Goal: Information Seeking & Learning: Compare options

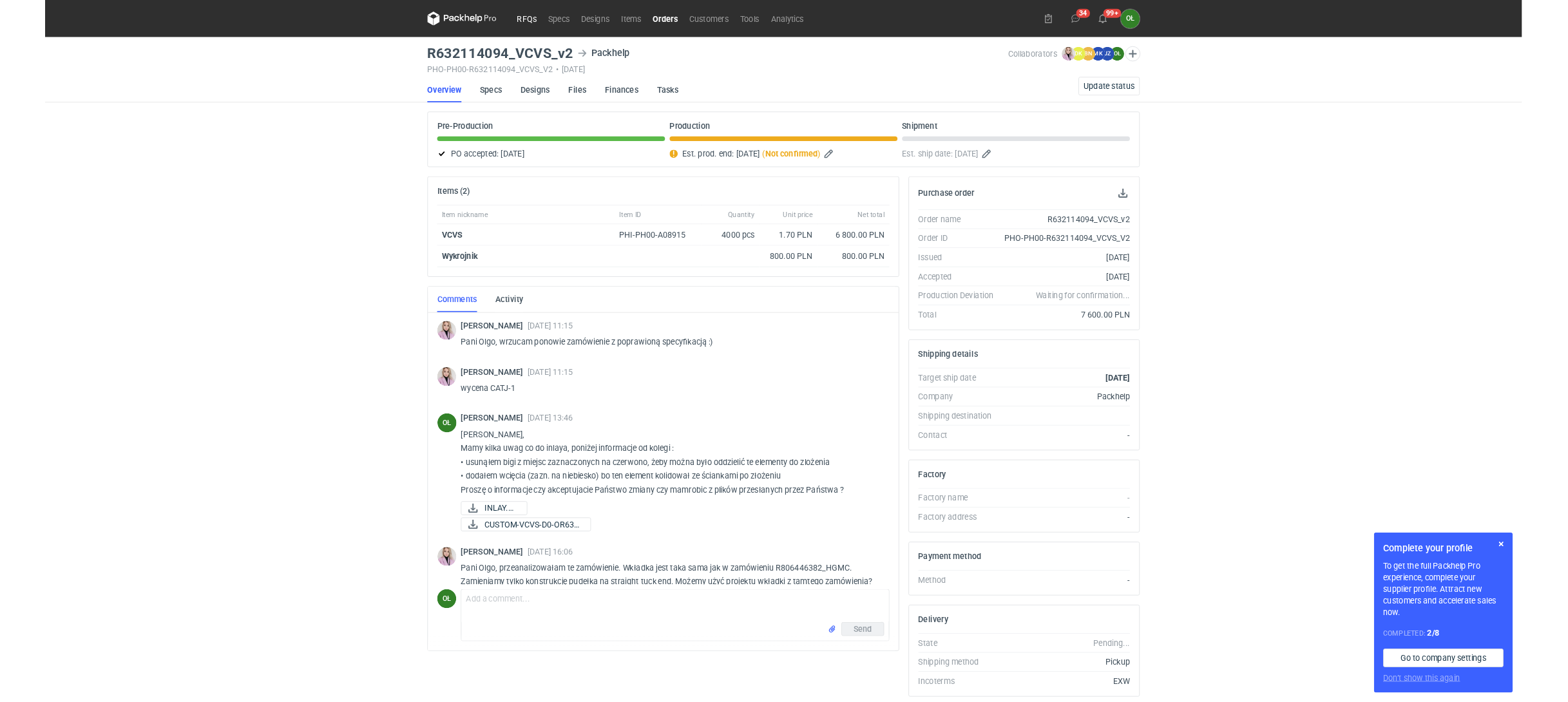
scroll to position [182, 0]
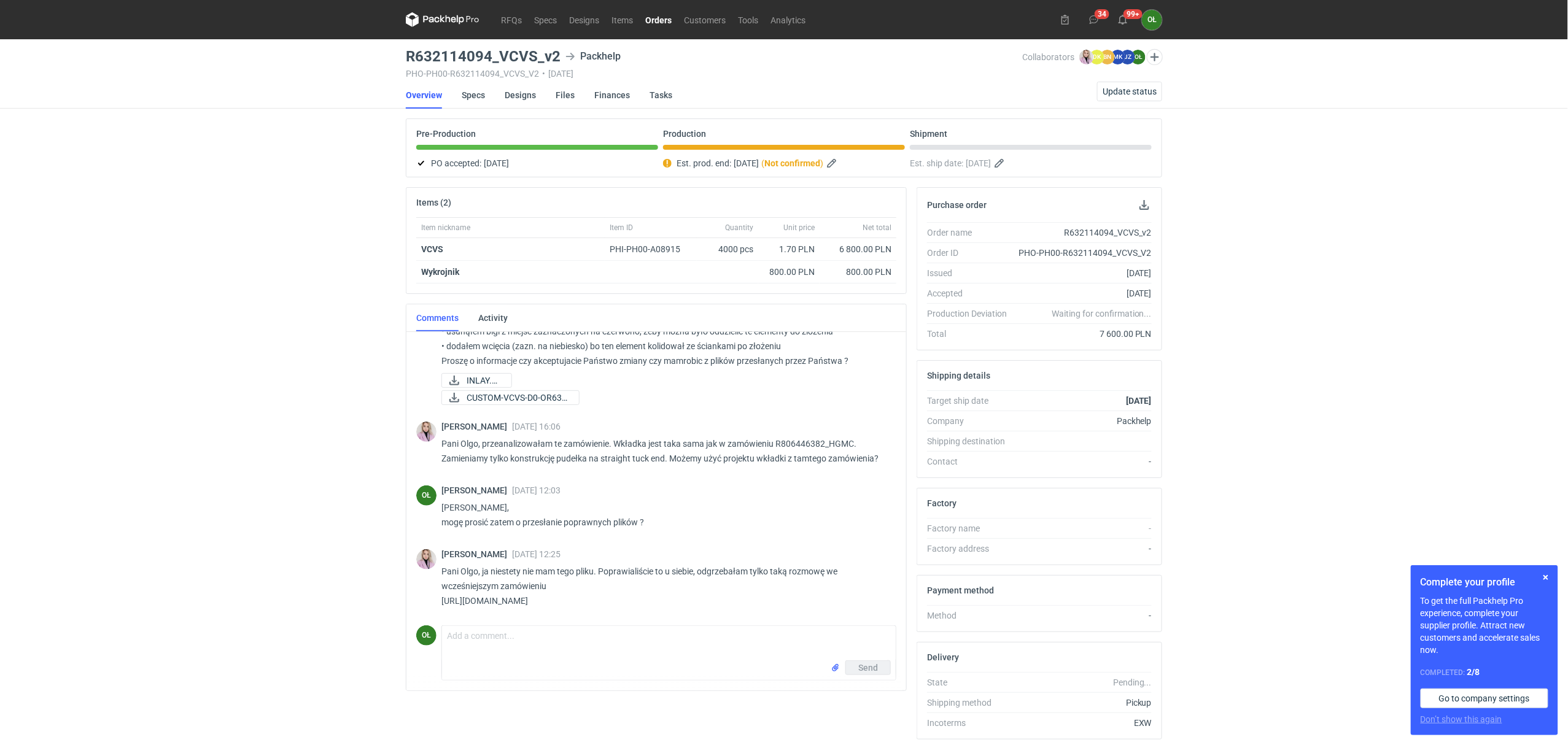
click at [467, 17] on icon at bounding box center [473, 19] width 13 height 6
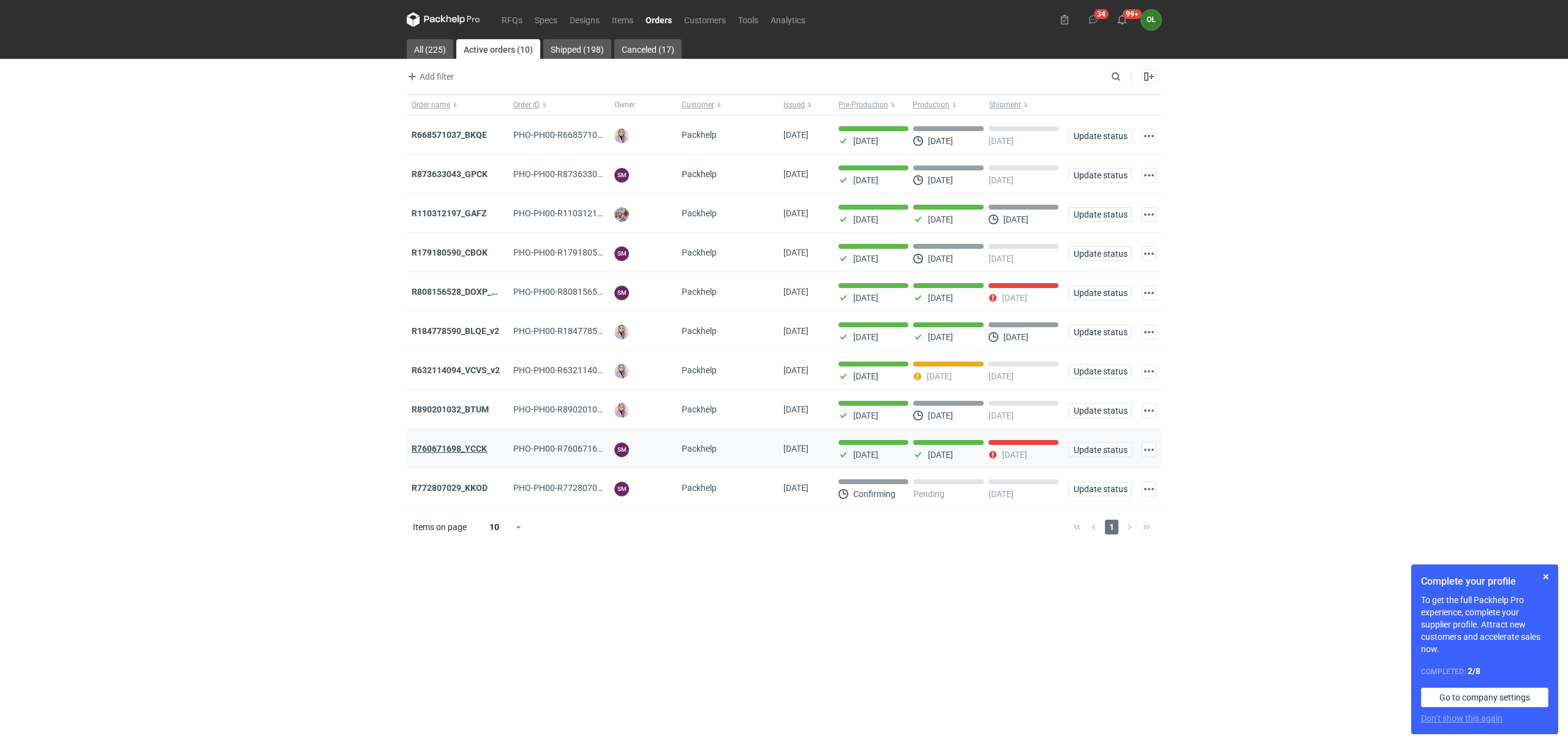
click at [466, 451] on strong "R760671698_YCCK" at bounding box center [449, 448] width 75 height 10
click at [481, 297] on strong "R808156528_DOXP_QFAF_BZBP_ZUYK_WQLV_OKHN_JELH_EVFV_FTDR_ZOWV_CHID_YARY_QVFE_PQS…" at bounding box center [628, 291] width 432 height 10
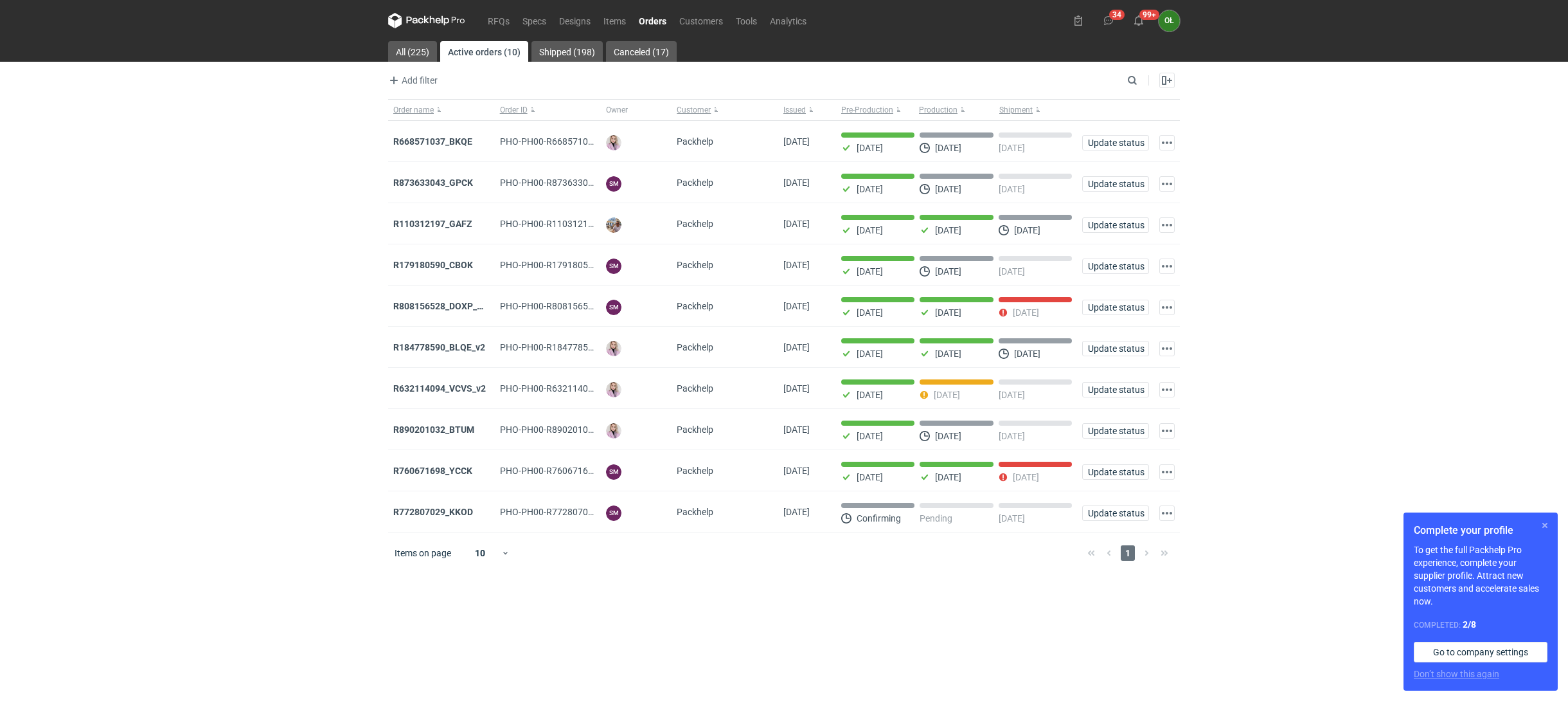
click at [1548, 530] on button "button" at bounding box center [1545, 524] width 15 height 15
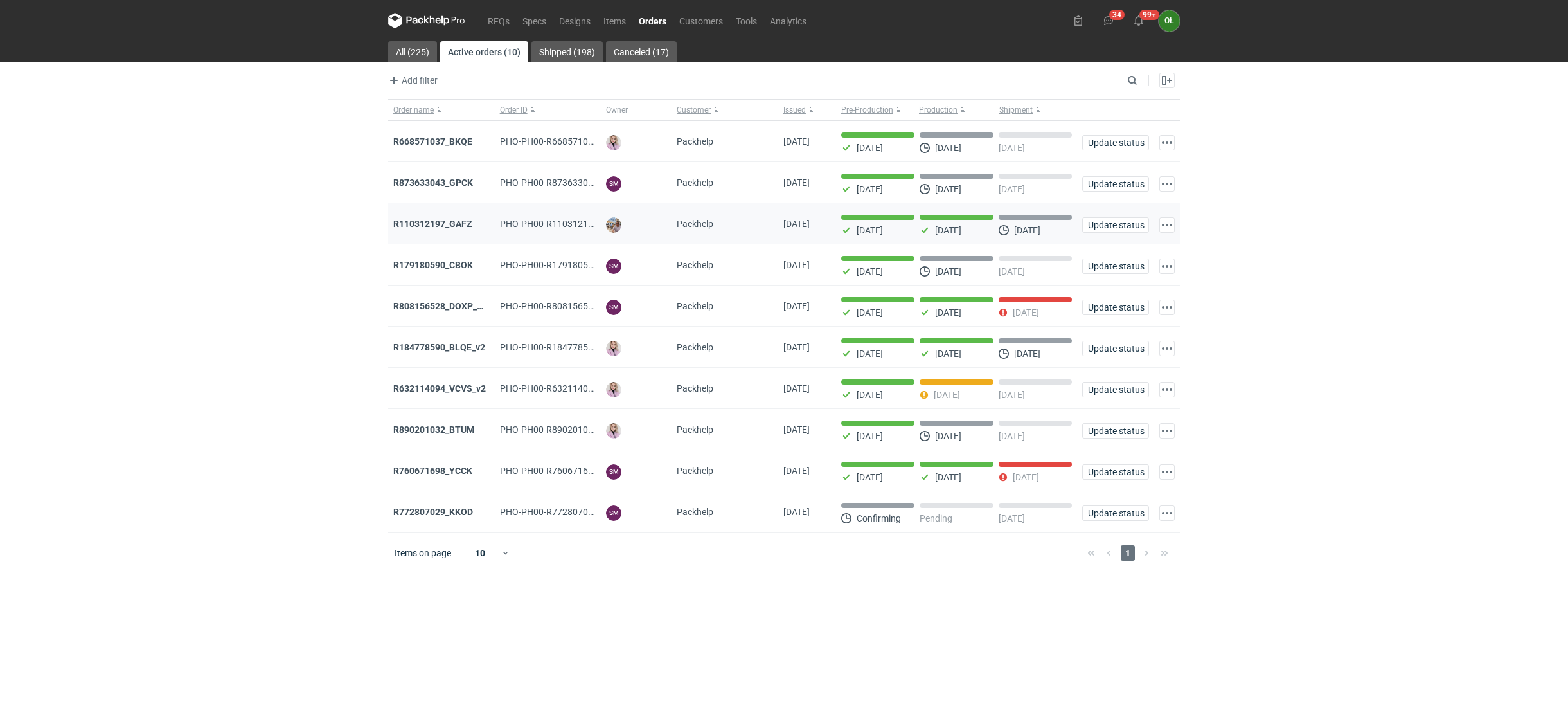
click at [427, 221] on strong "R110312197_GAFZ" at bounding box center [432, 224] width 79 height 10
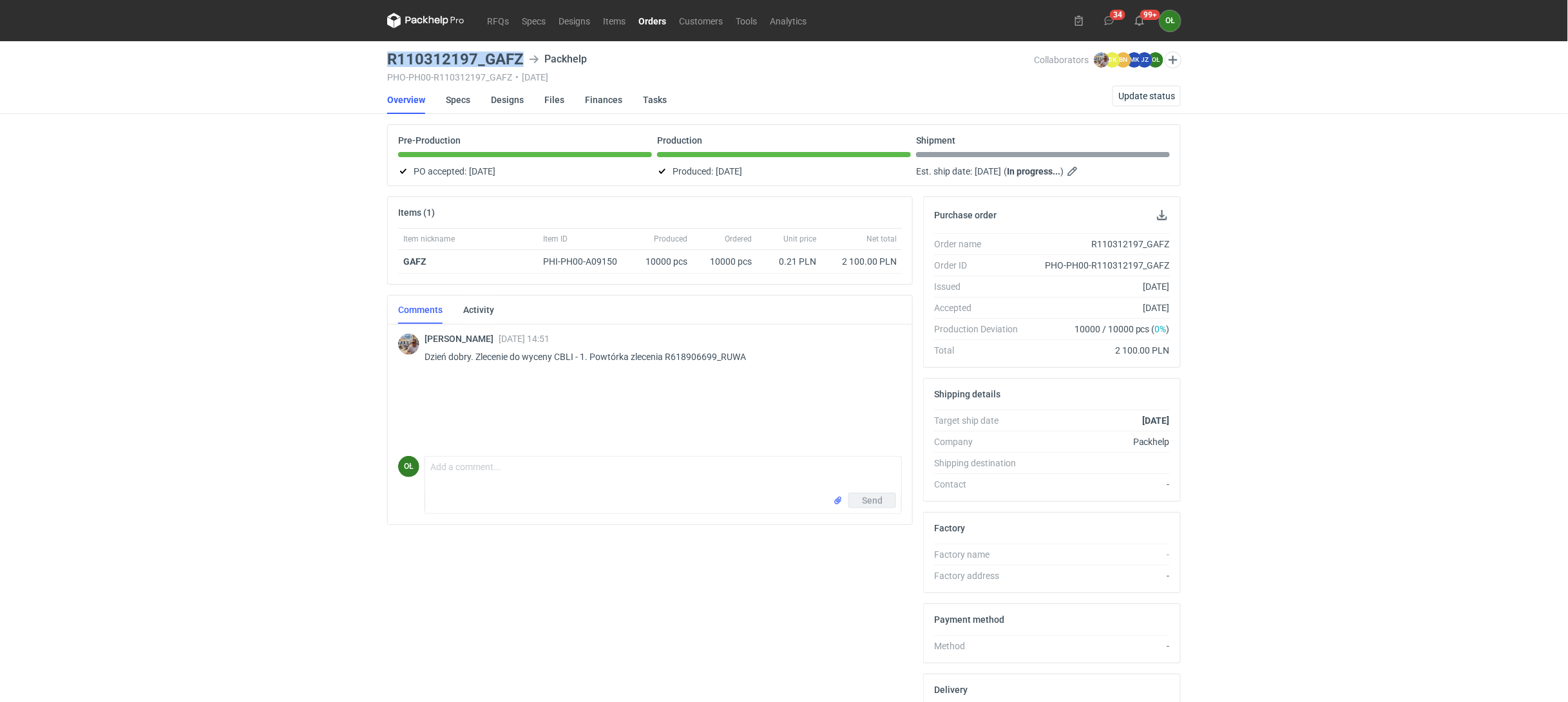
drag, startPoint x: 389, startPoint y: 61, endPoint x: 524, endPoint y: 62, distance: 135.0
click at [524, 62] on div "R110312197_GAFZ Packhelp" at bounding box center [711, 58] width 647 height 15
copy h3 "R110312197_GAFZ"
click at [389, 62] on h3 "R110312197_GAFZ" at bounding box center [455, 58] width 137 height 15
drag, startPoint x: 390, startPoint y: 58, endPoint x: 518, endPoint y: 59, distance: 128.0
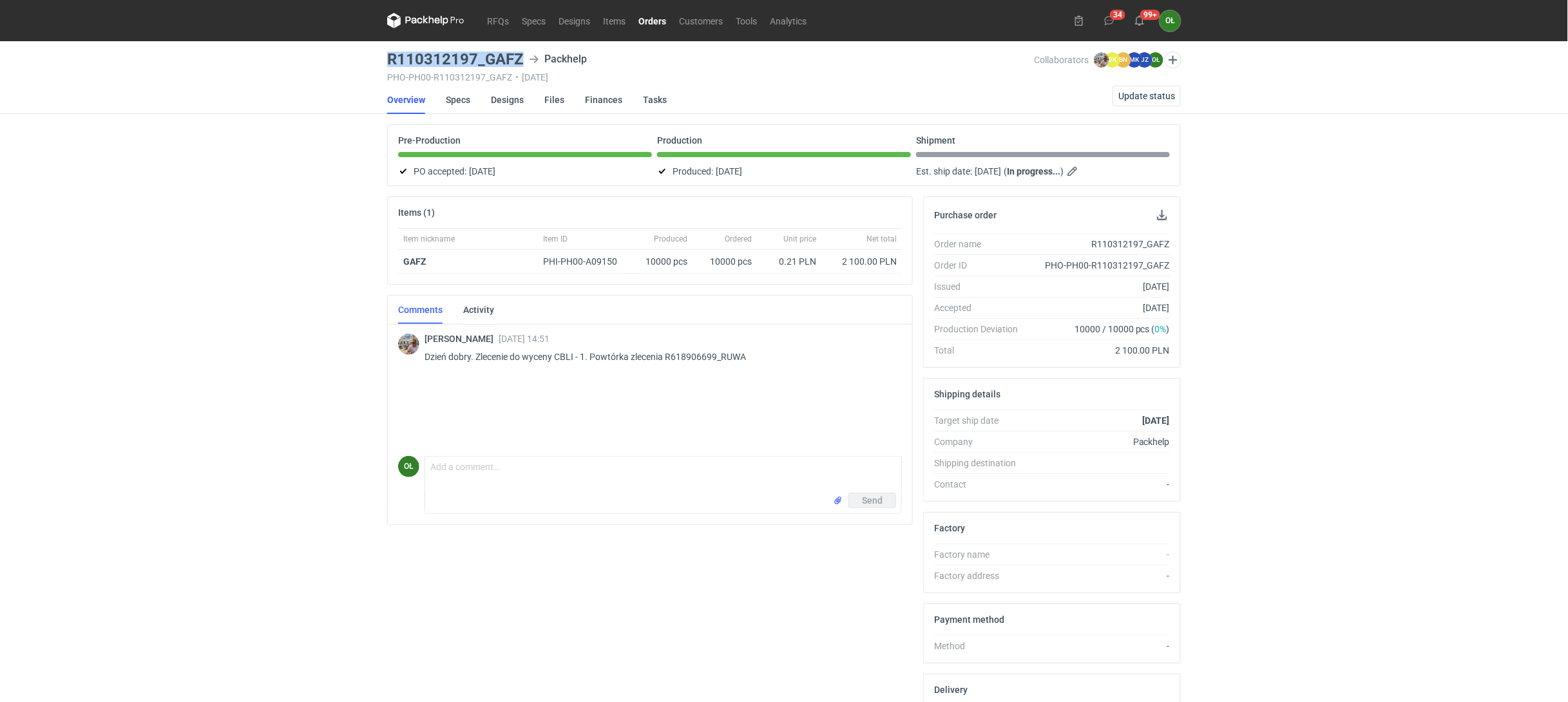
click at [518, 59] on h3 "R110312197_GAFZ" at bounding box center [455, 58] width 137 height 15
copy h3 "R110312197_GAFZ"
click at [452, 102] on link "Specs" at bounding box center [458, 99] width 24 height 28
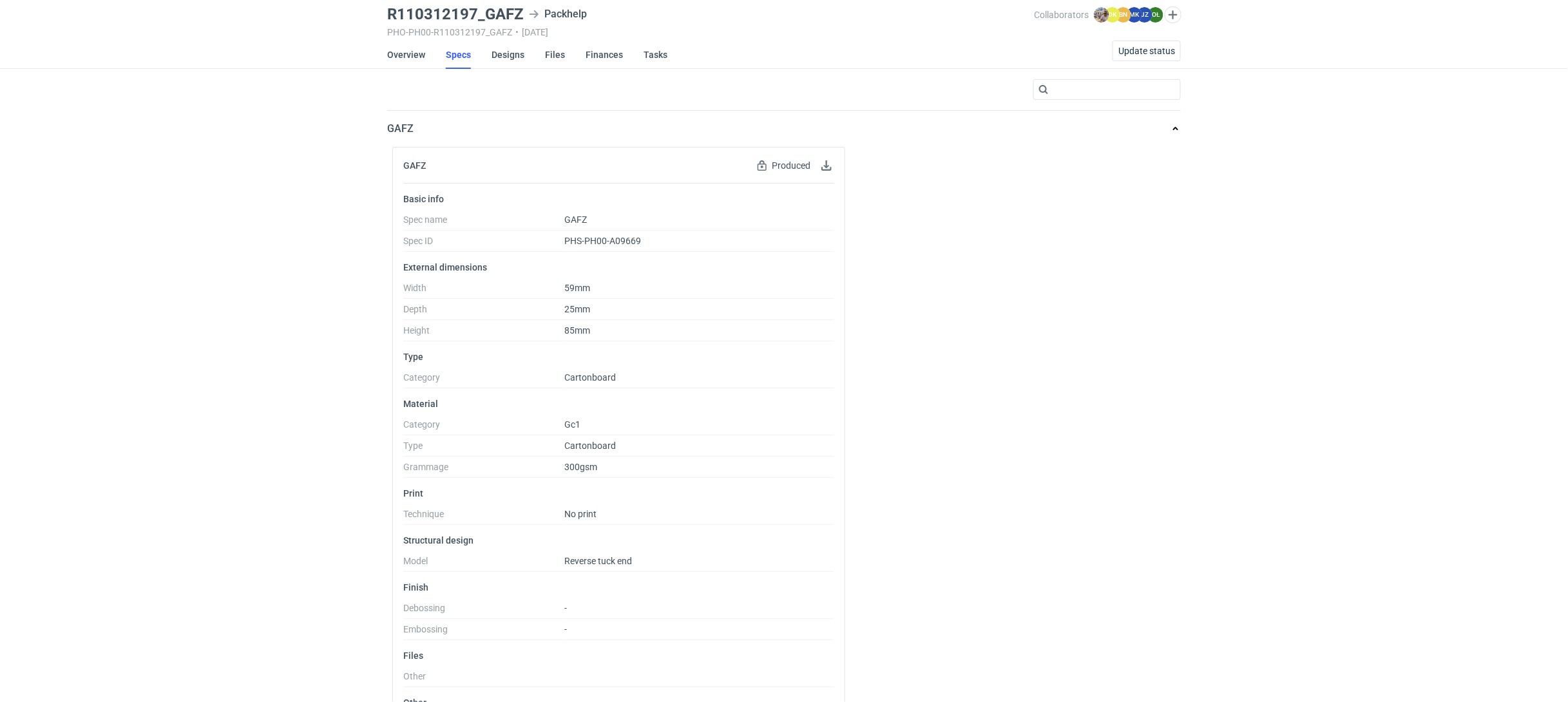
scroll to position [34, 0]
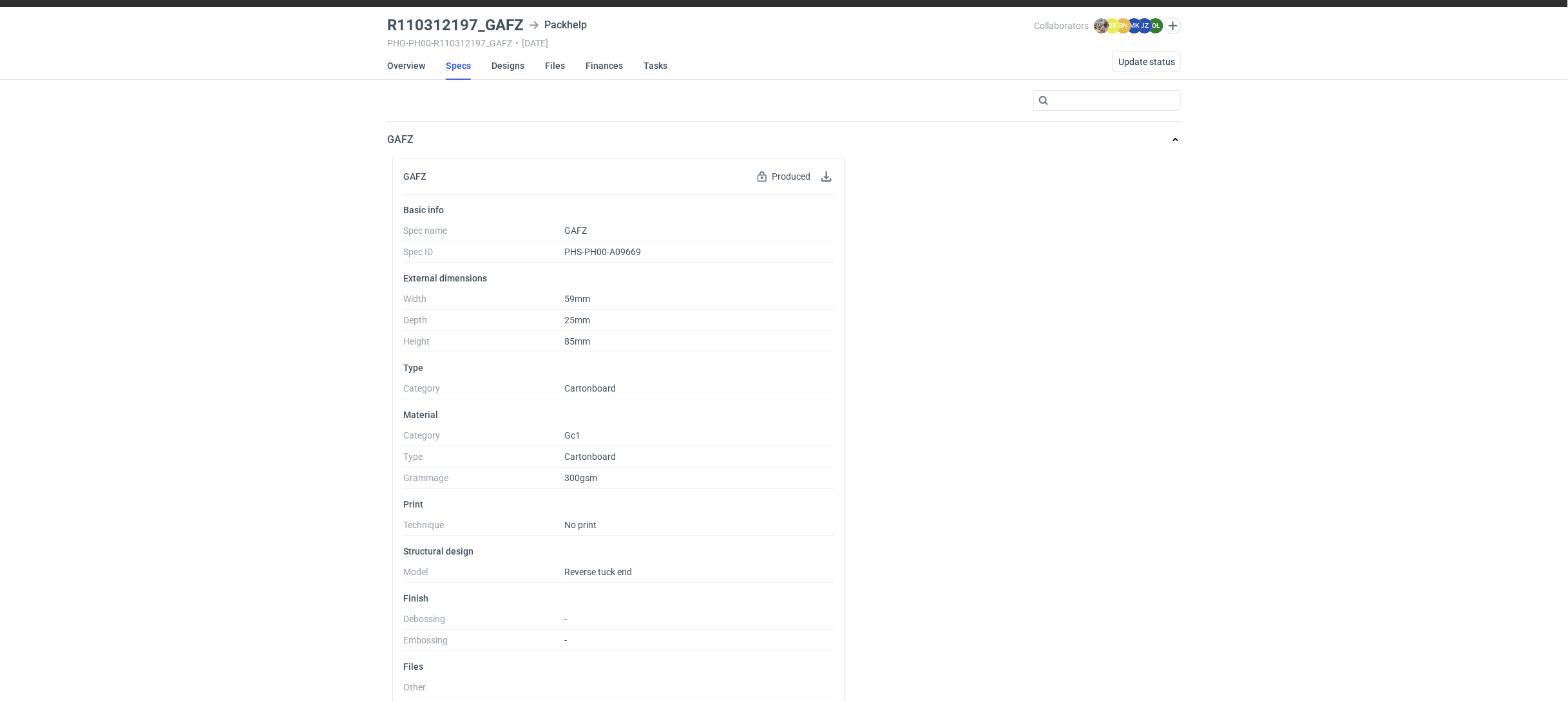
click at [622, 580] on dd "Reverse tuck end" at bounding box center [700, 574] width 269 height 16
drag, startPoint x: 639, startPoint y: 570, endPoint x: 551, endPoint y: 572, distance: 88.0
click at [551, 572] on dl "Model Reverse tuck end" at bounding box center [619, 574] width 431 height 16
copy dl "Reverse tuck end"
drag, startPoint x: 387, startPoint y: 26, endPoint x: 529, endPoint y: 26, distance: 142.0
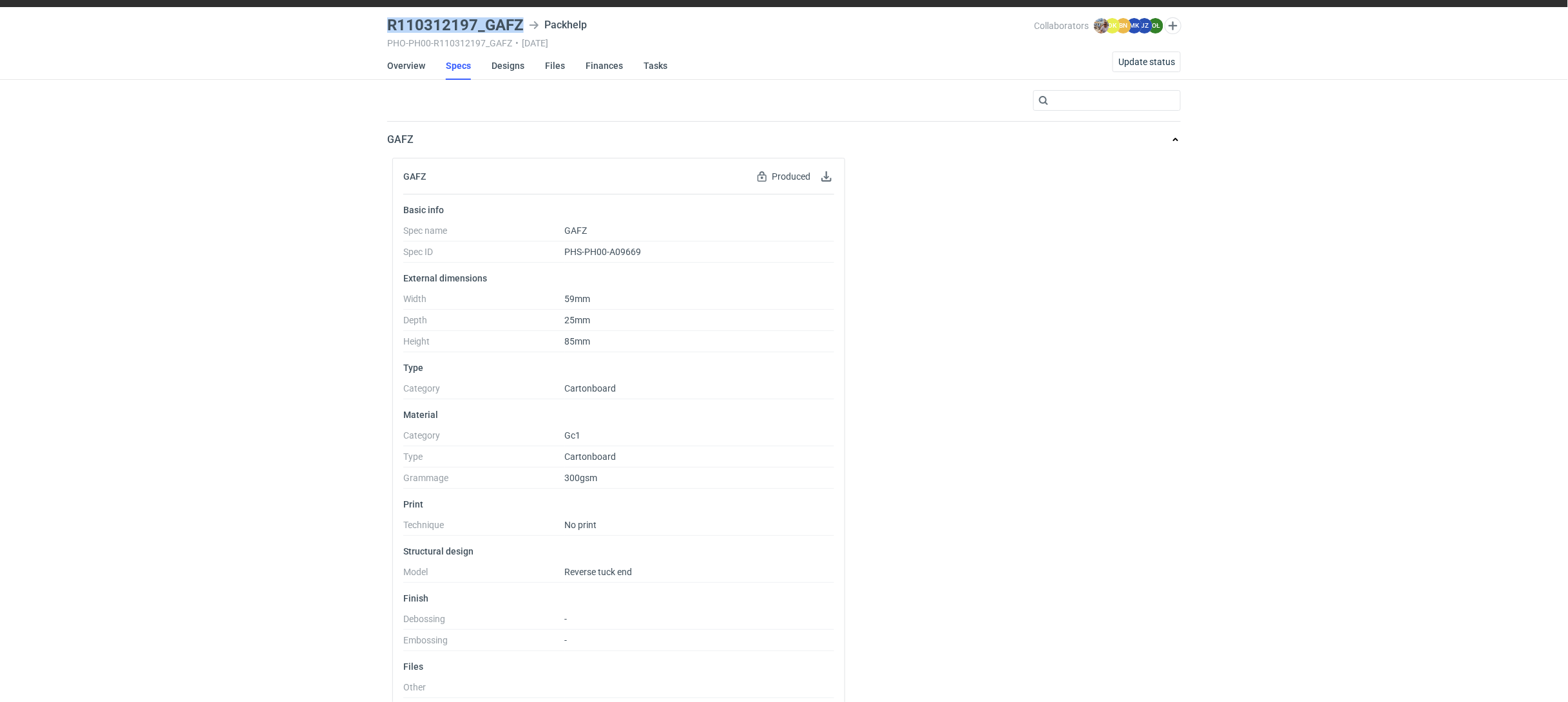
click at [529, 26] on main "R110312197_GAFZ Packhelp PHO-PH00-R110312197_GAFZ • 23/09/2025 Collaborators Mi…" at bounding box center [784, 410] width 804 height 806
copy h3 "R110312197_GAFZ"
click at [377, 76] on div "RFQs Specs Designs Items Orders Customers Tools Analytics 34 99+ OŁ Olga Łopato…" at bounding box center [784, 316] width 1568 height 702
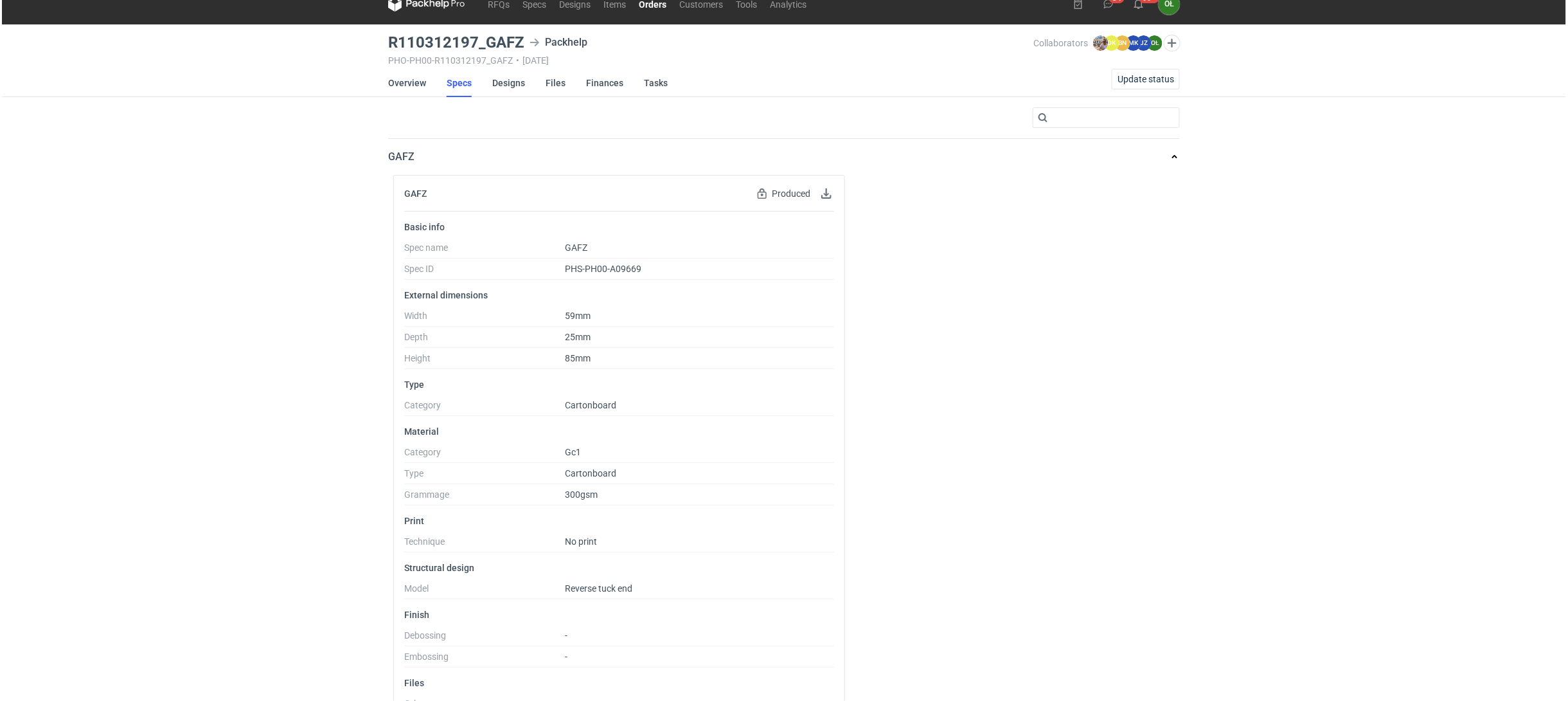
scroll to position [0, 0]
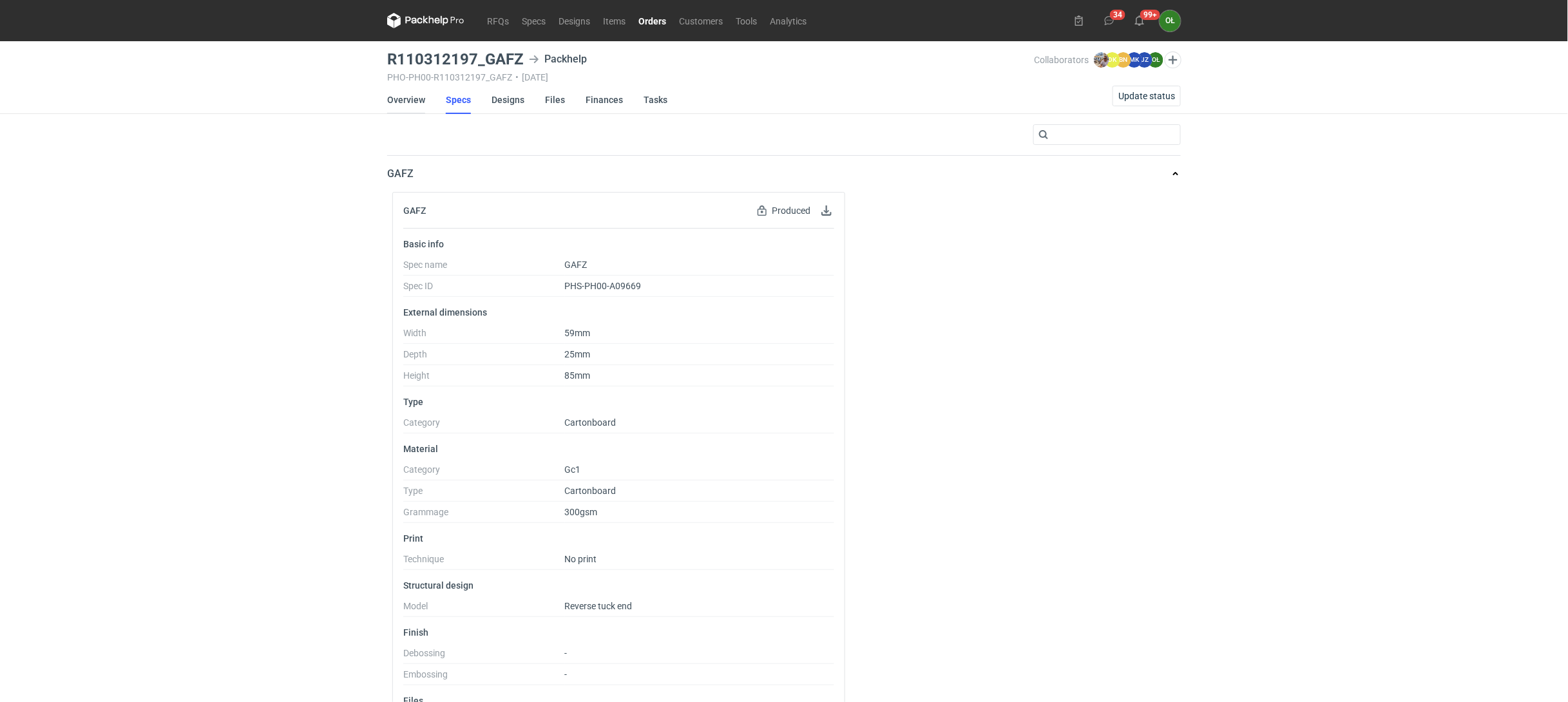
click at [409, 102] on link "Overview" at bounding box center [406, 99] width 38 height 28
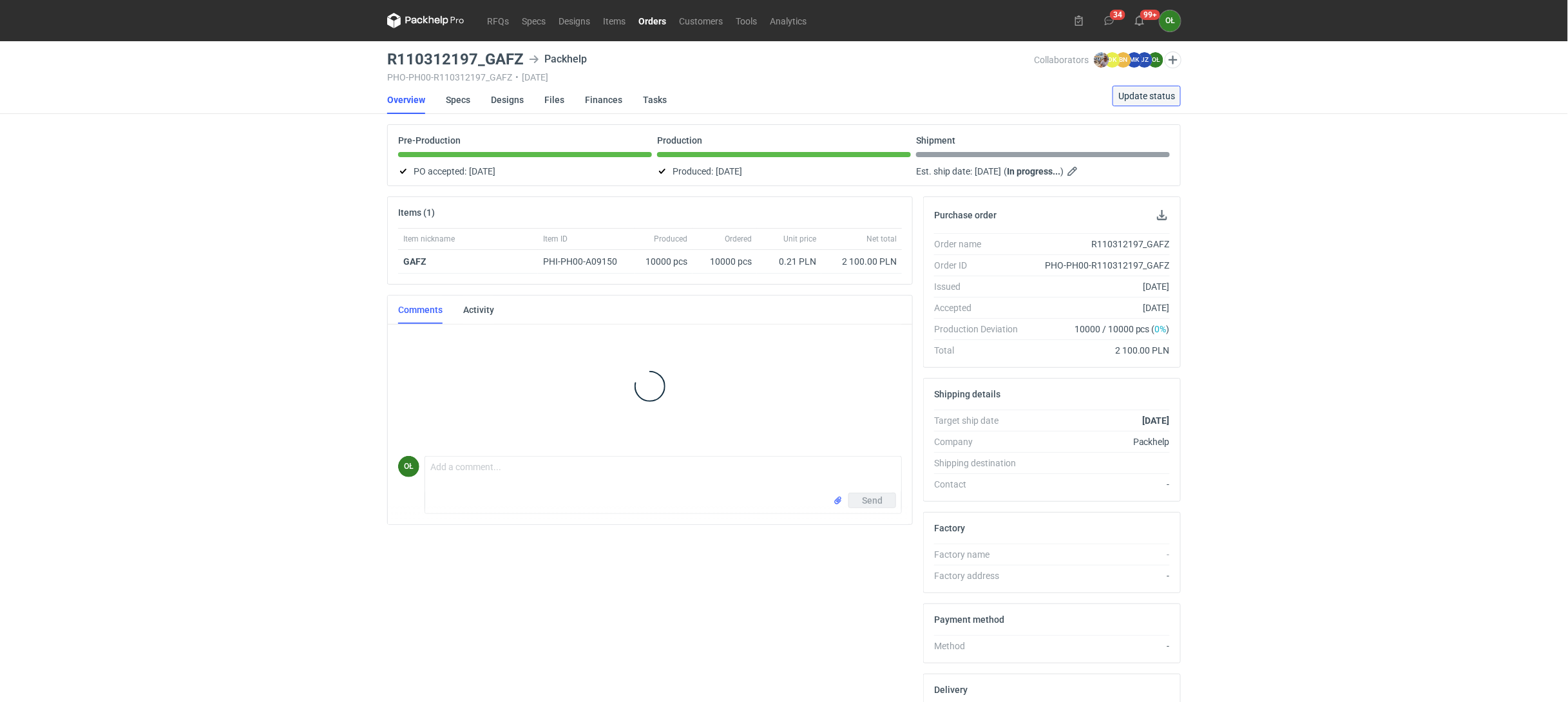
click at [1142, 99] on span "Update status" at bounding box center [1147, 96] width 57 height 9
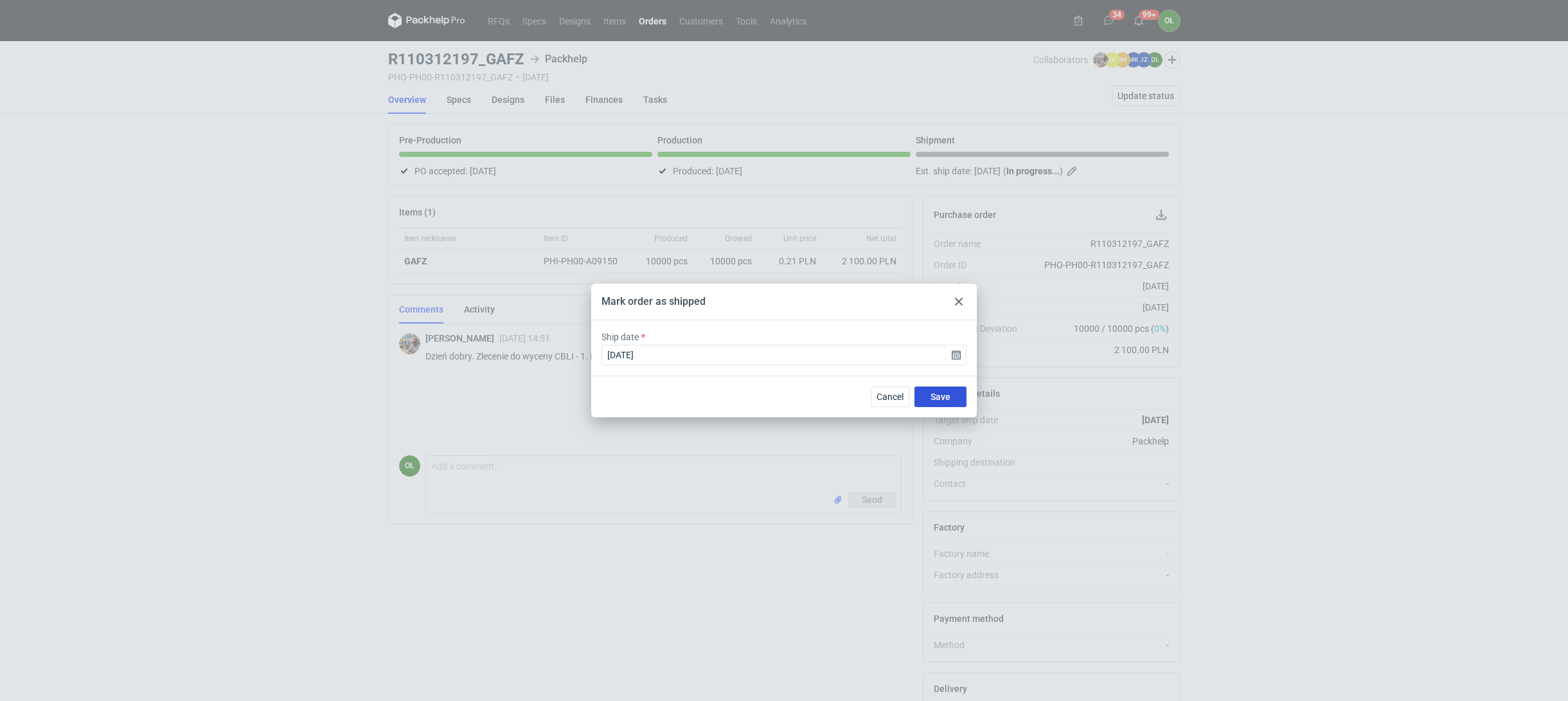
click at [944, 398] on span "Save" at bounding box center [940, 397] width 20 height 9
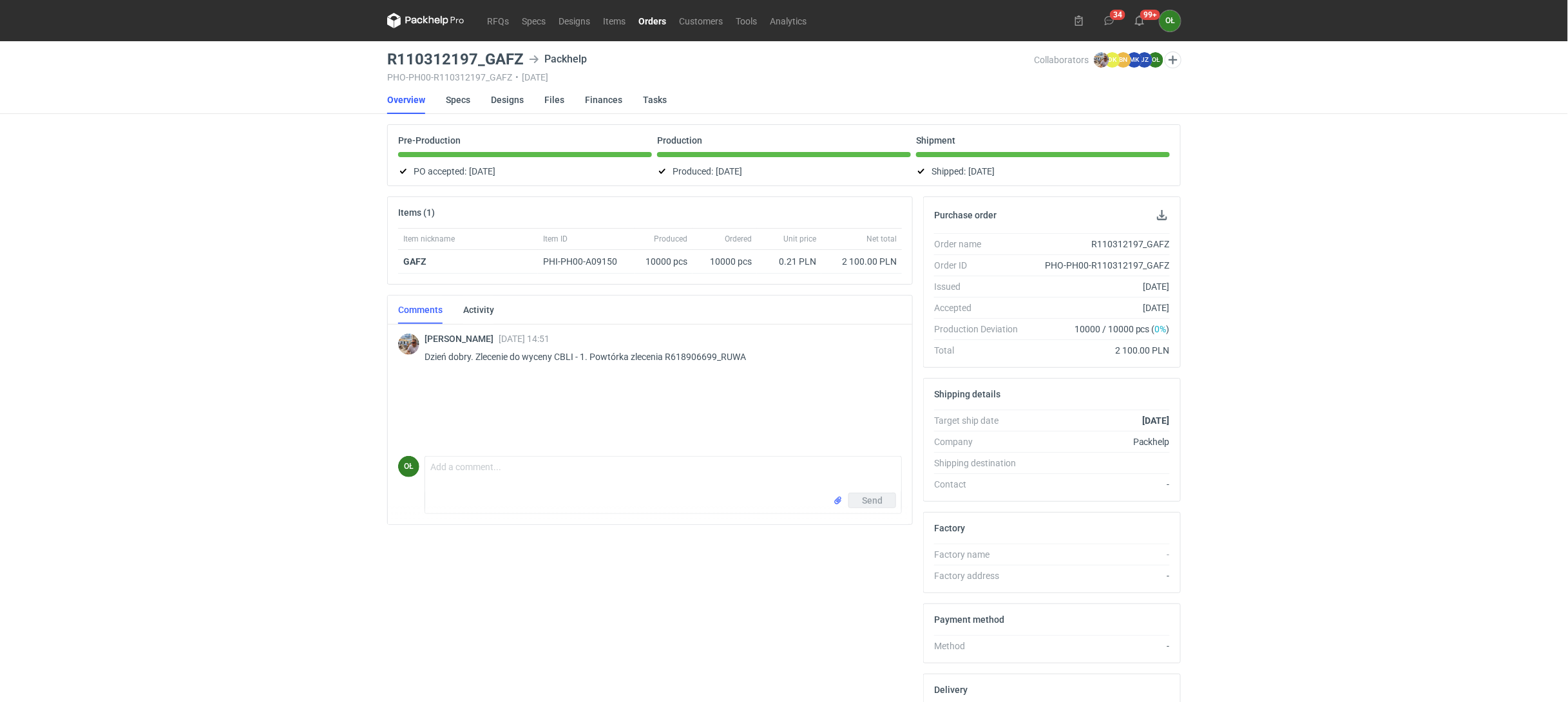
click at [654, 16] on link "Orders" at bounding box center [652, 20] width 41 height 15
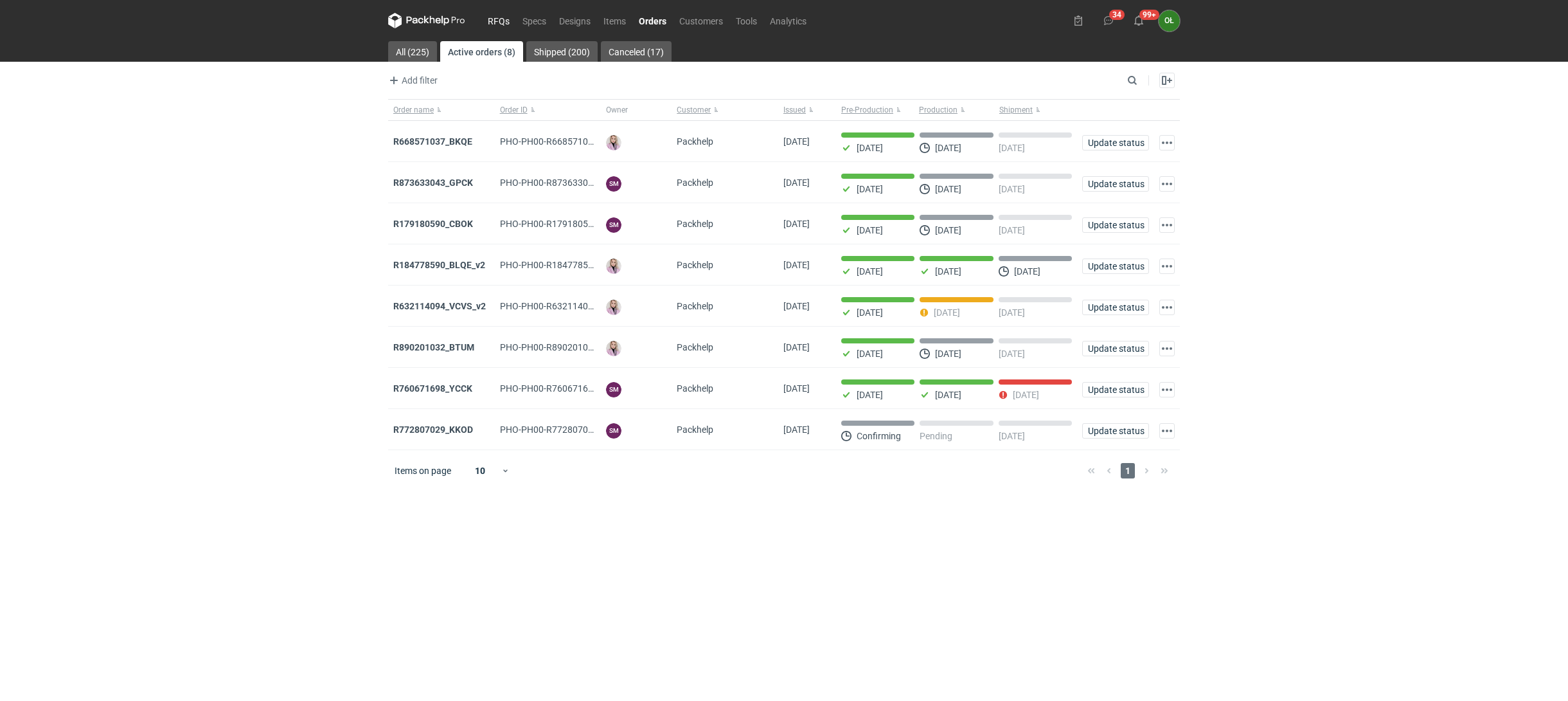
click at [507, 17] on link "RFQs" at bounding box center [499, 20] width 35 height 15
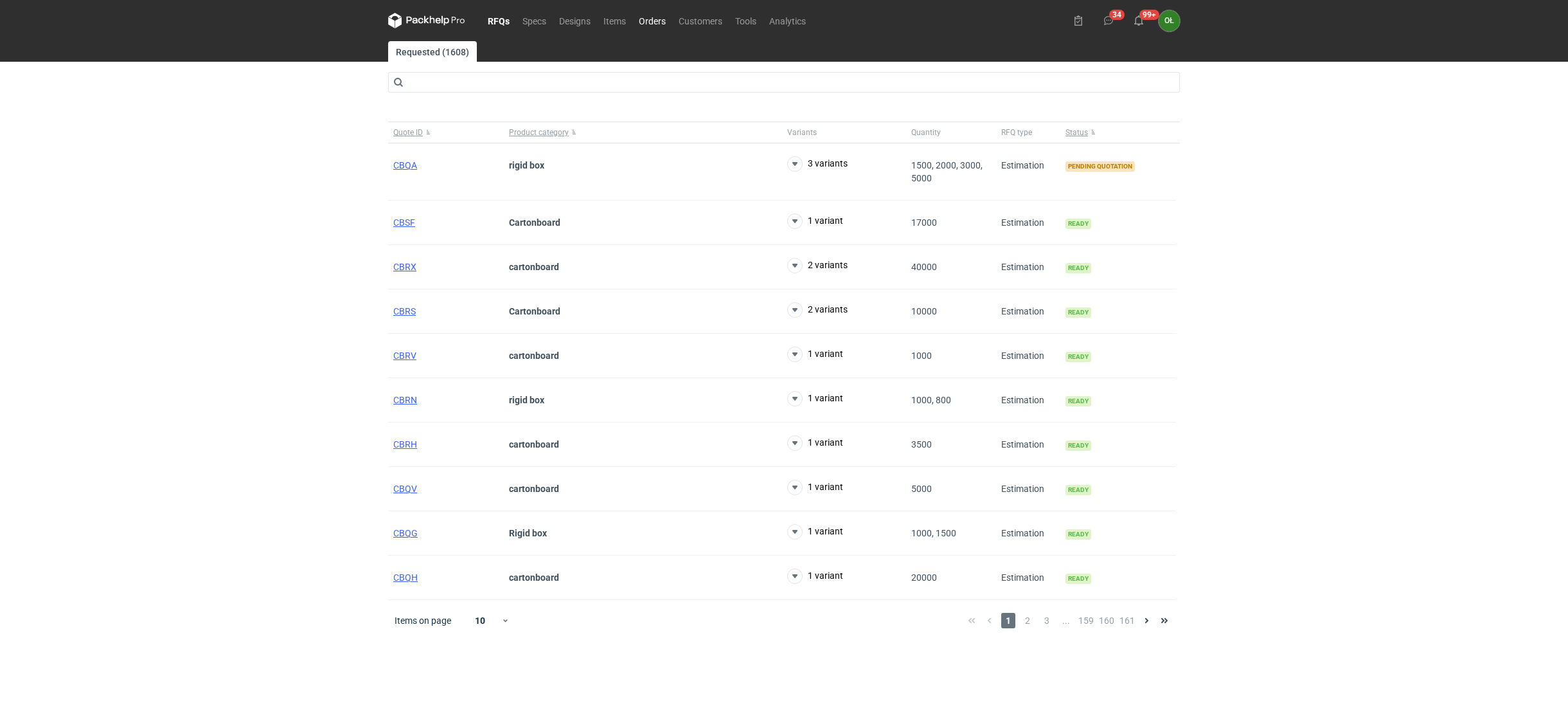
click at [666, 19] on link "Orders" at bounding box center [652, 20] width 40 height 15
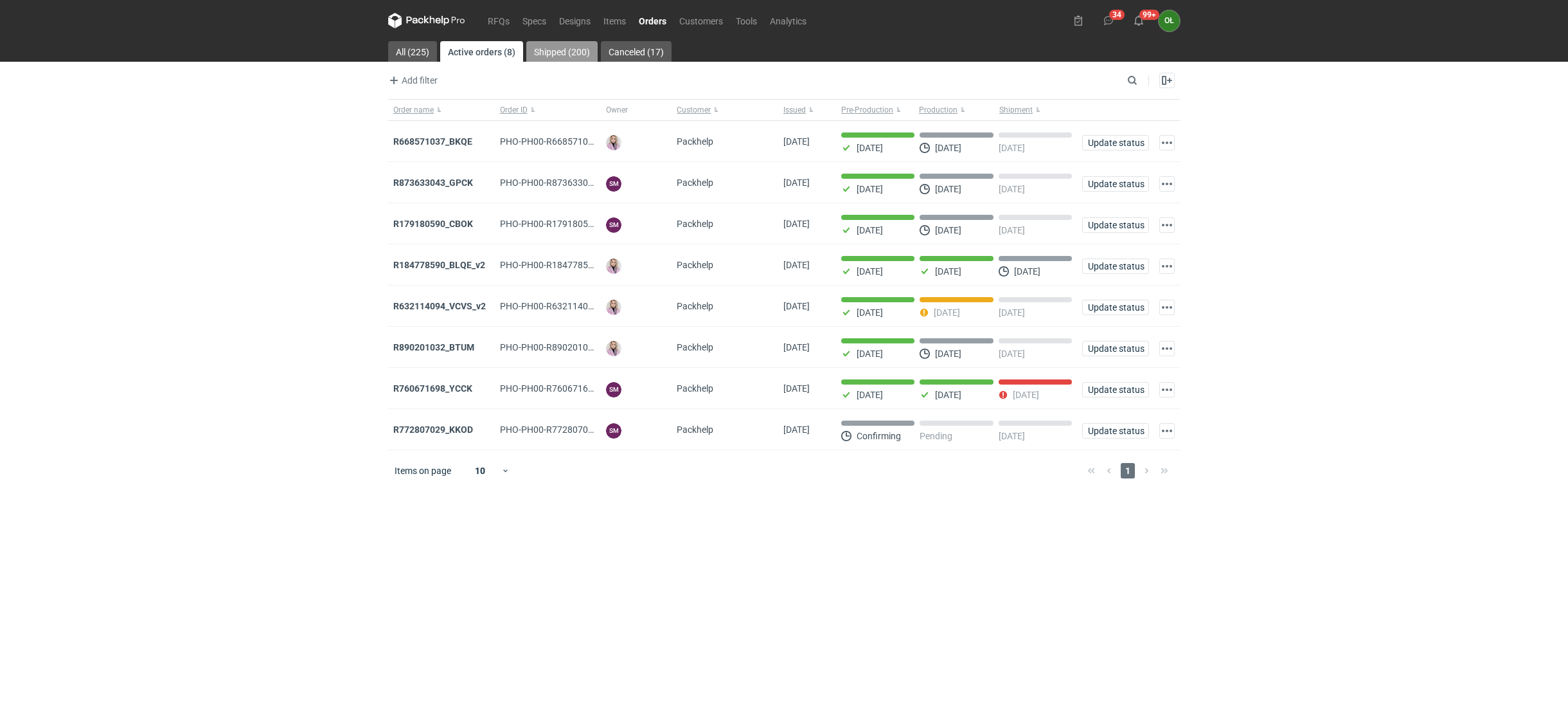
click at [564, 52] on link "Shipped (200)" at bounding box center [562, 51] width 71 height 20
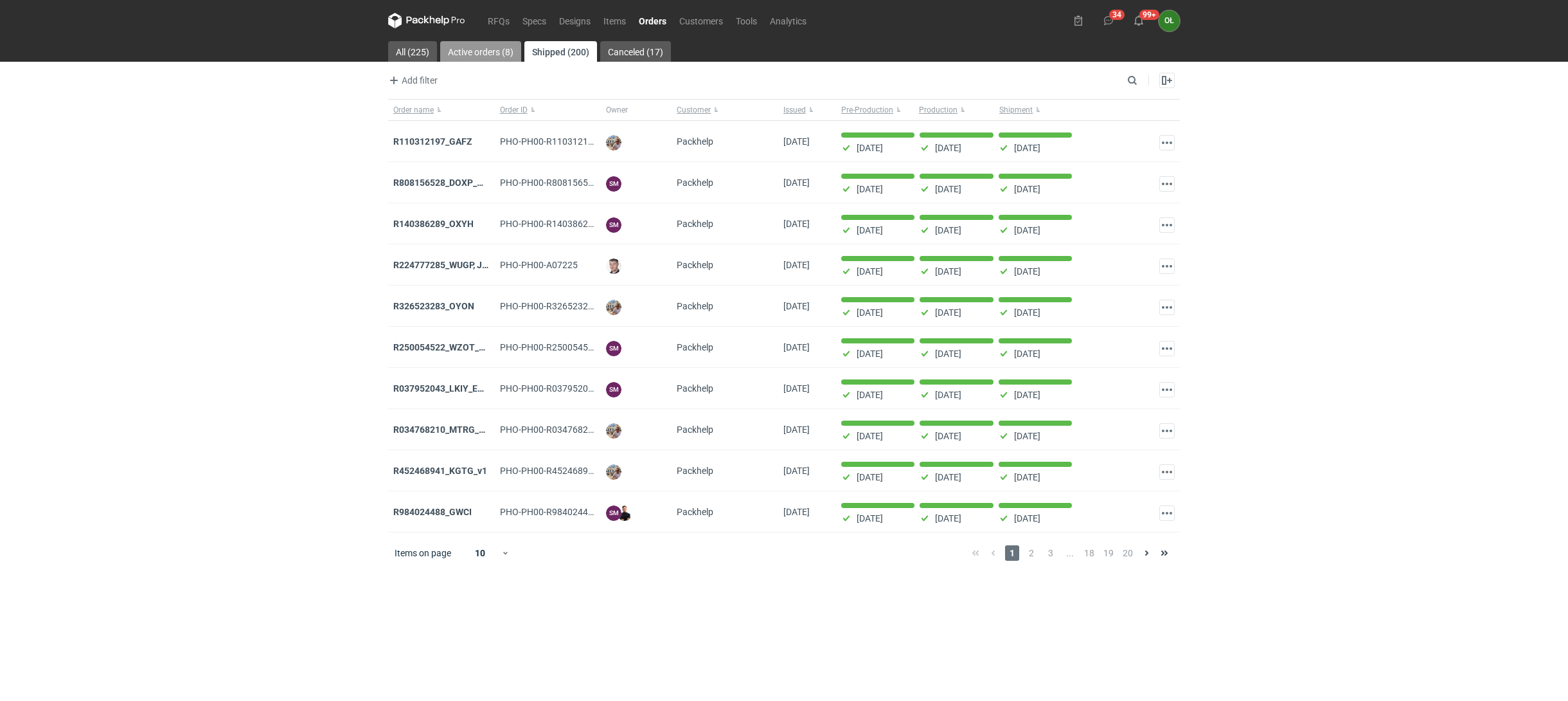
click at [504, 47] on link "Active orders (8)" at bounding box center [481, 51] width 81 height 20
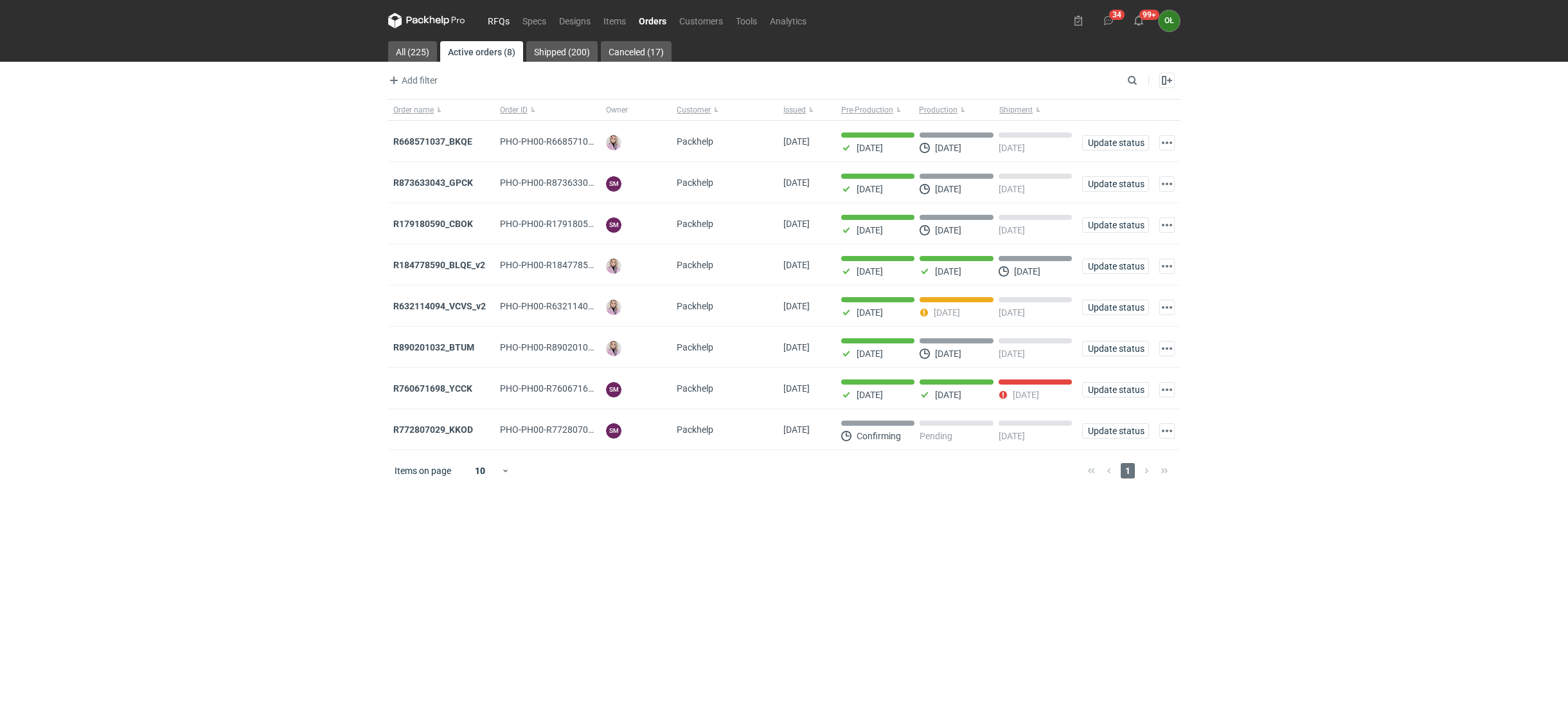
click at [492, 18] on link "RFQs" at bounding box center [499, 20] width 35 height 15
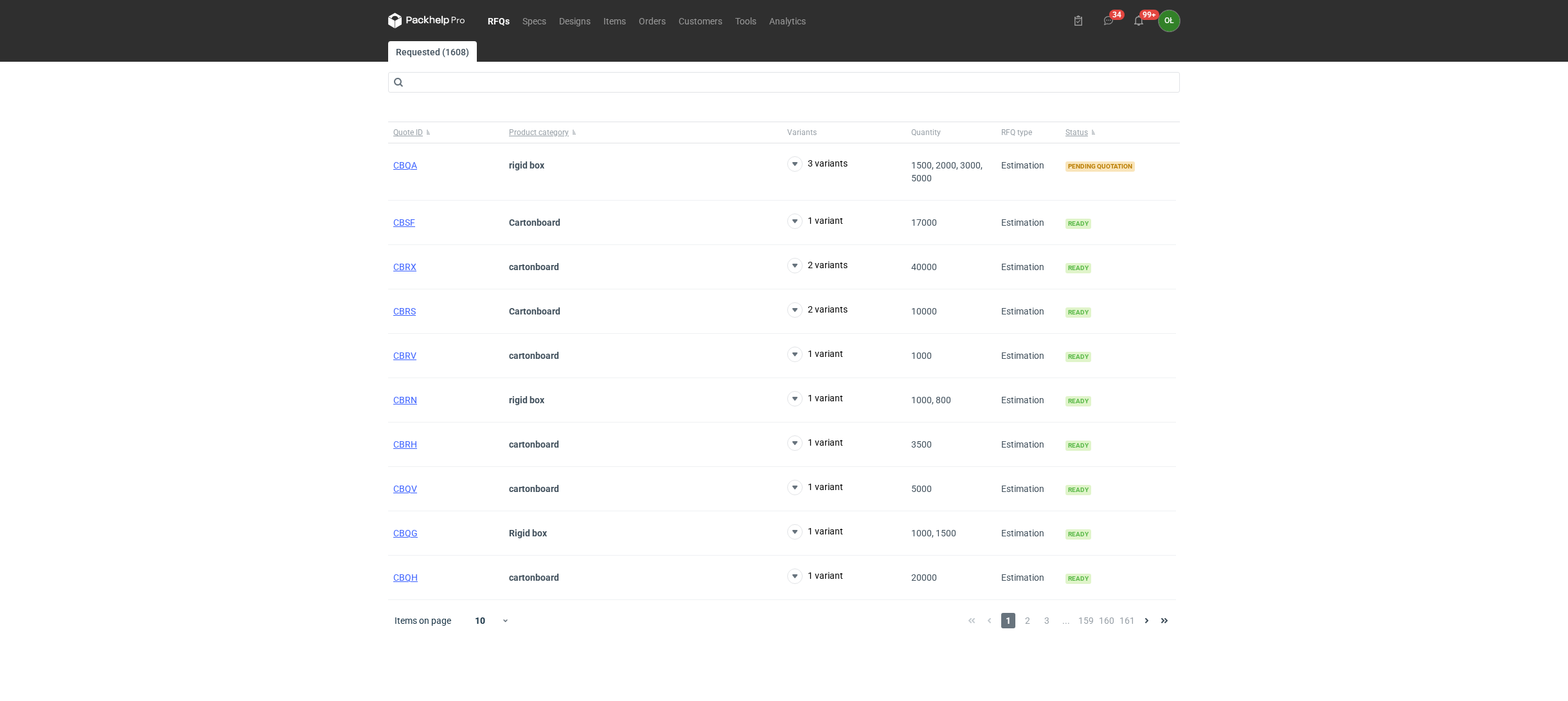
click at [362, 219] on div "RFQs Specs Designs Items Orders Customers Tools Analytics 34 99+ OŁ Olga Łopato…" at bounding box center [784, 350] width 1568 height 701
click at [509, 19] on link "RFQs" at bounding box center [499, 20] width 35 height 15
click at [502, 19] on link "RFQs" at bounding box center [499, 20] width 35 height 15
click at [401, 169] on span "CBQA" at bounding box center [405, 165] width 24 height 10
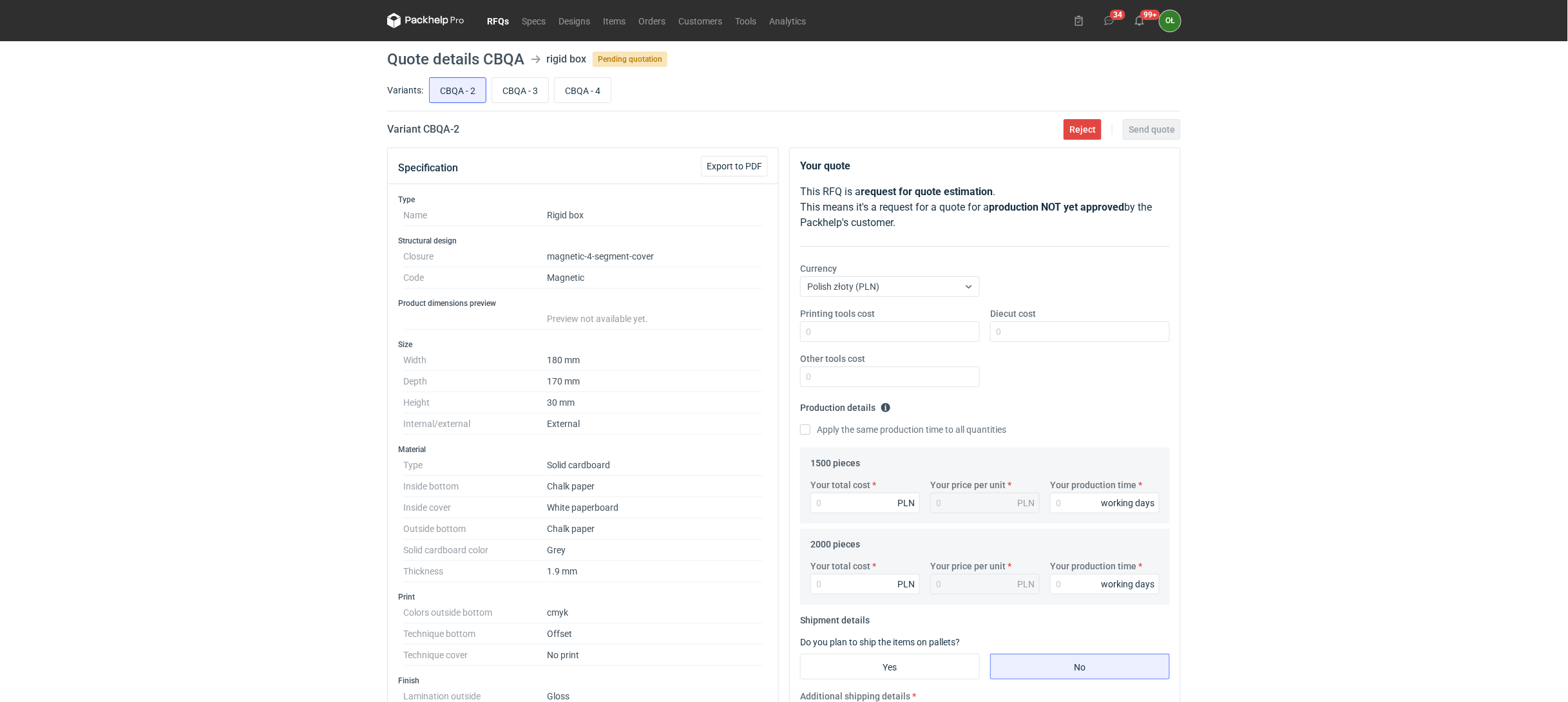
click at [1170, 26] on figcaption "OŁ" at bounding box center [1170, 20] width 21 height 21
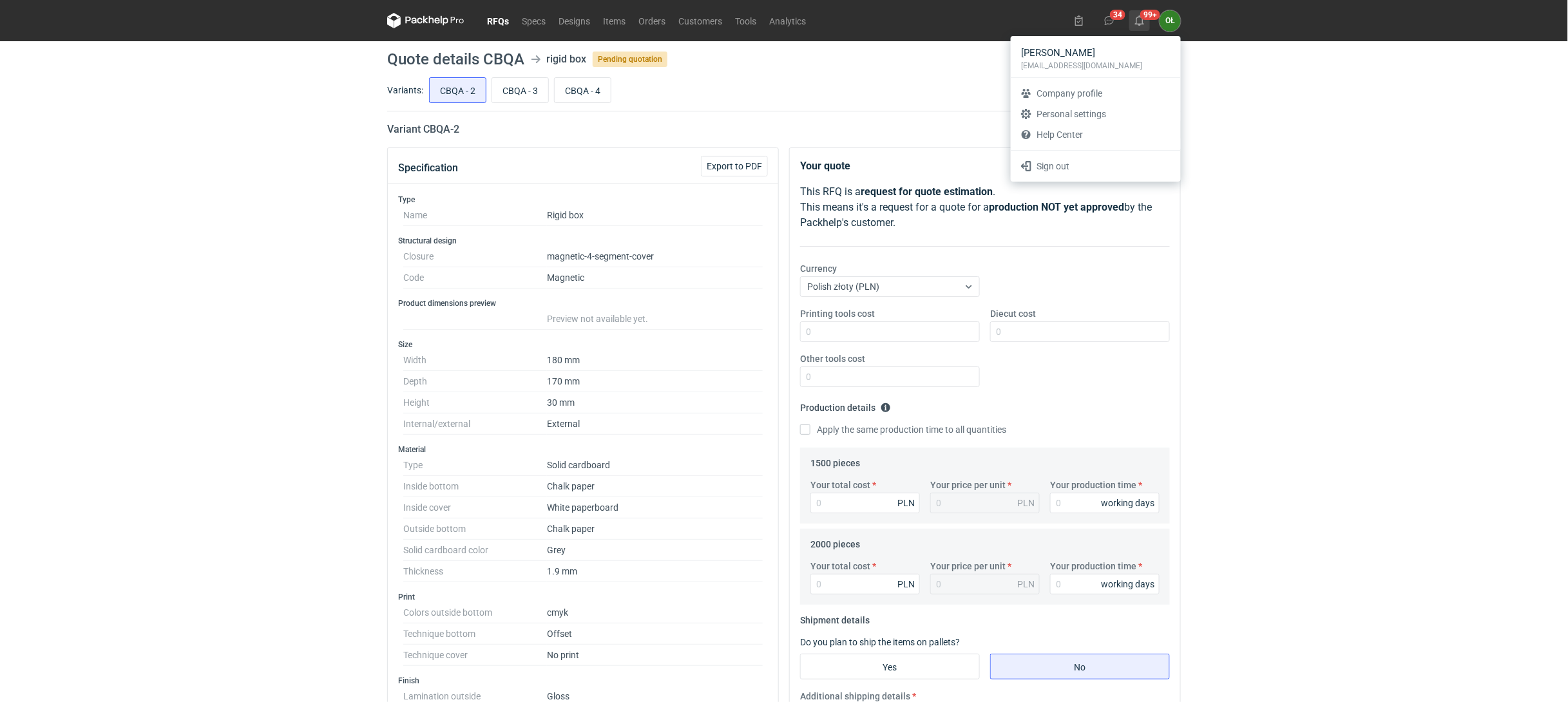
click at [1145, 15] on button "99+" at bounding box center [1140, 20] width 20 height 20
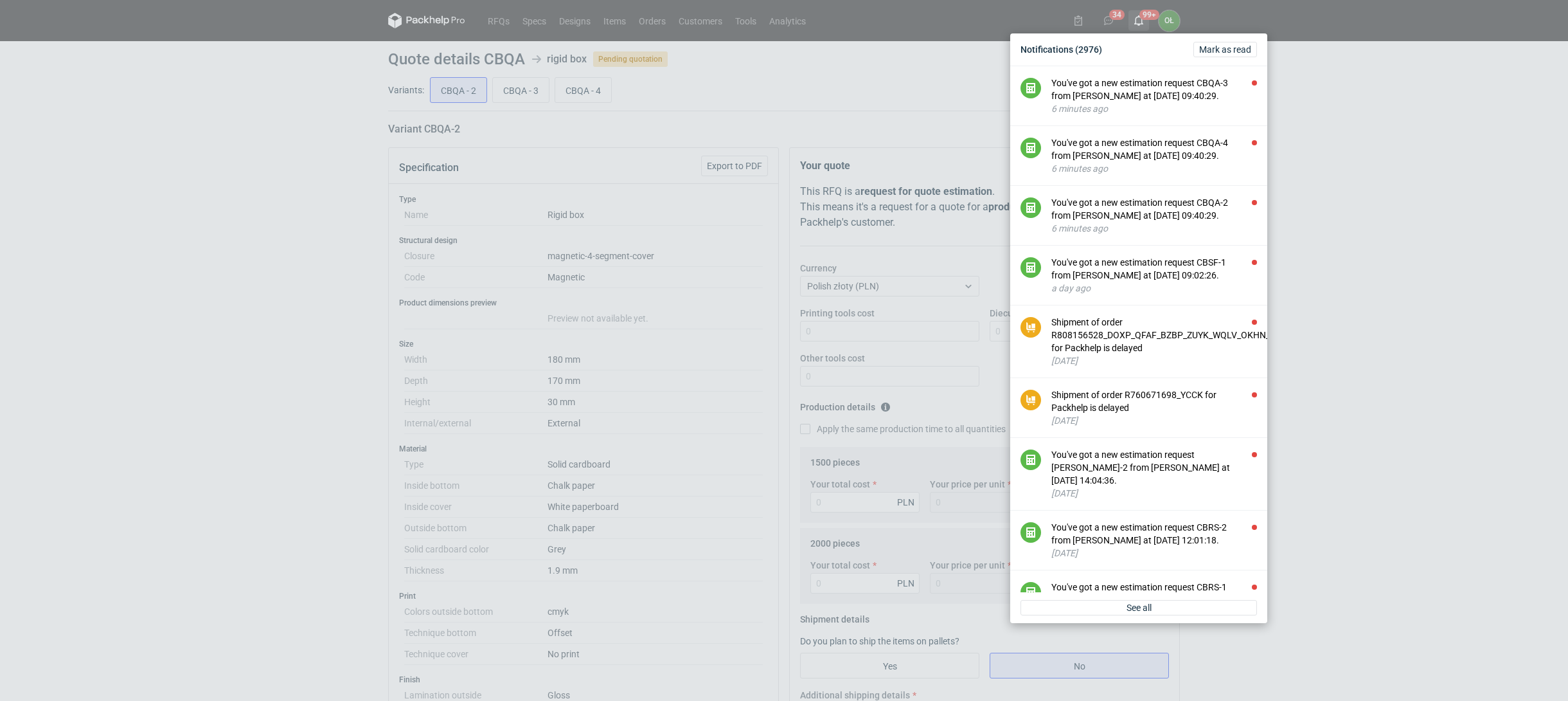
click at [1142, 15] on div "Notifications (2976) Mark as read You've got a new estimation request CBQA-3 fr…" at bounding box center [784, 350] width 1568 height 701
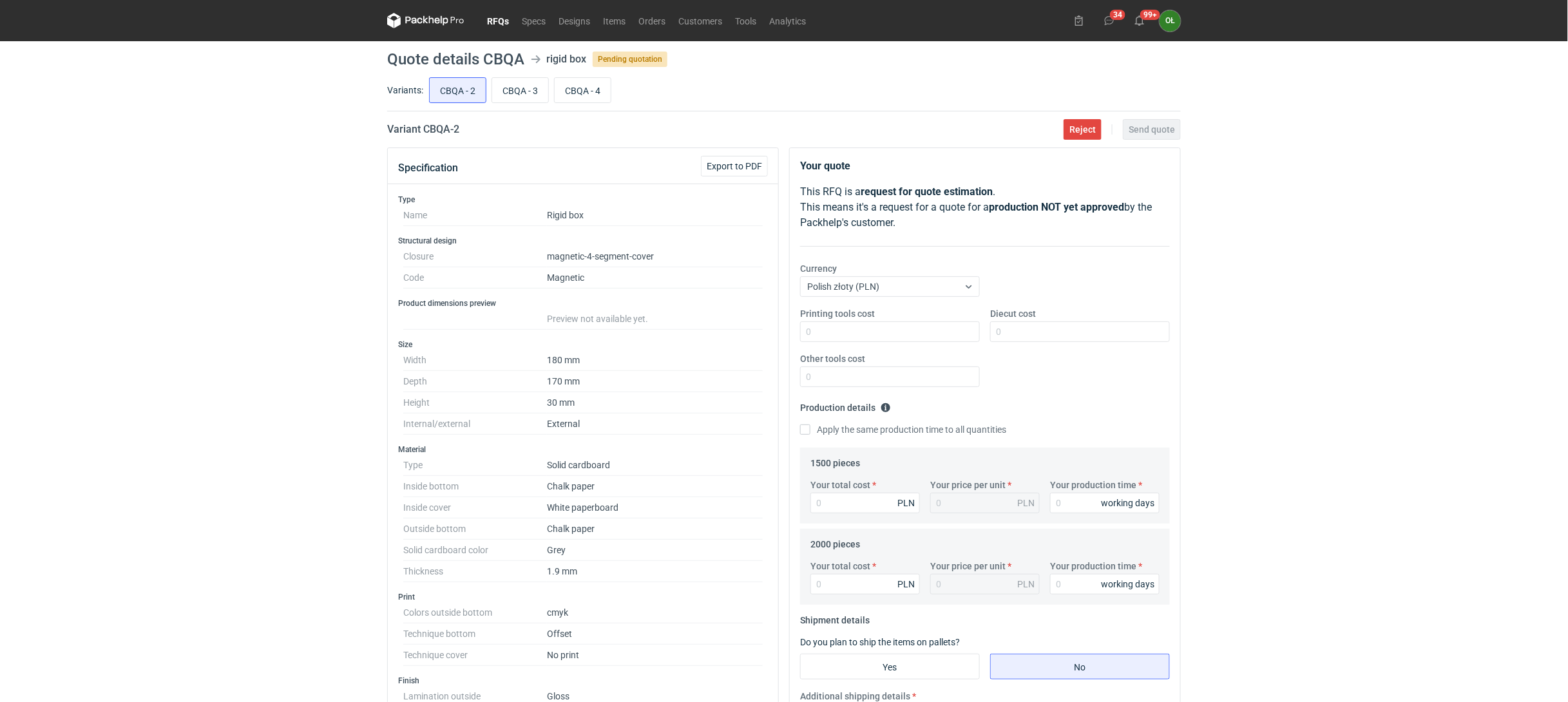
click at [425, 19] on icon at bounding box center [425, 20] width 5 height 8
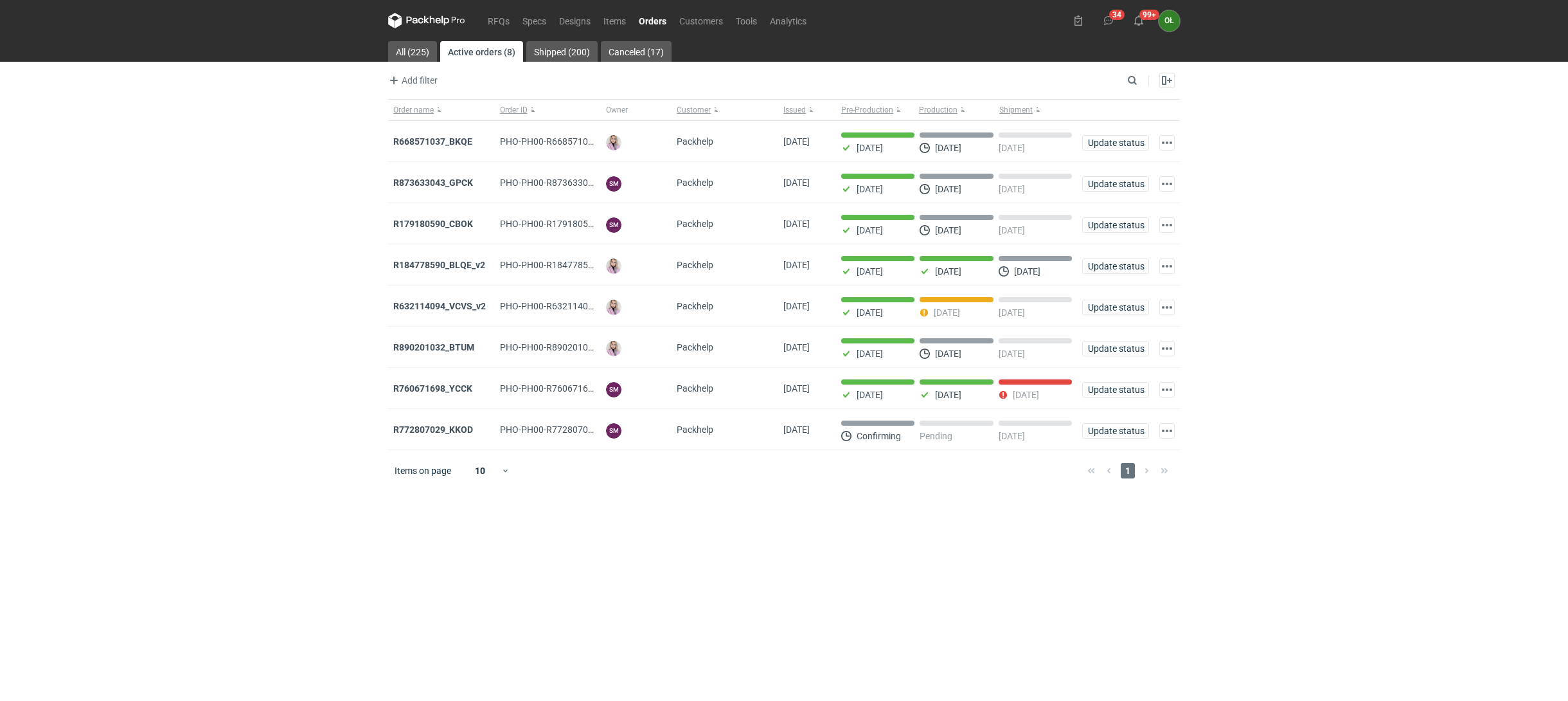
click at [662, 20] on link "Orders" at bounding box center [653, 20] width 41 height 15
click at [629, 17] on link "Items" at bounding box center [615, 20] width 35 height 15
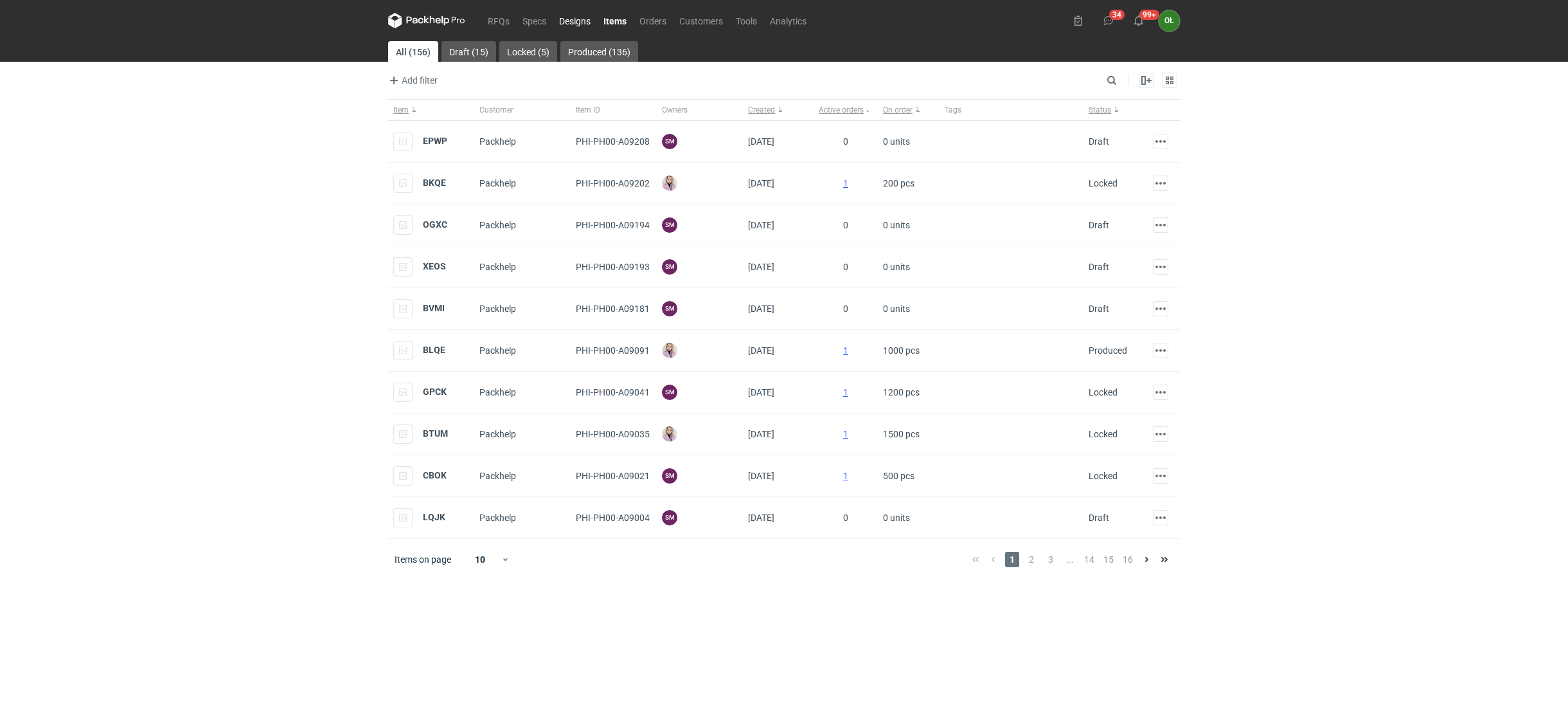
click at [594, 26] on link "Designs" at bounding box center [575, 20] width 44 height 15
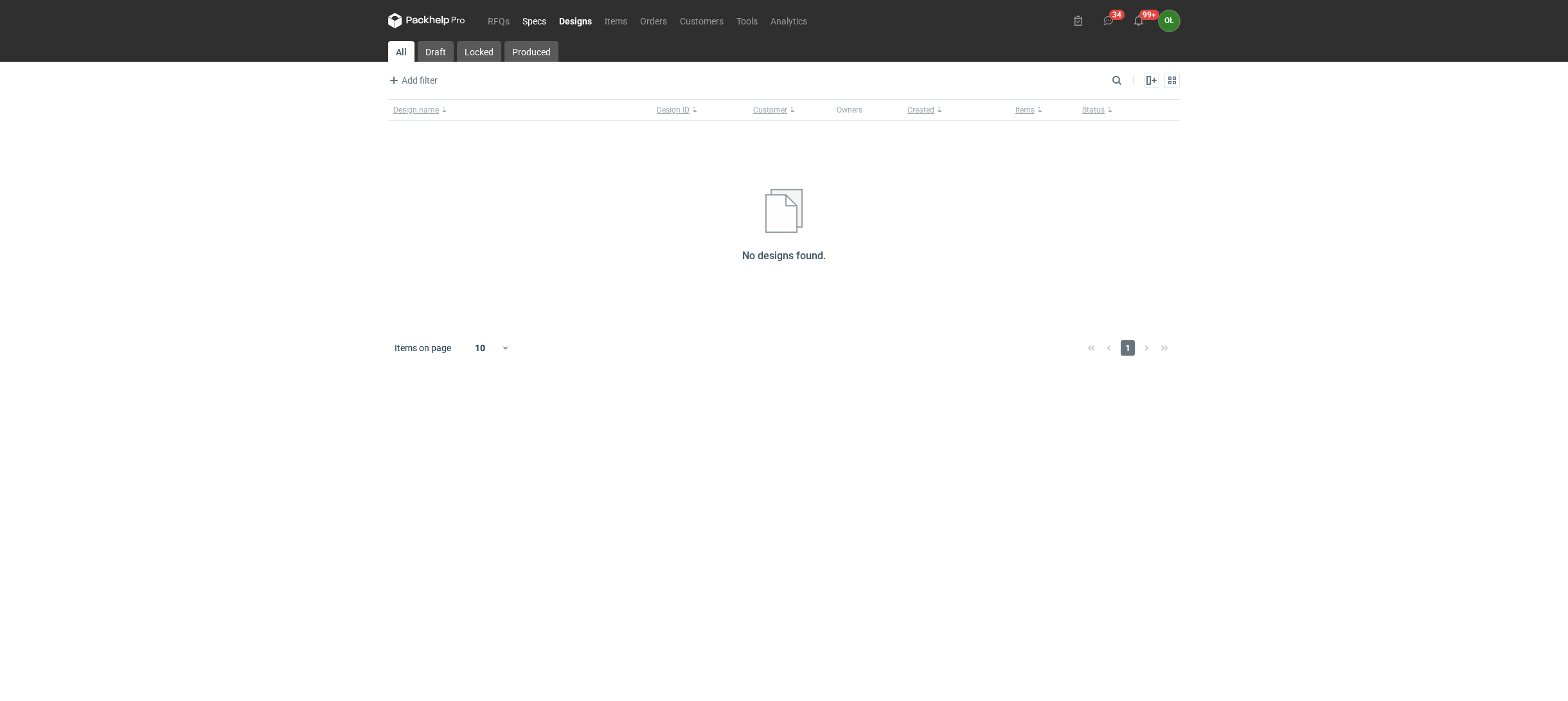
click at [533, 19] on link "Specs" at bounding box center [535, 20] width 36 height 15
click at [494, 19] on link "RFQs" at bounding box center [499, 20] width 35 height 15
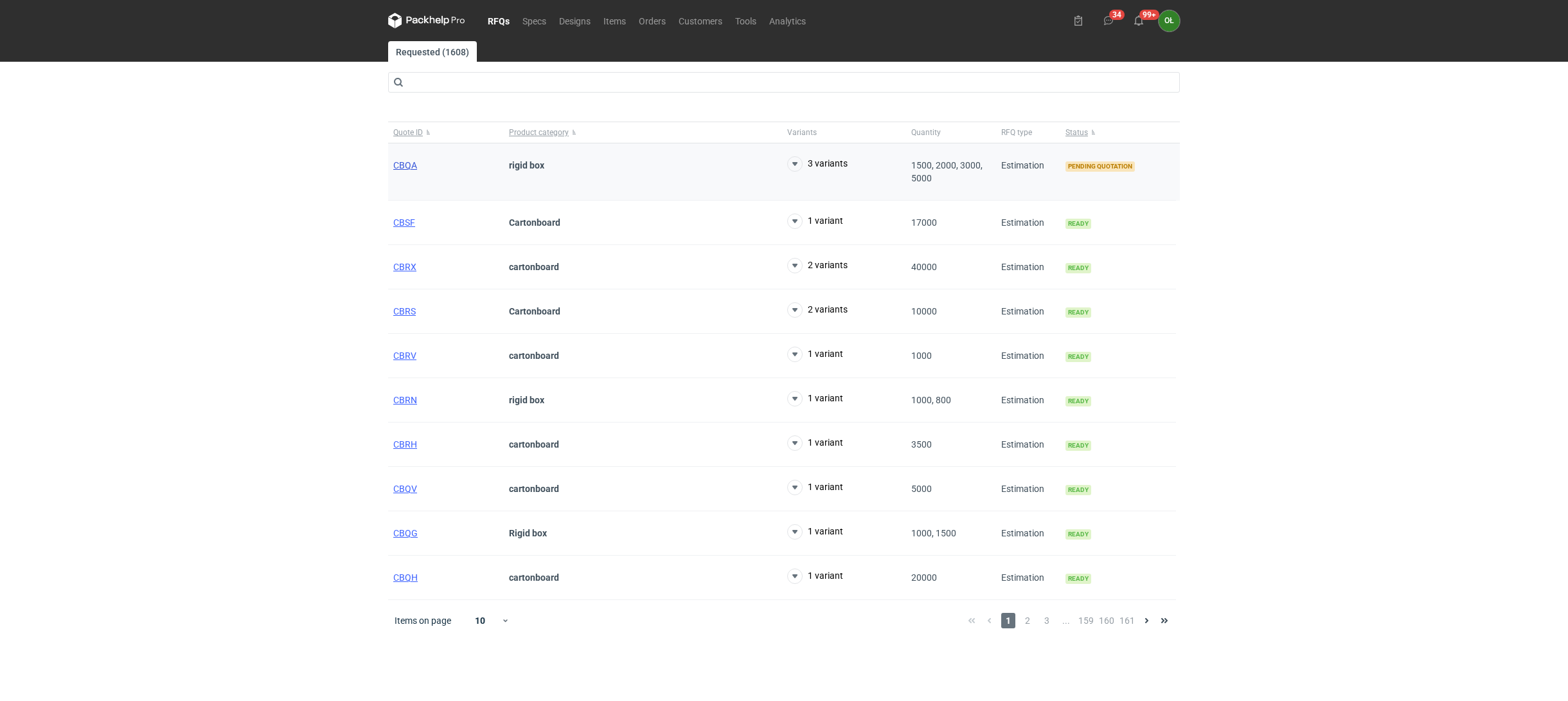
click at [414, 163] on span "CBQA" at bounding box center [405, 165] width 24 height 10
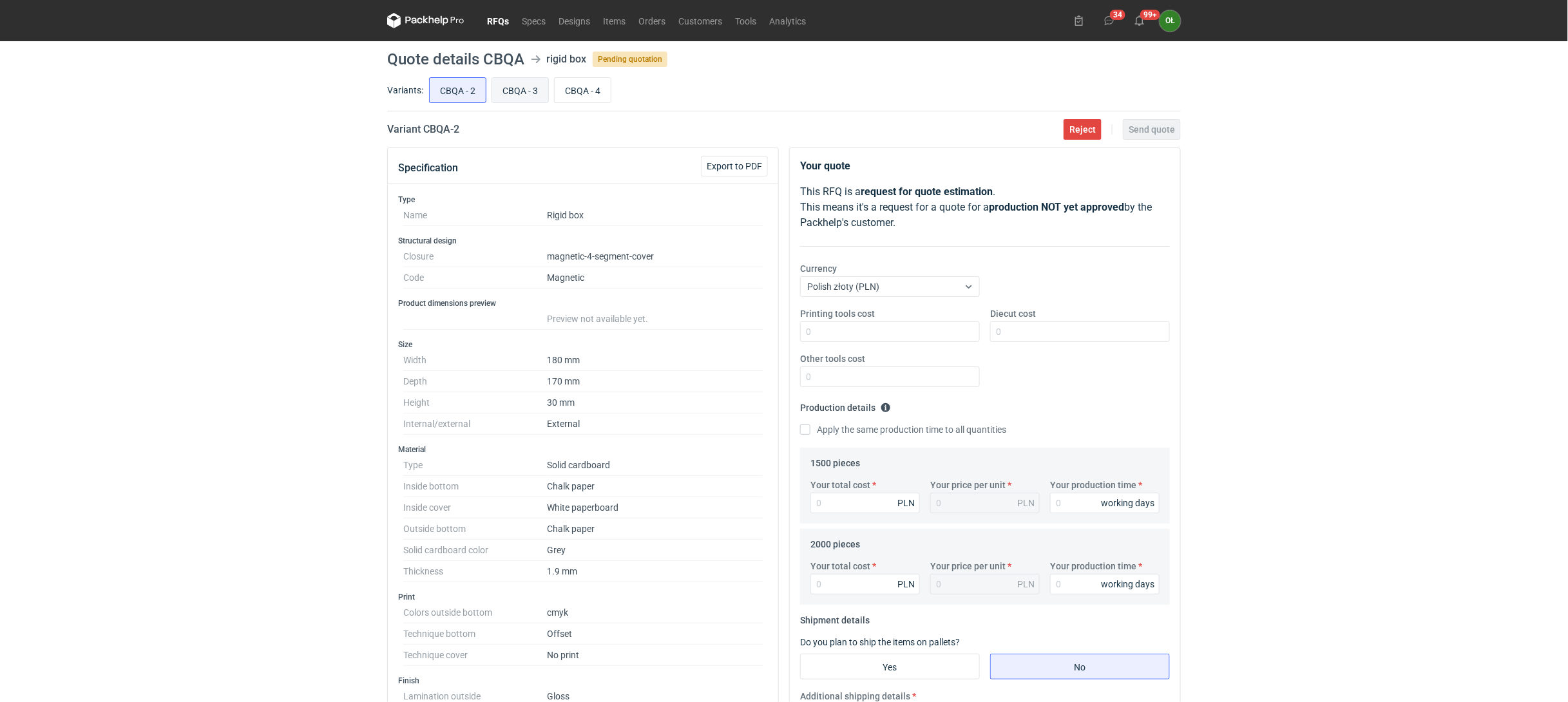
click at [508, 89] on input "CBQA - 3" at bounding box center [520, 90] width 56 height 24
radio input "true"
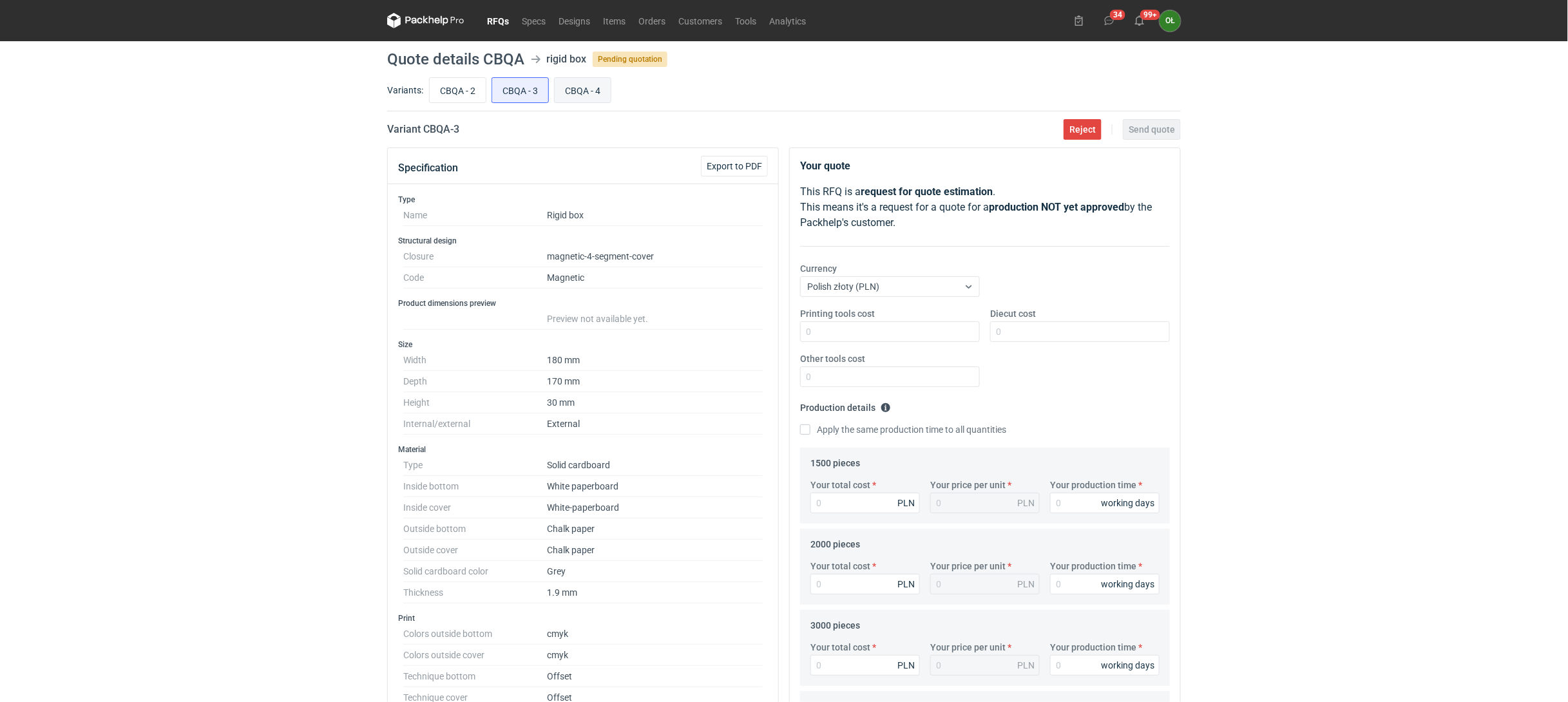
click at [605, 91] on input "CBQA - 4" at bounding box center [583, 90] width 56 height 24
radio input "true"
click at [496, 23] on link "RFQs" at bounding box center [498, 20] width 35 height 15
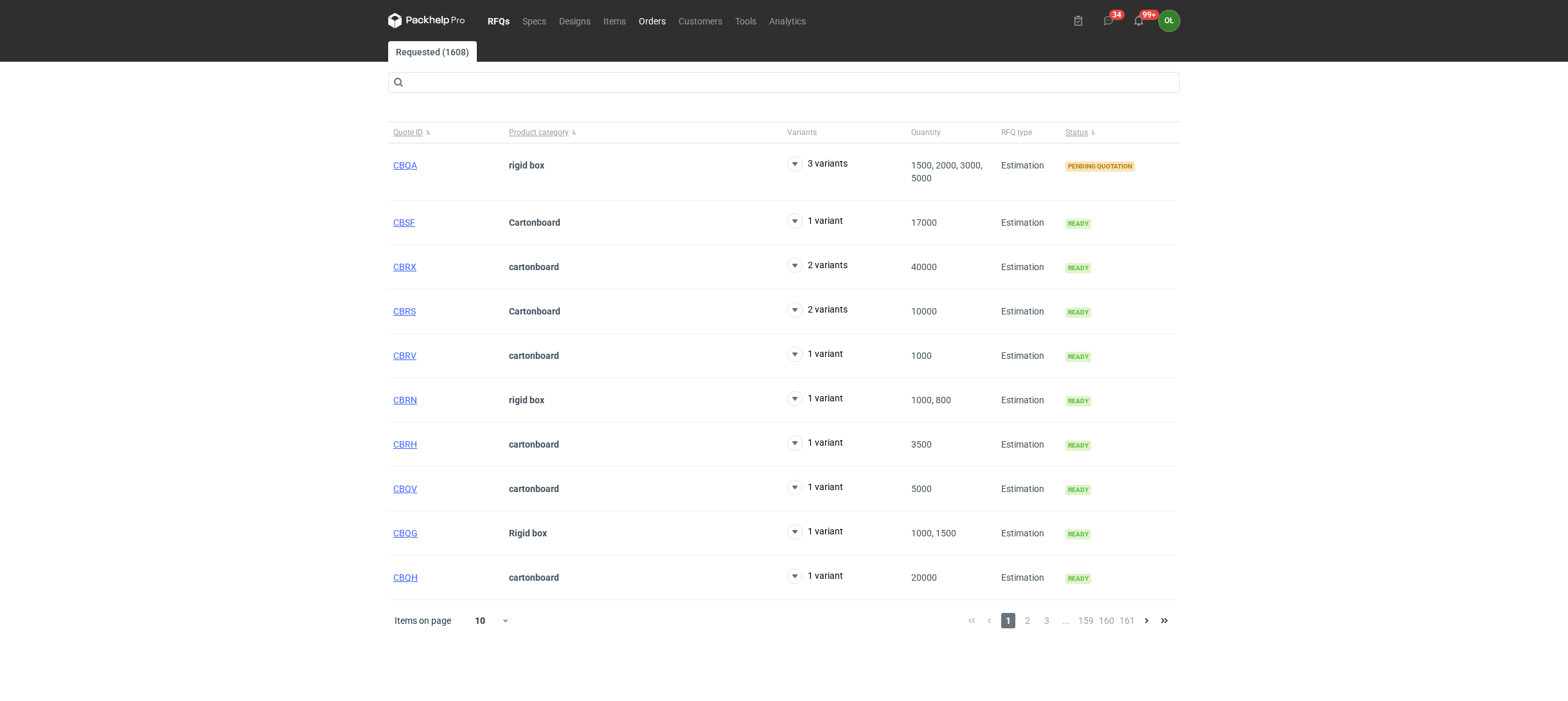
click at [656, 19] on link "Orders" at bounding box center [652, 20] width 40 height 15
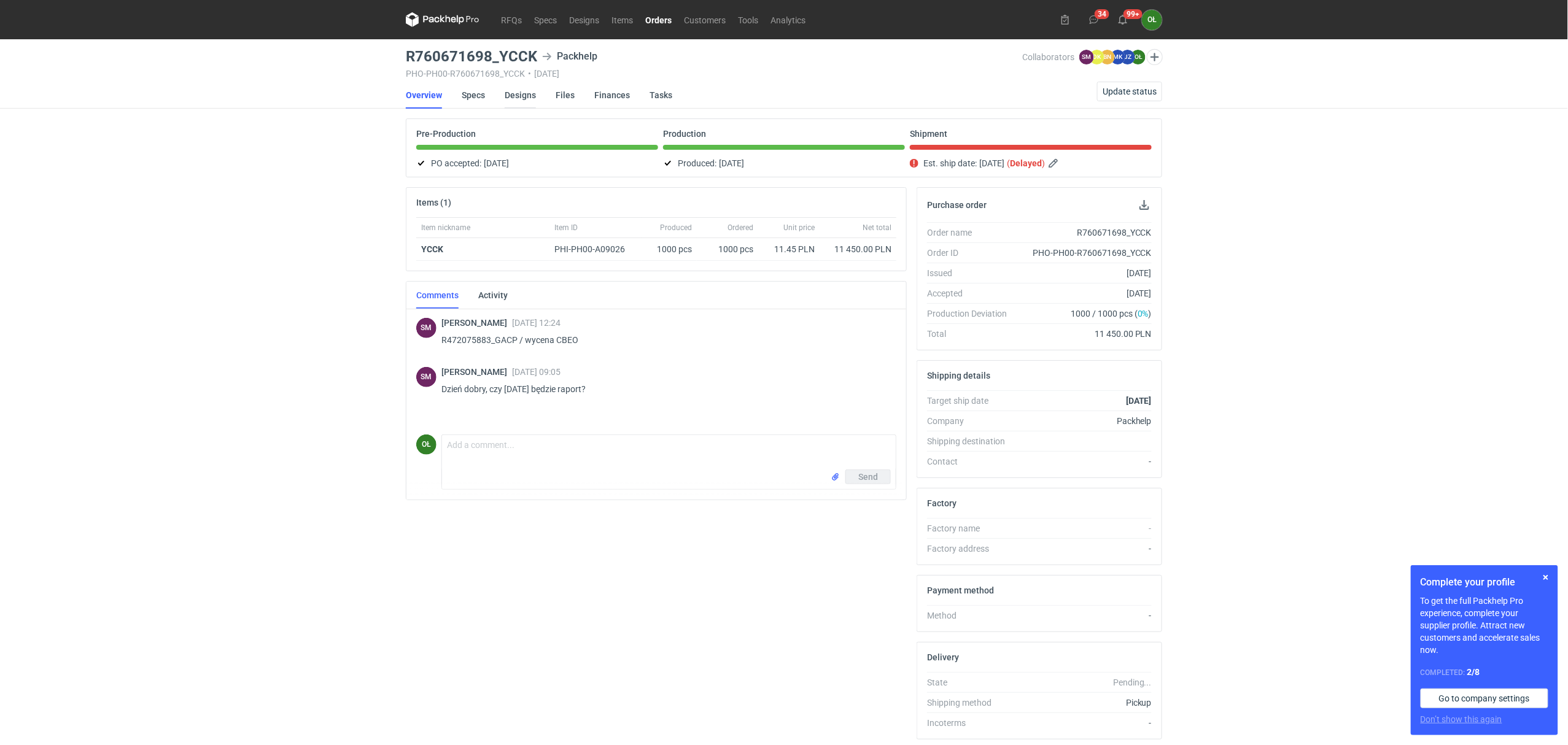
click at [521, 92] on link "Designs" at bounding box center [520, 95] width 31 height 27
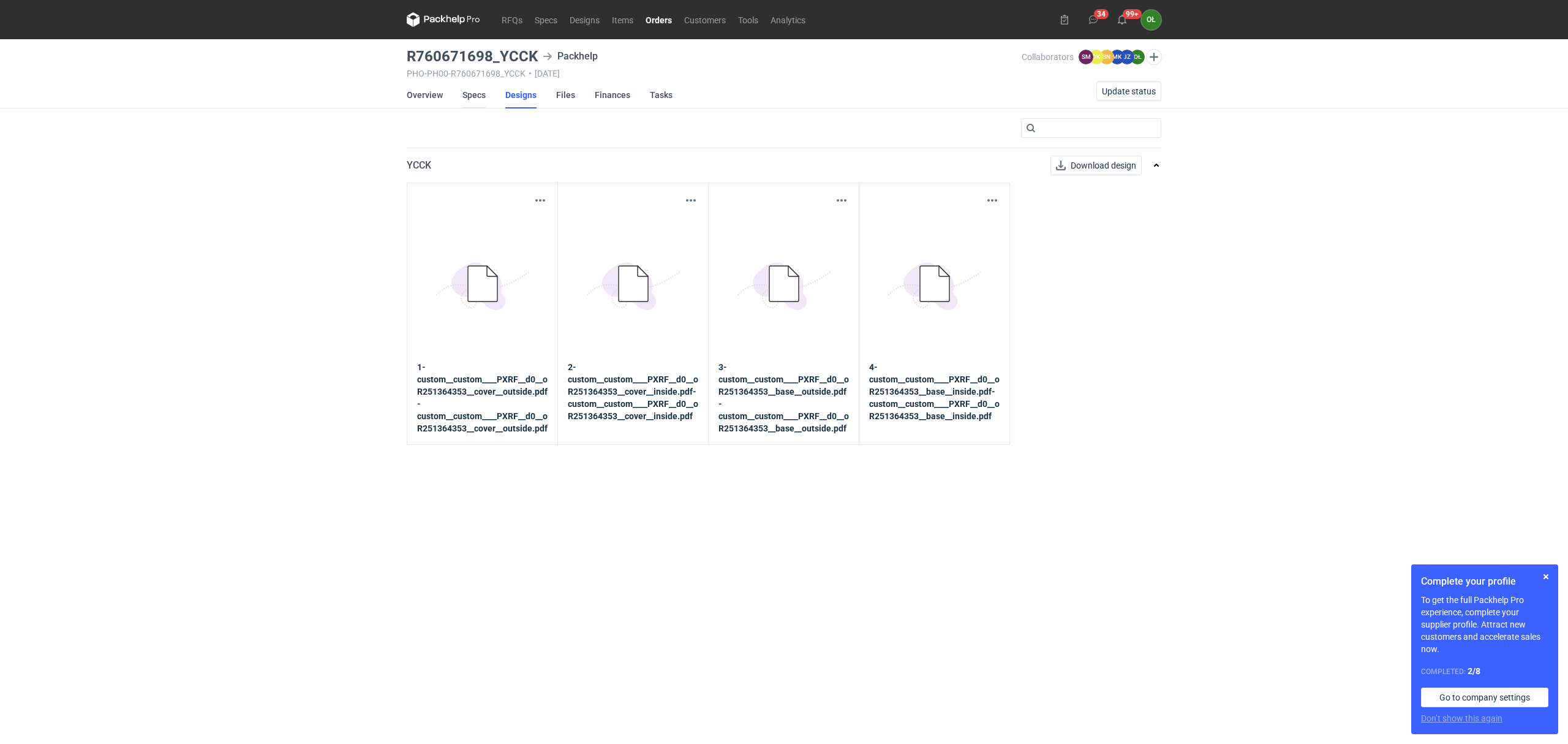
click at [478, 98] on link "Specs" at bounding box center [473, 95] width 23 height 27
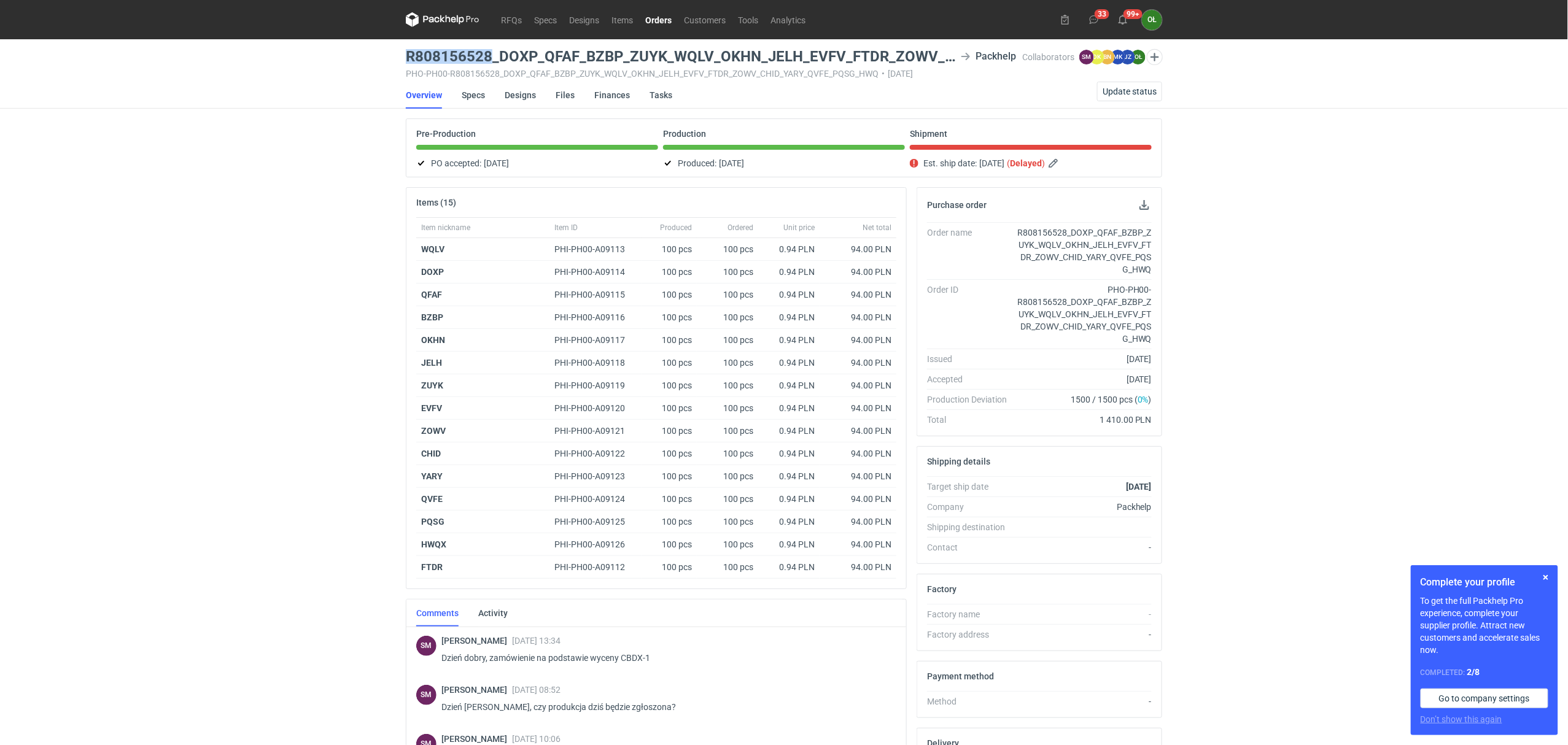
drag, startPoint x: 396, startPoint y: 54, endPoint x: 489, endPoint y: 55, distance: 93.0
click at [489, 55] on div "RFQs Specs Designs Items Orders Customers Tools Analytics 33 99+ OŁ Olga Łopato…" at bounding box center [784, 372] width 1568 height 745
click at [389, 66] on div "RFQs Specs Designs Items Orders Customers Tools Analytics 33 99+ OŁ Olga Łopato…" at bounding box center [784, 372] width 1568 height 745
drag, startPoint x: 403, startPoint y: 56, endPoint x: 489, endPoint y: 55, distance: 86.0
click at [489, 55] on main "R808156528_DOXP_QFAF_BZBP_ZUYK_WQLV_OKHN_JELH_EVFV_FTDR_ZOWV_CHID_YARY_QVFE_PQS…" at bounding box center [784, 523] width 766 height 968
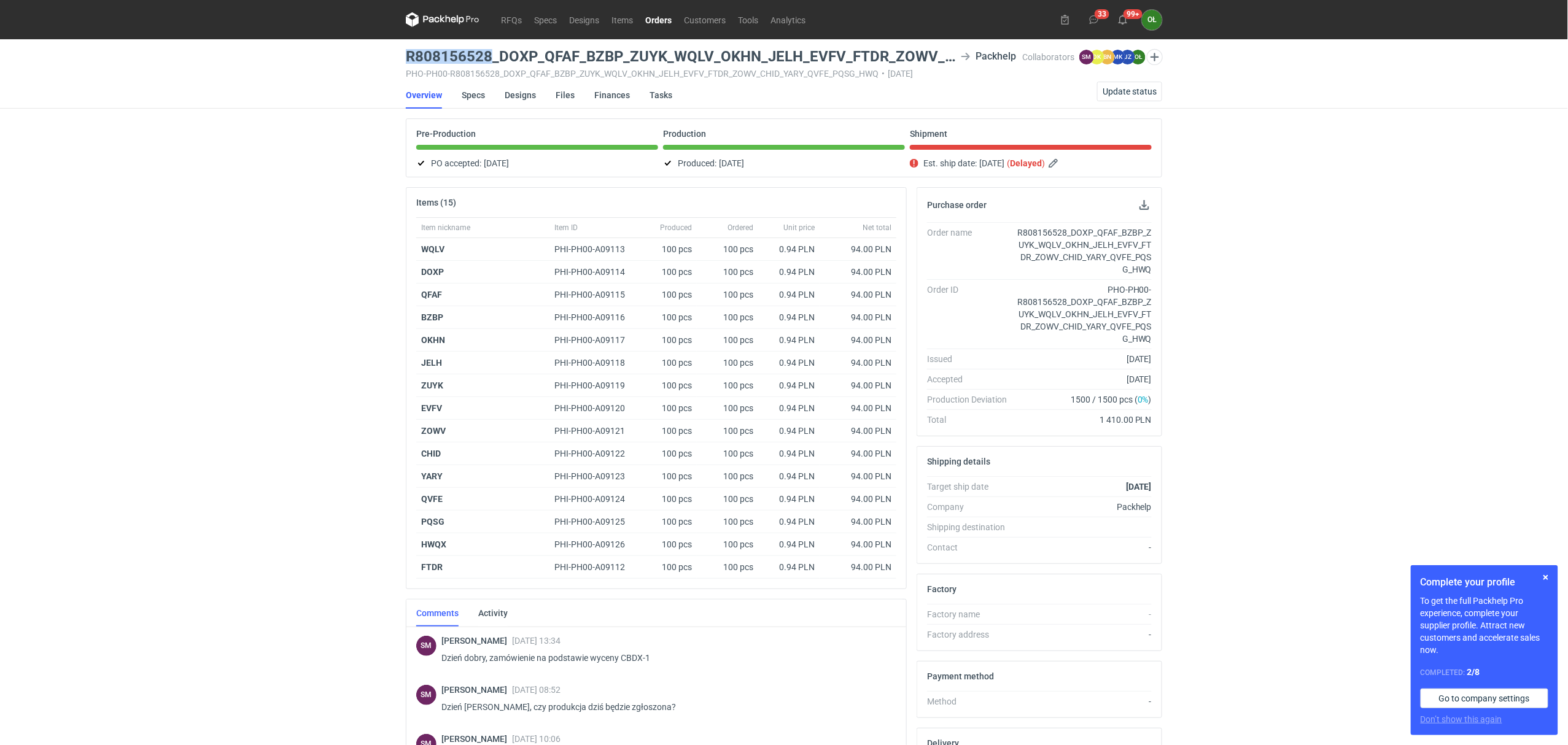
copy h3 "R808156528"
click at [470, 91] on link "Specs" at bounding box center [473, 95] width 23 height 27
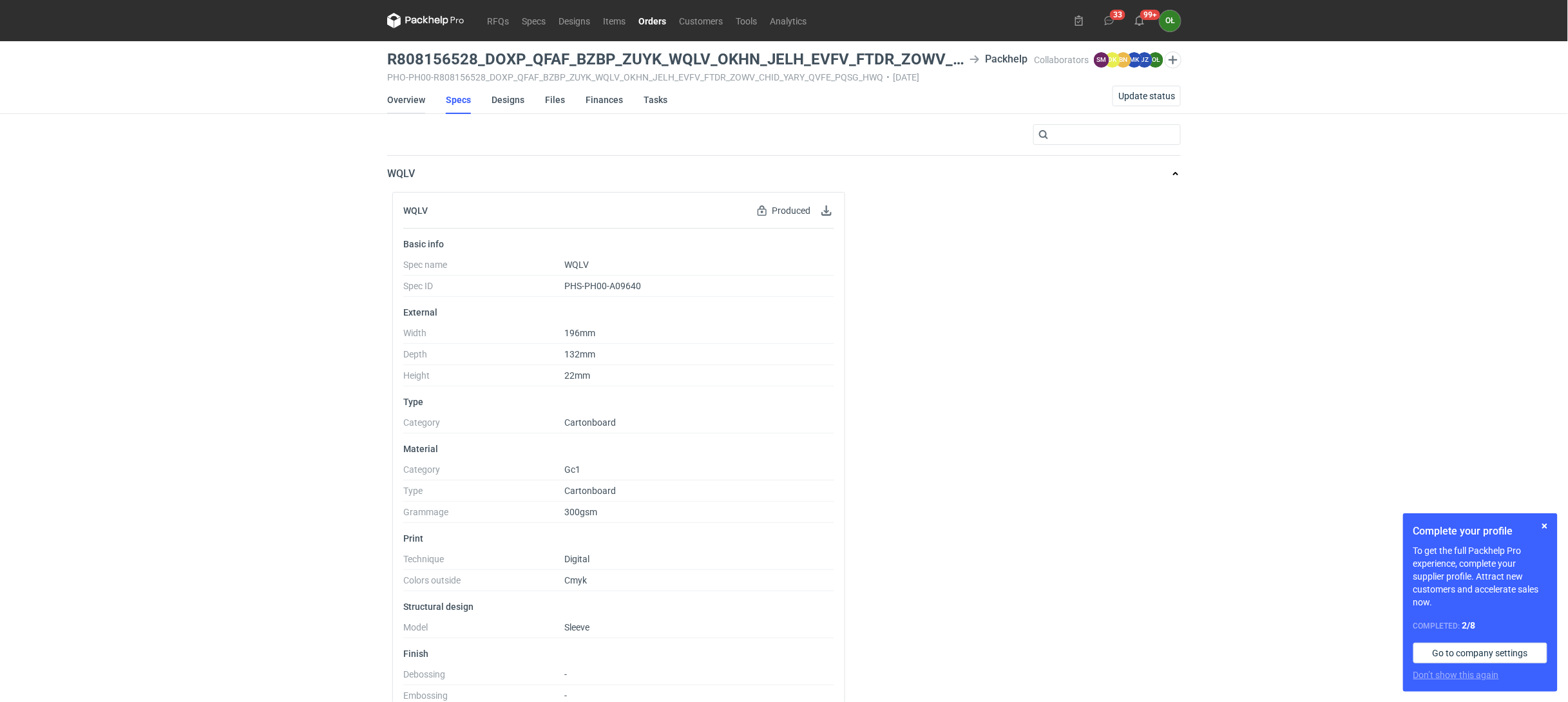
click at [414, 96] on link "Overview" at bounding box center [406, 99] width 38 height 28
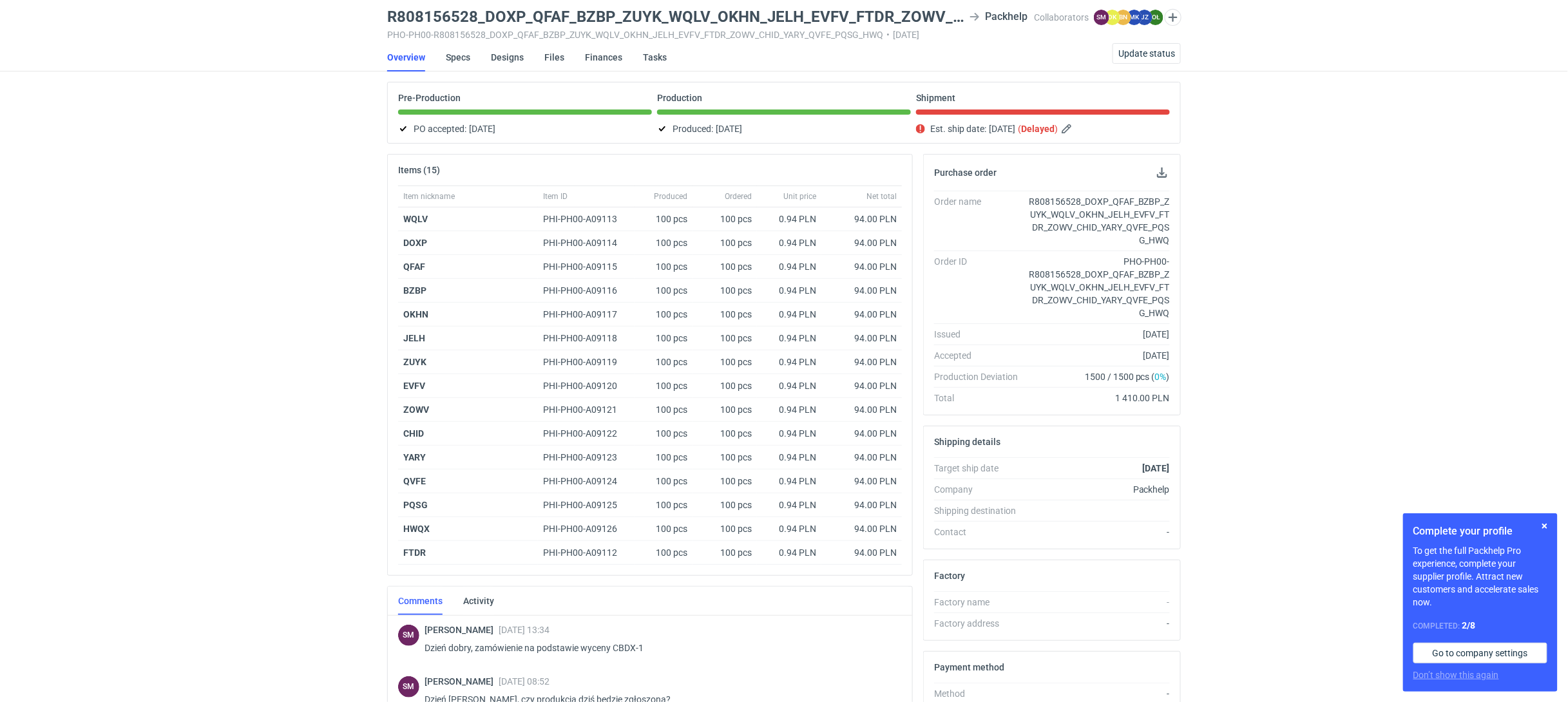
scroll to position [5, 0]
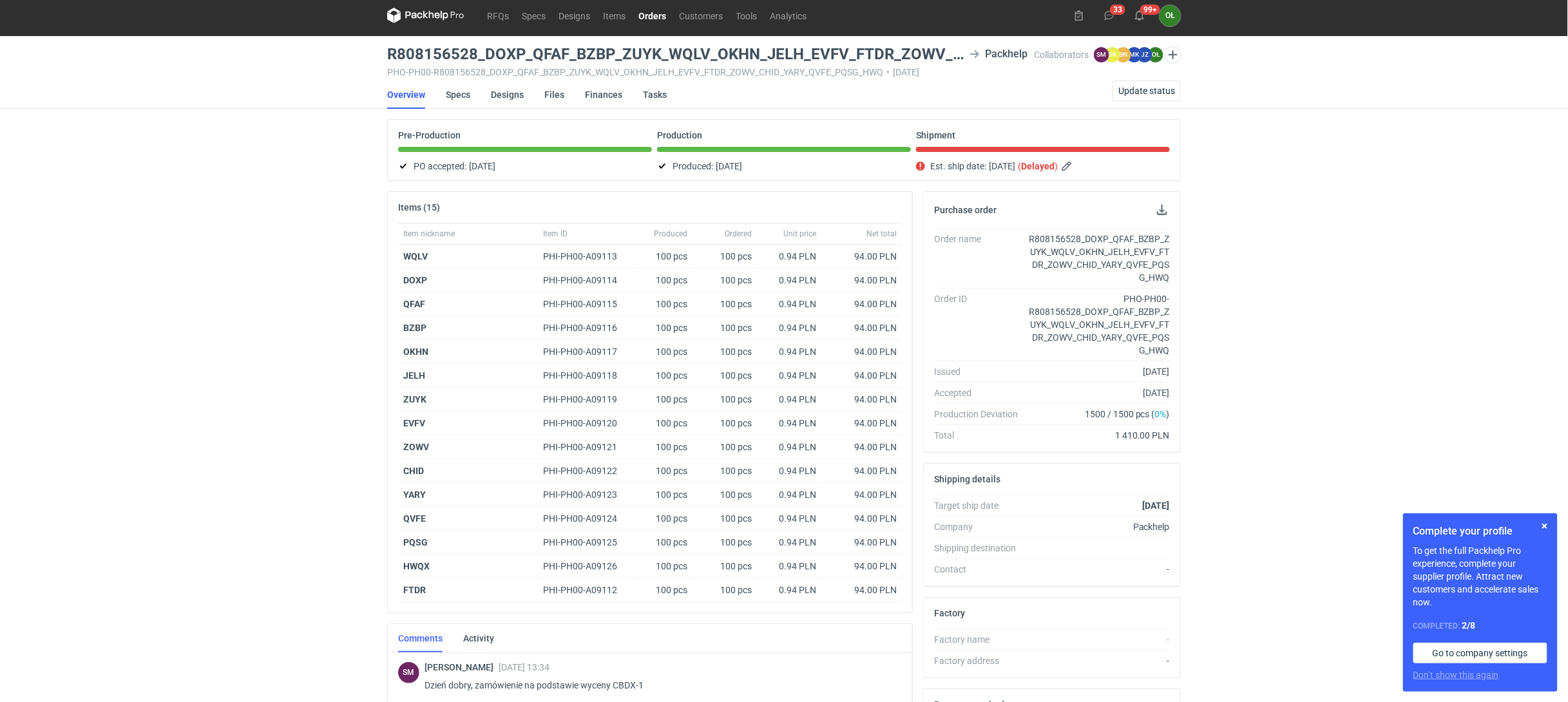
click at [978, 52] on use at bounding box center [974, 54] width 9 height 8
click at [970, 54] on icon at bounding box center [974, 54] width 10 height 10
click at [904, 57] on h3 "R808156528_DOXP_QFAF_BZBP_ZUYK_WQLV_OKHN_JELH_EVFV_FTDR_ZOWV_CHID_YARY_QVFE_PQS…" at bounding box center [676, 53] width 577 height 15
drag, startPoint x: 389, startPoint y: 71, endPoint x: 880, endPoint y: 70, distance: 491.0
click at [880, 70] on div "PHO-PH00-R808156528_DOXP_QFAF_BZBP_ZUYK_WQLV_OKHN_JELH_EVFV_FTDR_ZOWV_CHID_YARY…" at bounding box center [711, 72] width 647 height 10
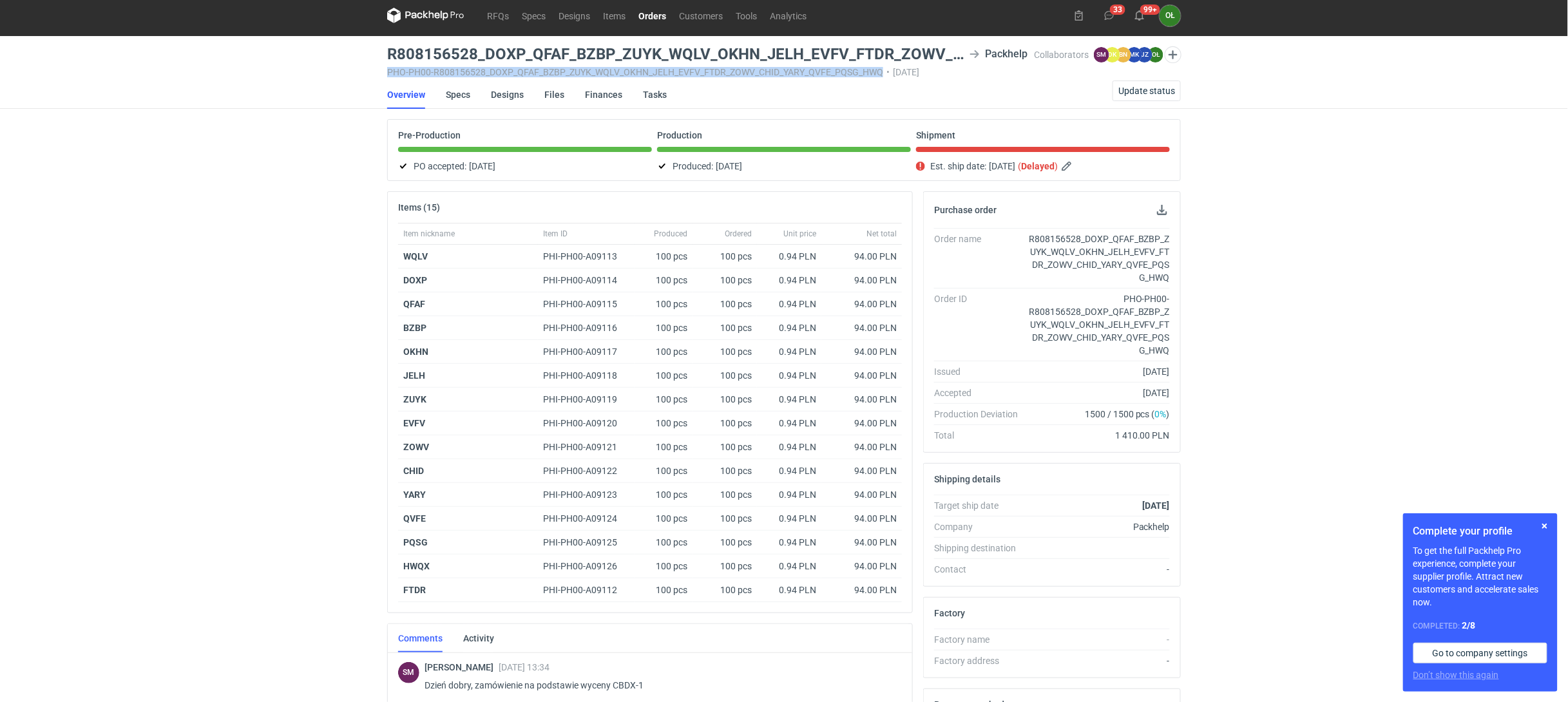
copy div "PHO-PH00-R808156528_DOXP_QFAF_BZBP_ZUYK_WQLV_OKHN_JELH_EVFV_FTDR_ZOWV_CHID_YARY…"
click at [464, 94] on link "Specs" at bounding box center [458, 94] width 24 height 28
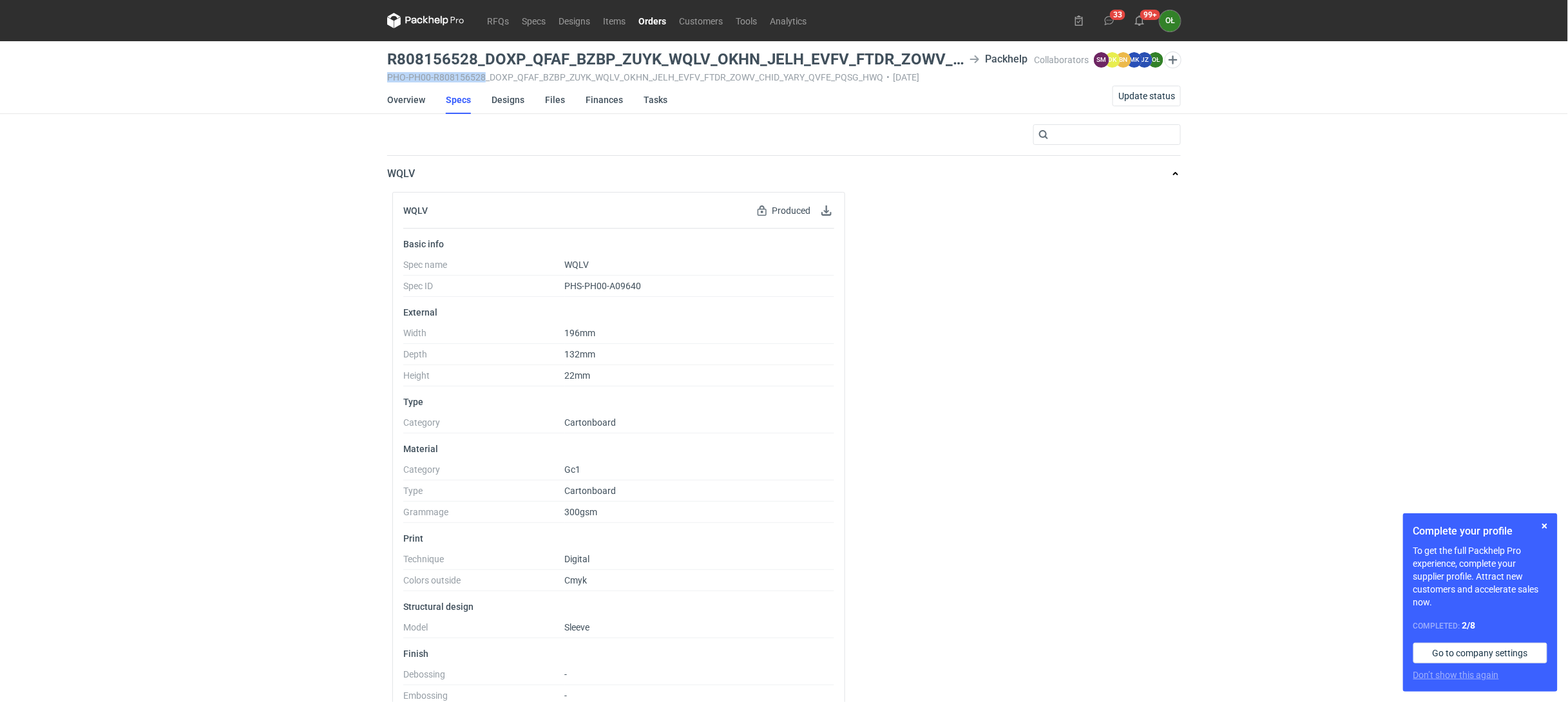
drag, startPoint x: 387, startPoint y: 72, endPoint x: 485, endPoint y: 73, distance: 98.0
click at [485, 73] on div "PHO-PH00-R808156528_DOXP_QFAF_BZBP_ZUYK_WQLV_OKHN_JELH_EVFV_FTDR_ZOWV_CHID_YARY…" at bounding box center [711, 77] width 647 height 10
copy div "PHO-PH00-R808156528"
click at [1036, 203] on div "WQLV Produced Spec has been produced and cannot be edited Basic info Spec name …" at bounding box center [784, 494] width 794 height 604
click at [409, 101] on link "Overview" at bounding box center [406, 99] width 38 height 28
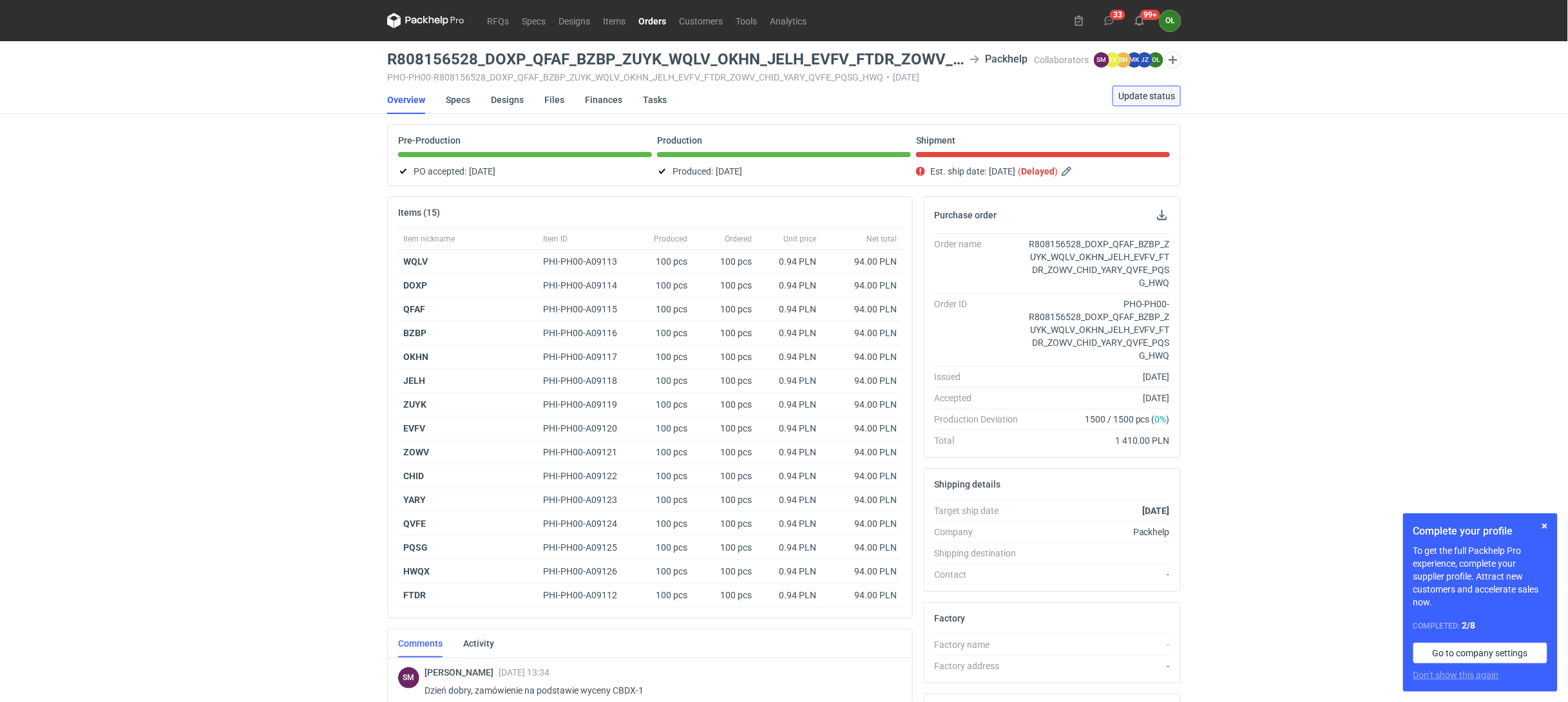
click at [1142, 99] on span "Update status" at bounding box center [1147, 96] width 57 height 9
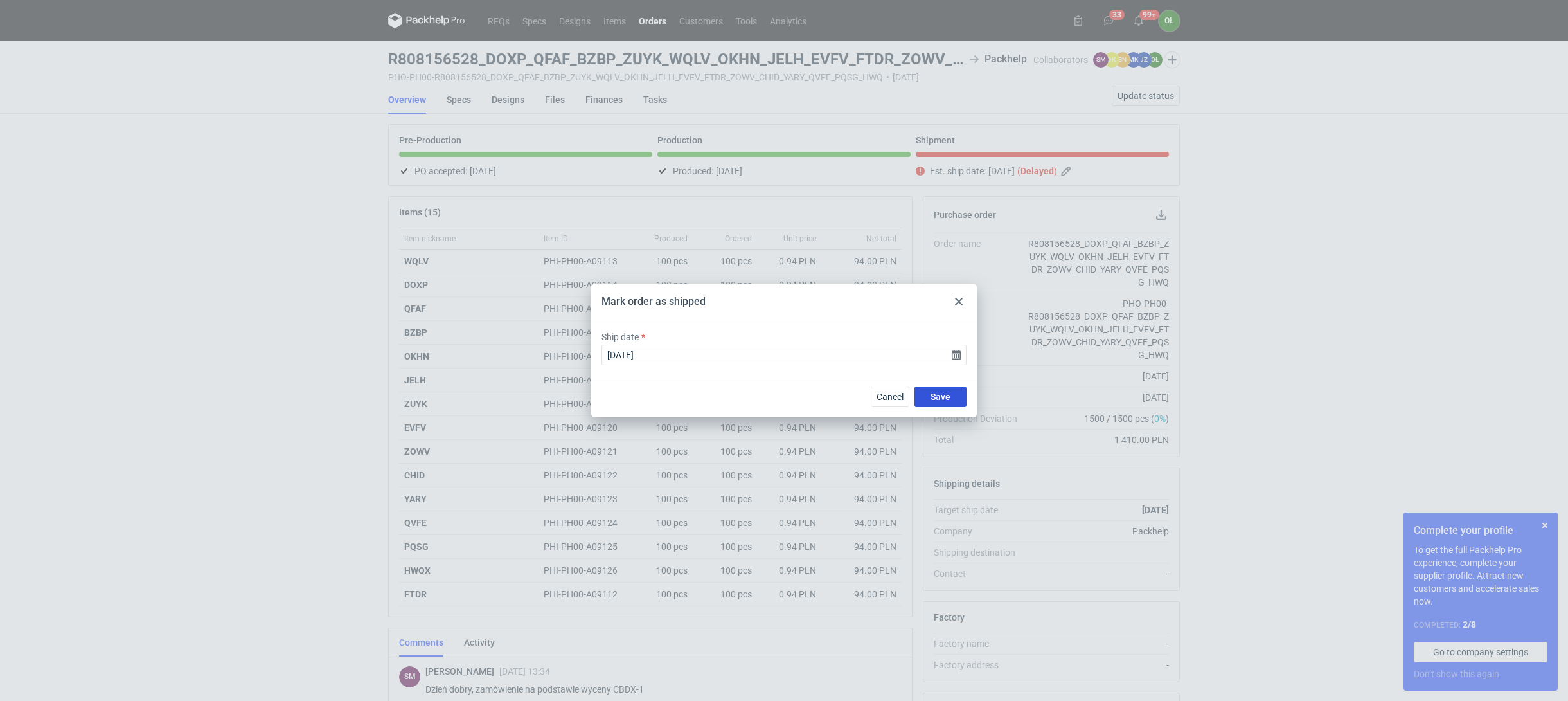
click at [952, 401] on button "Save" at bounding box center [940, 397] width 52 height 20
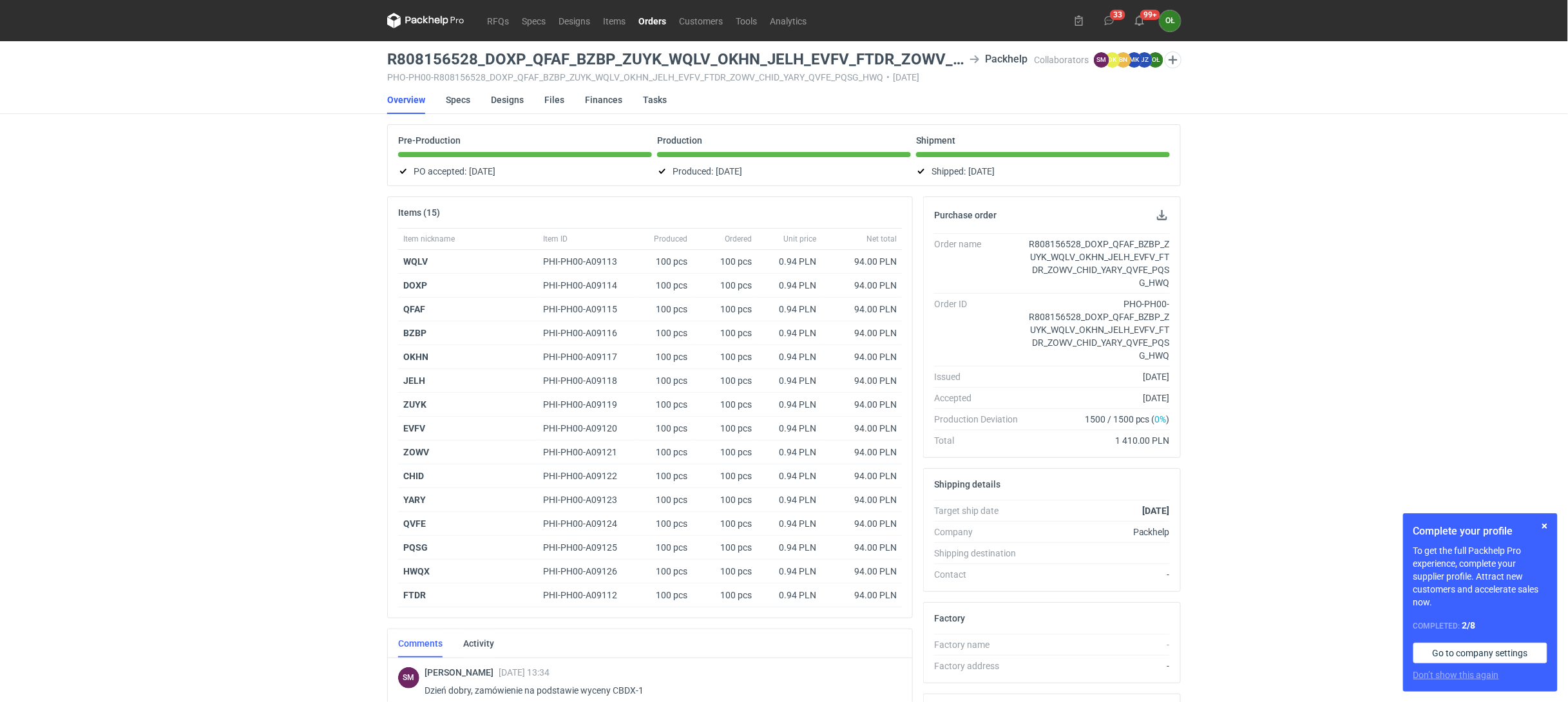
click at [652, 18] on link "Orders" at bounding box center [652, 20] width 41 height 15
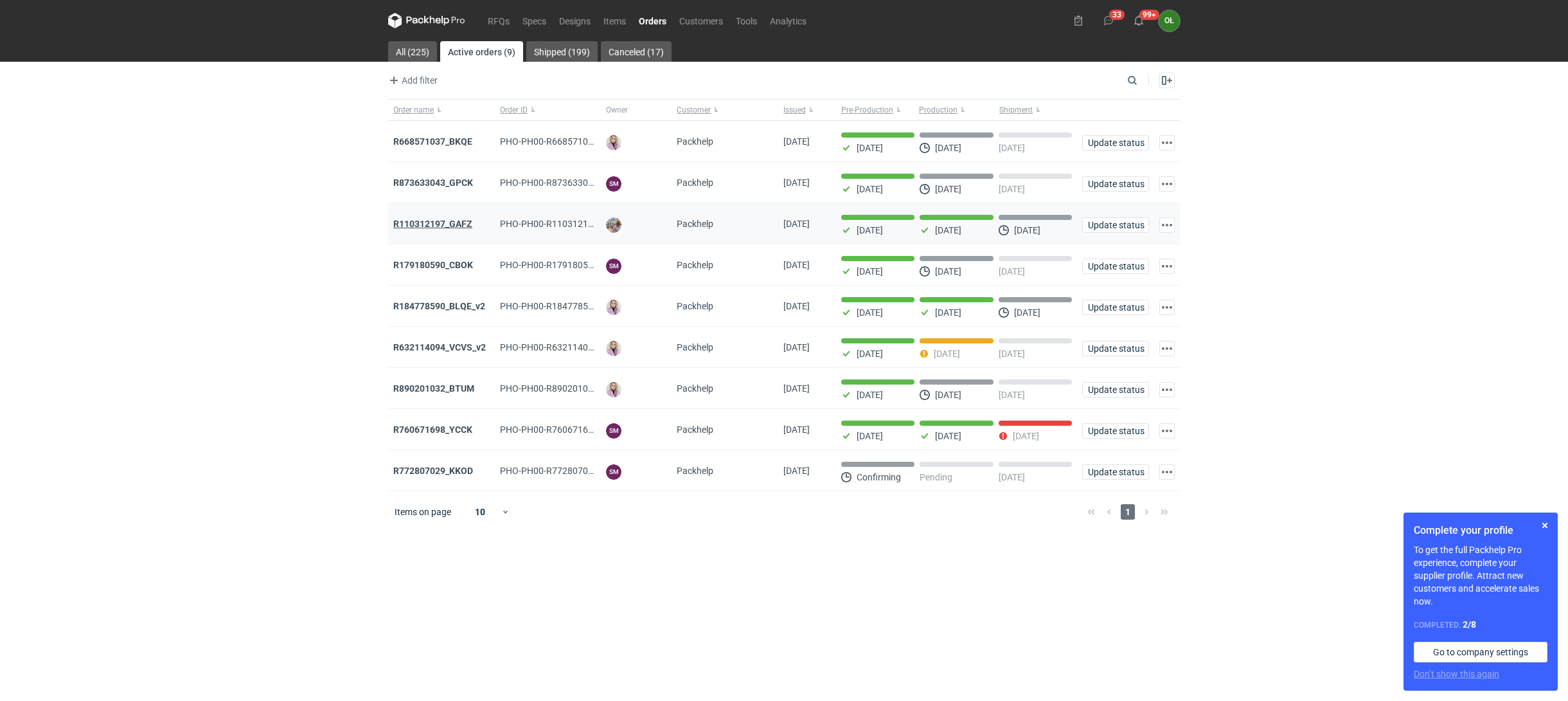
click at [440, 229] on strong "R110312197_GAFZ" at bounding box center [432, 224] width 79 height 10
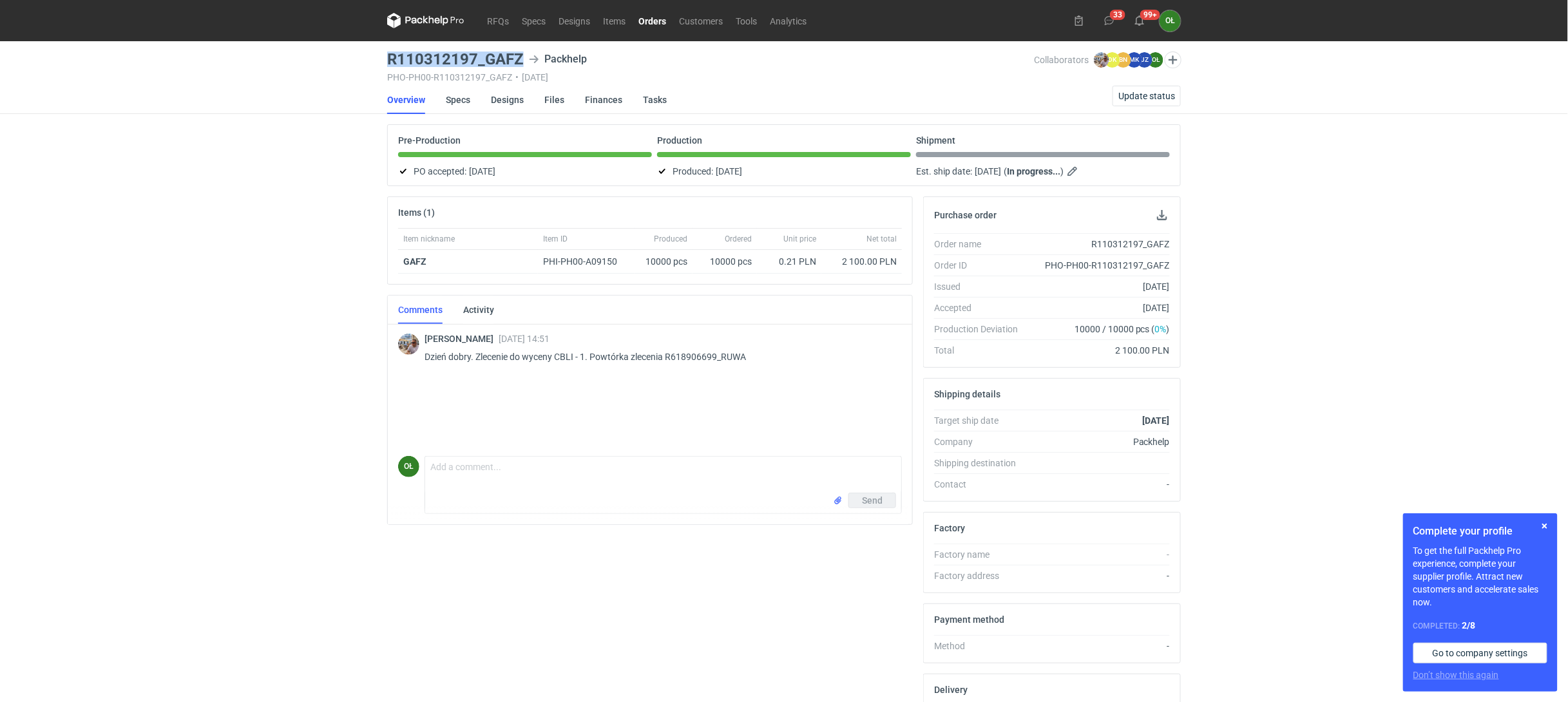
drag, startPoint x: 387, startPoint y: 59, endPoint x: 524, endPoint y: 55, distance: 137.1
click at [524, 55] on div "R110312197_GAFZ Packhelp" at bounding box center [711, 58] width 647 height 15
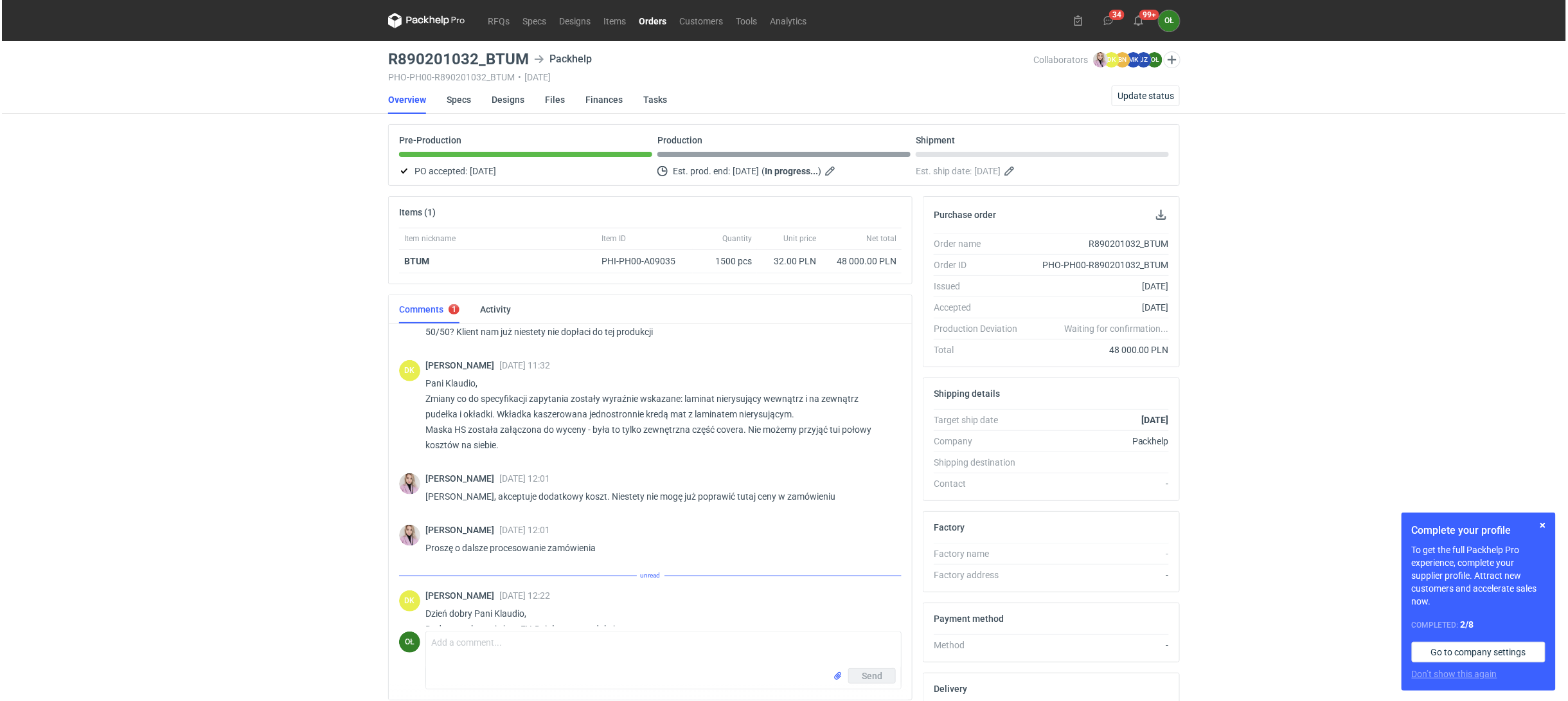
scroll to position [397, 0]
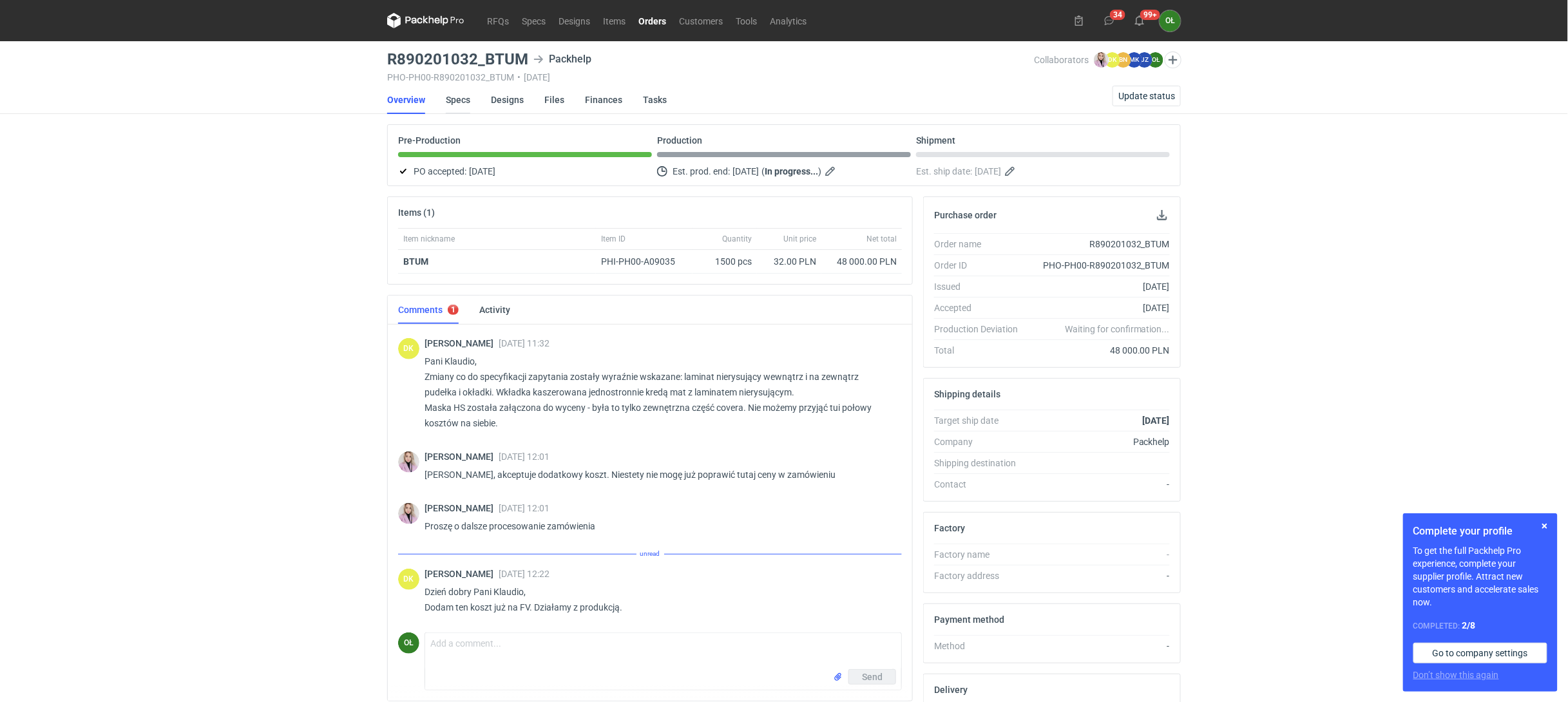
click at [459, 102] on link "Specs" at bounding box center [458, 99] width 24 height 28
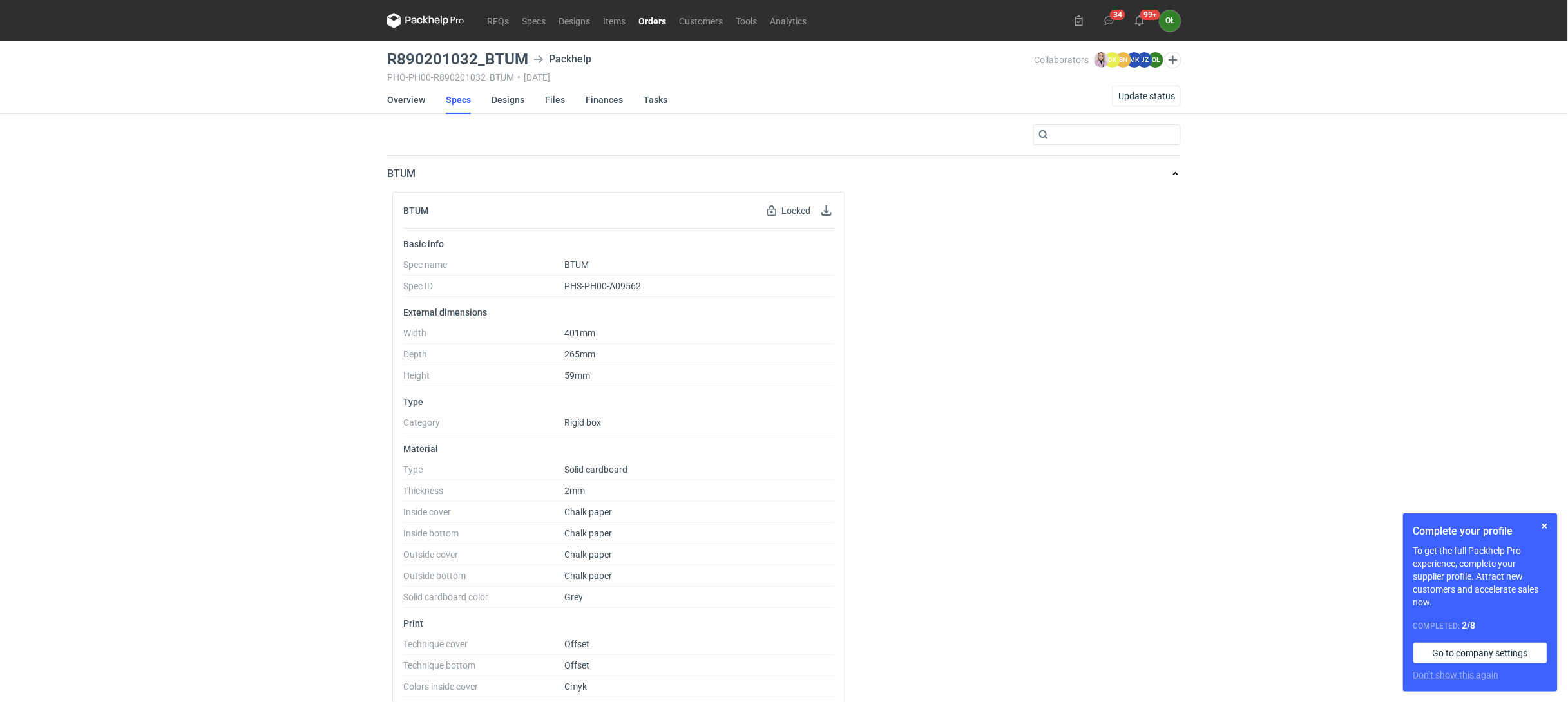
click at [645, 14] on link "Orders" at bounding box center [652, 20] width 41 height 15
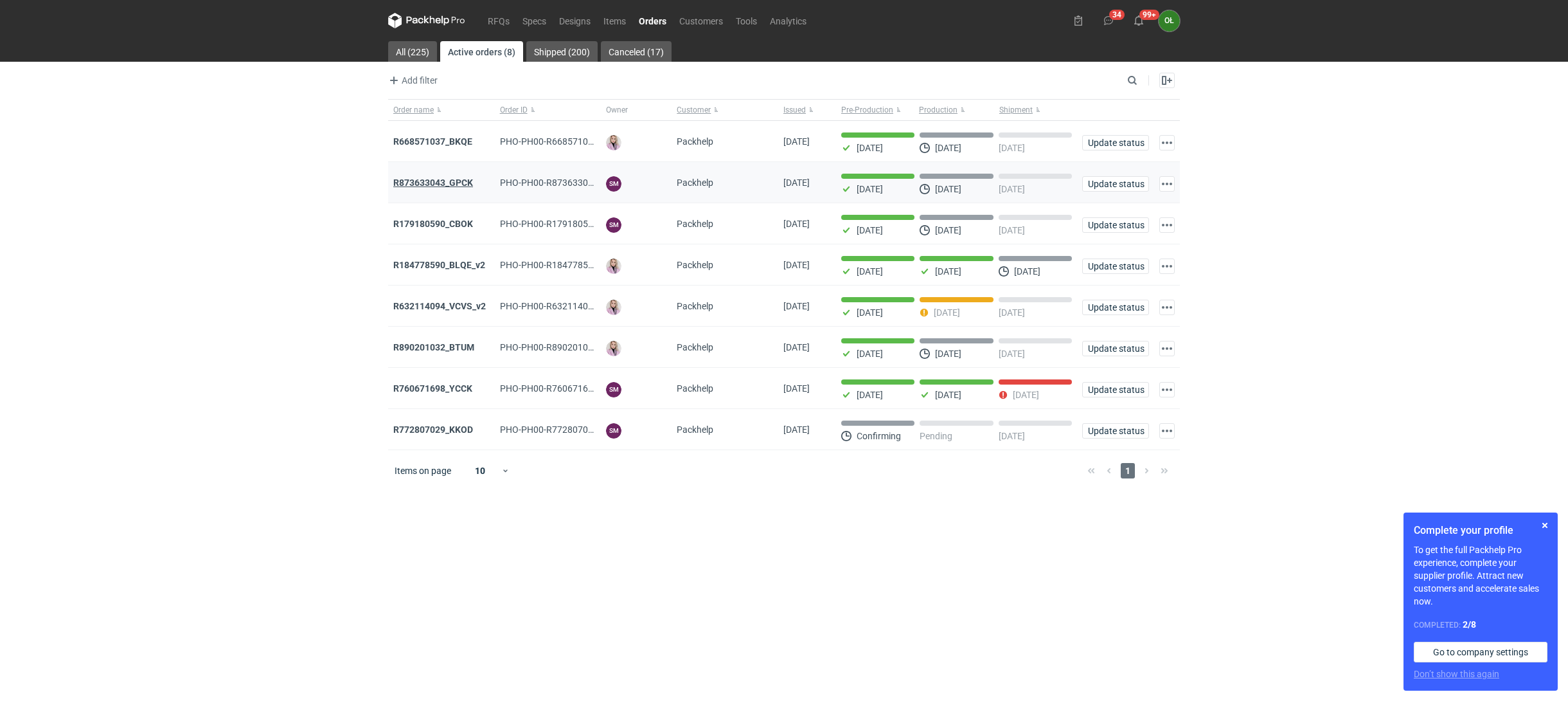
drag, startPoint x: 440, startPoint y: 192, endPoint x: 440, endPoint y: 183, distance: 9.0
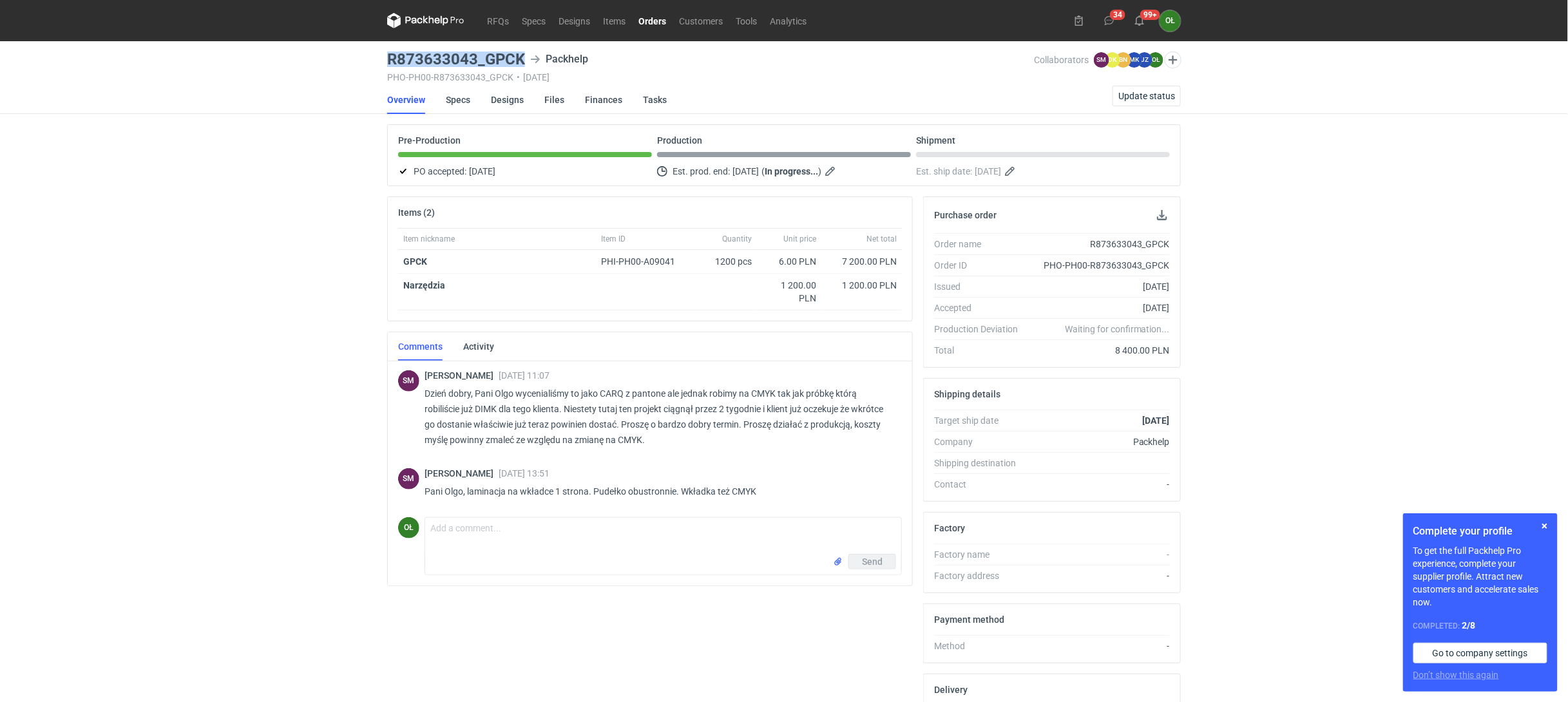
drag, startPoint x: 387, startPoint y: 53, endPoint x: 529, endPoint y: 52, distance: 142.0
click at [529, 52] on div "R873633043_GPCK Packhelp" at bounding box center [711, 58] width 647 height 15
copy h3 "R873633043_GPCK"
click at [463, 93] on link "Specs" at bounding box center [458, 99] width 24 height 28
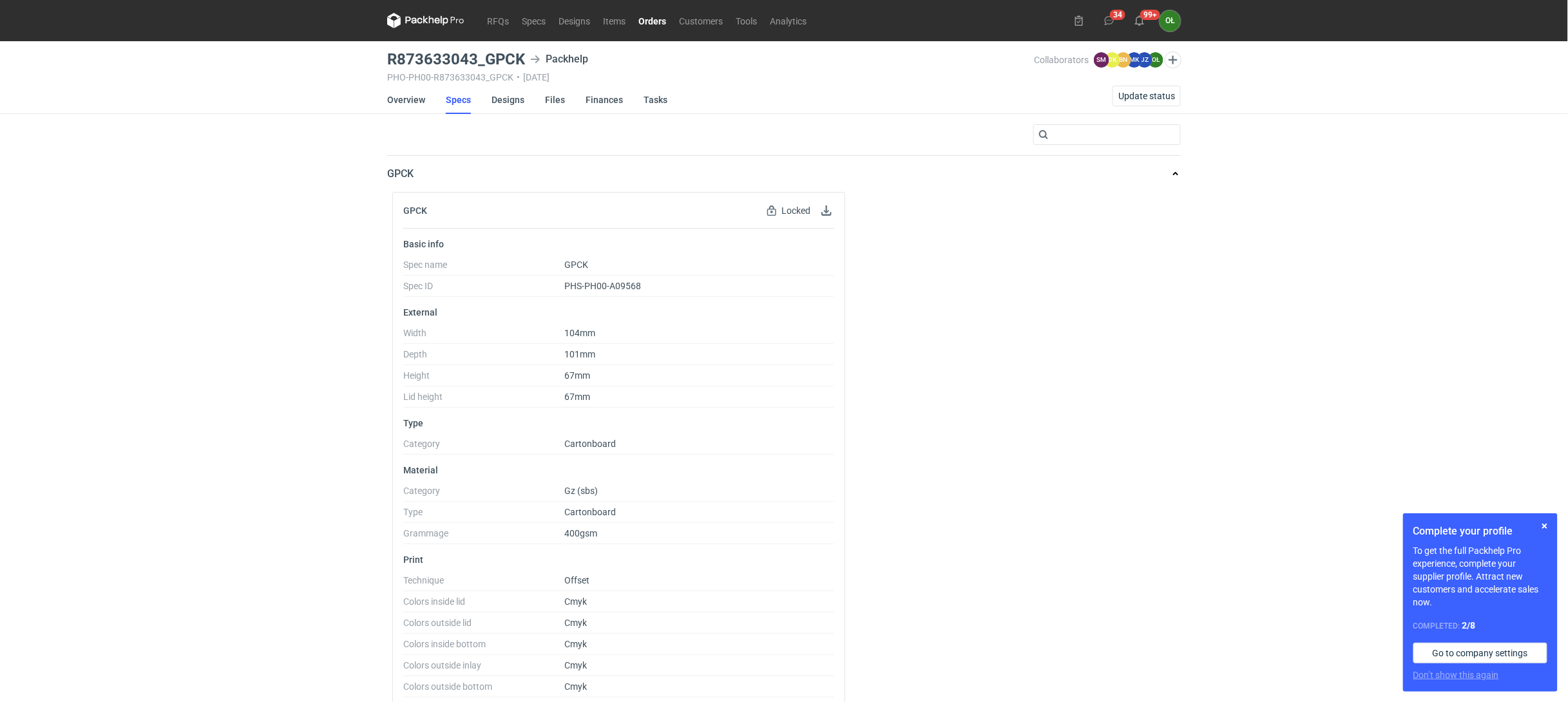
click at [425, 11] on nav "RFQs Specs Designs Items Orders Customers Tools Analytics" at bounding box center [600, 20] width 425 height 41
click at [439, 24] on icon at bounding box center [426, 20] width 77 height 15
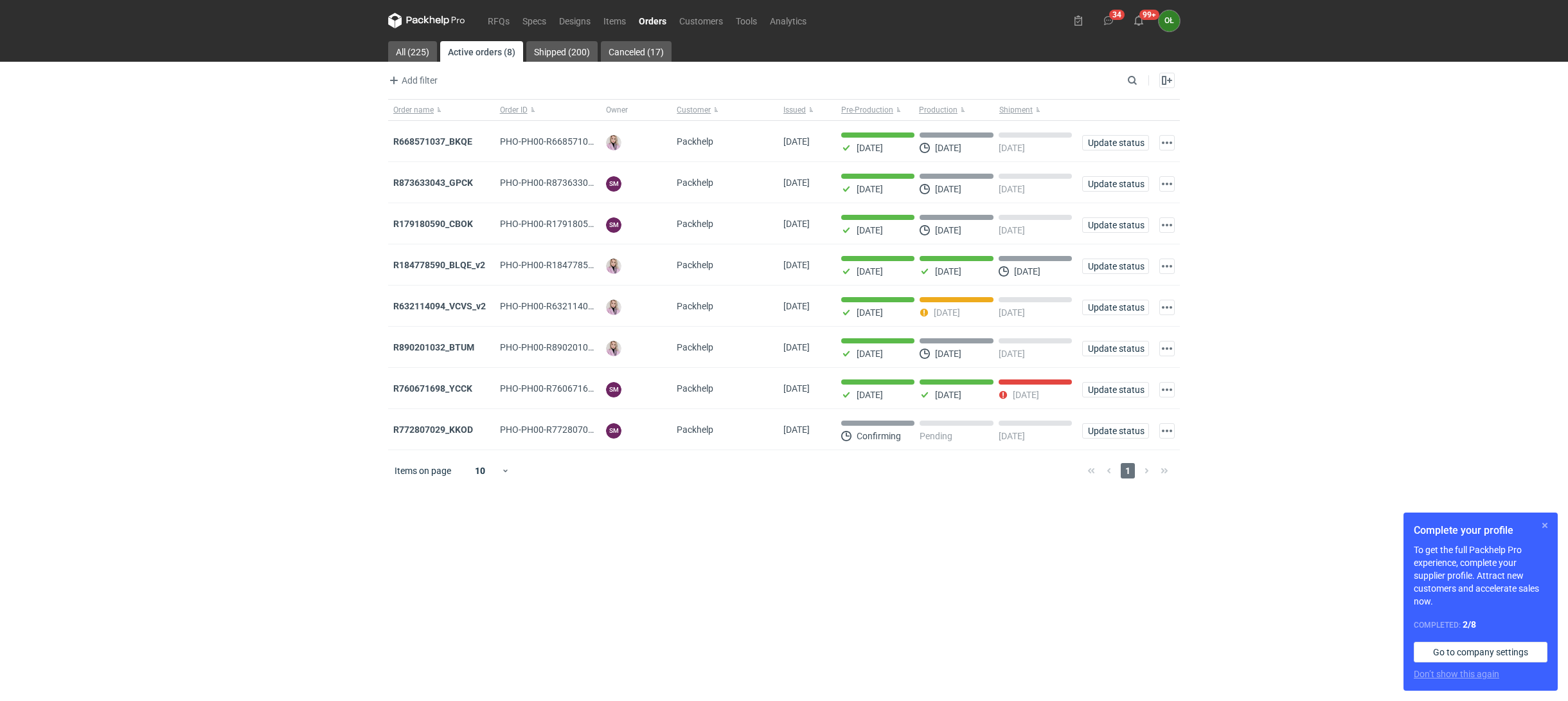
click at [1548, 526] on button "button" at bounding box center [1545, 524] width 15 height 15
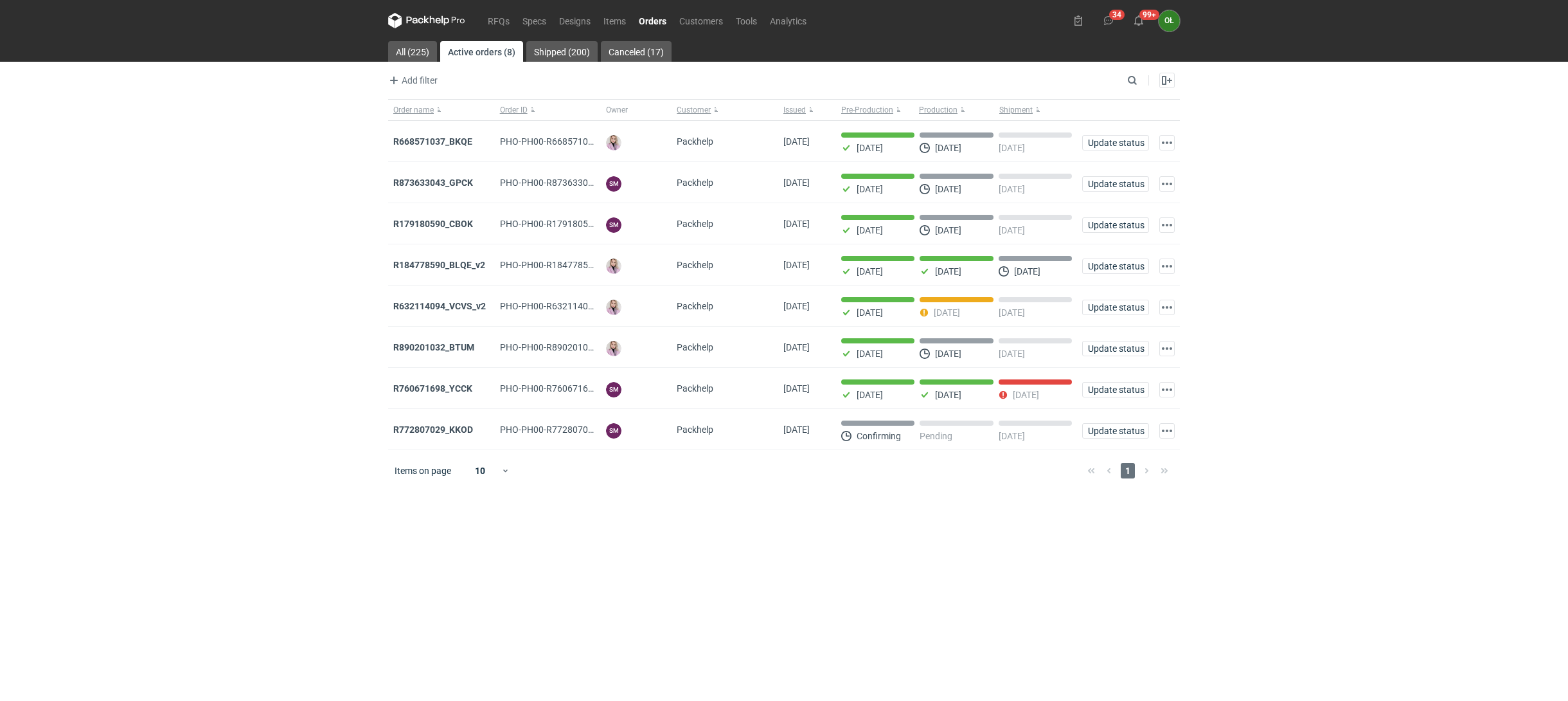
click at [442, 14] on icon at bounding box center [427, 20] width 77 height 15
click at [289, 399] on div "RFQs Specs Designs Items Orders Customers Tools Analytics 34 99+ OŁ Olga Łopato…" at bounding box center [784, 350] width 1568 height 701
click at [502, 21] on link "RFQs" at bounding box center [499, 20] width 35 height 15
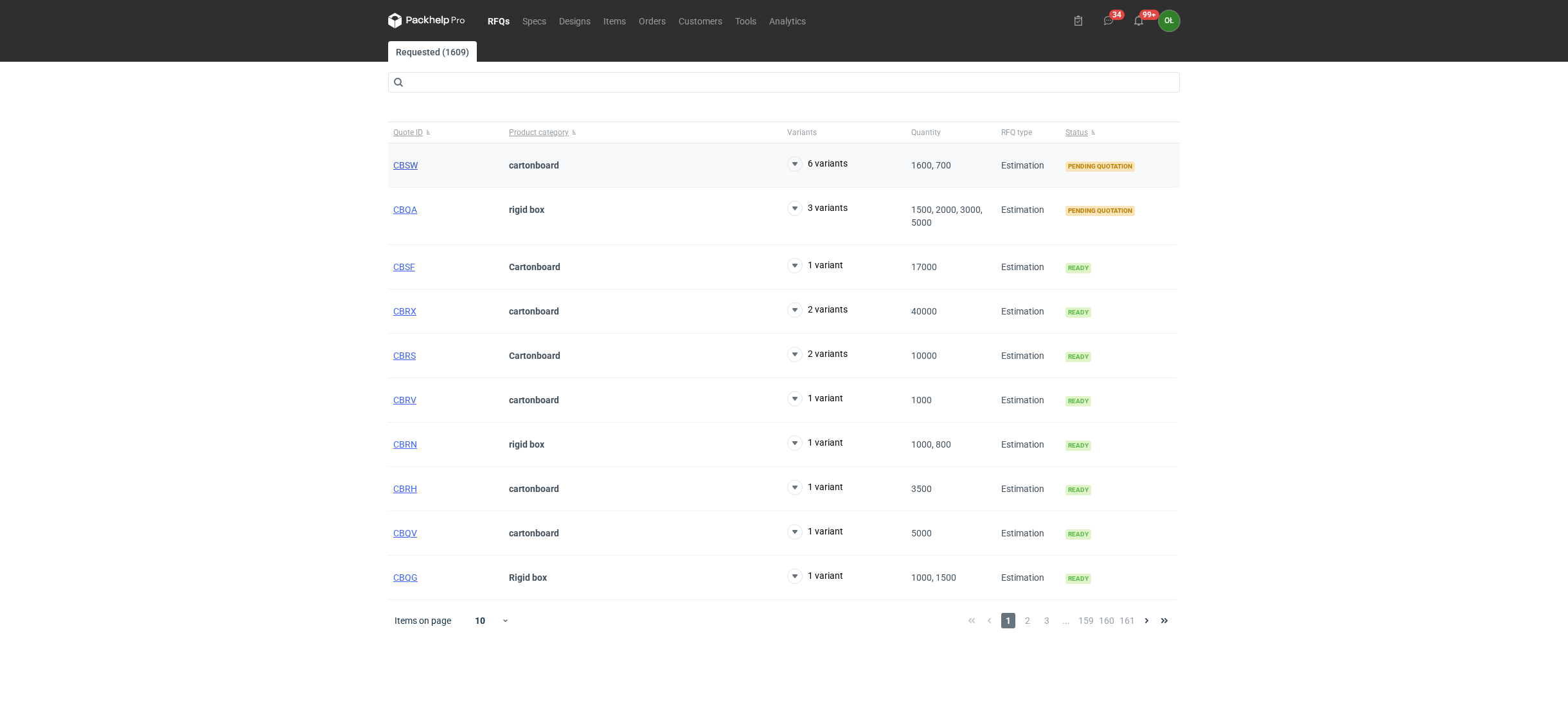
click at [403, 166] on span "CBSW" at bounding box center [405, 165] width 24 height 10
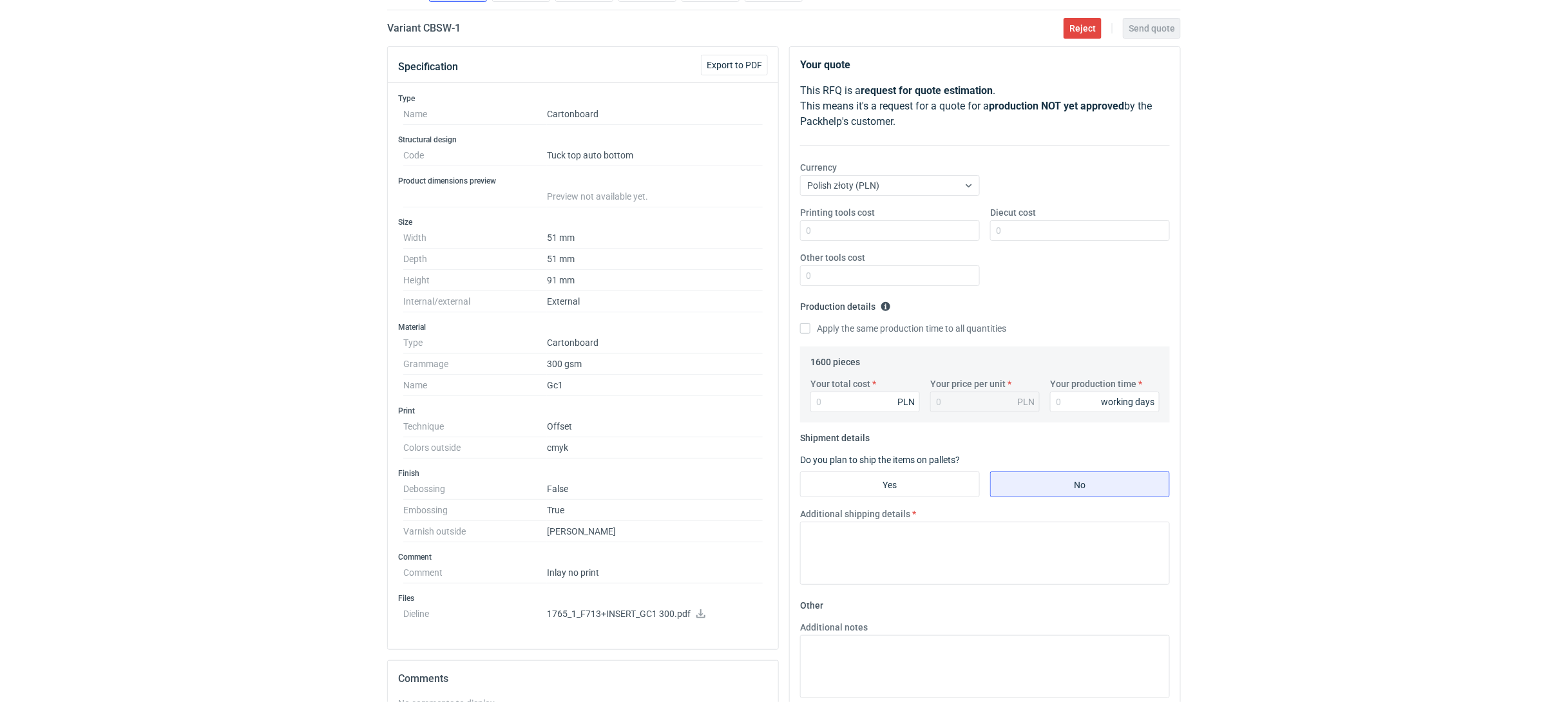
scroll to position [143, 0]
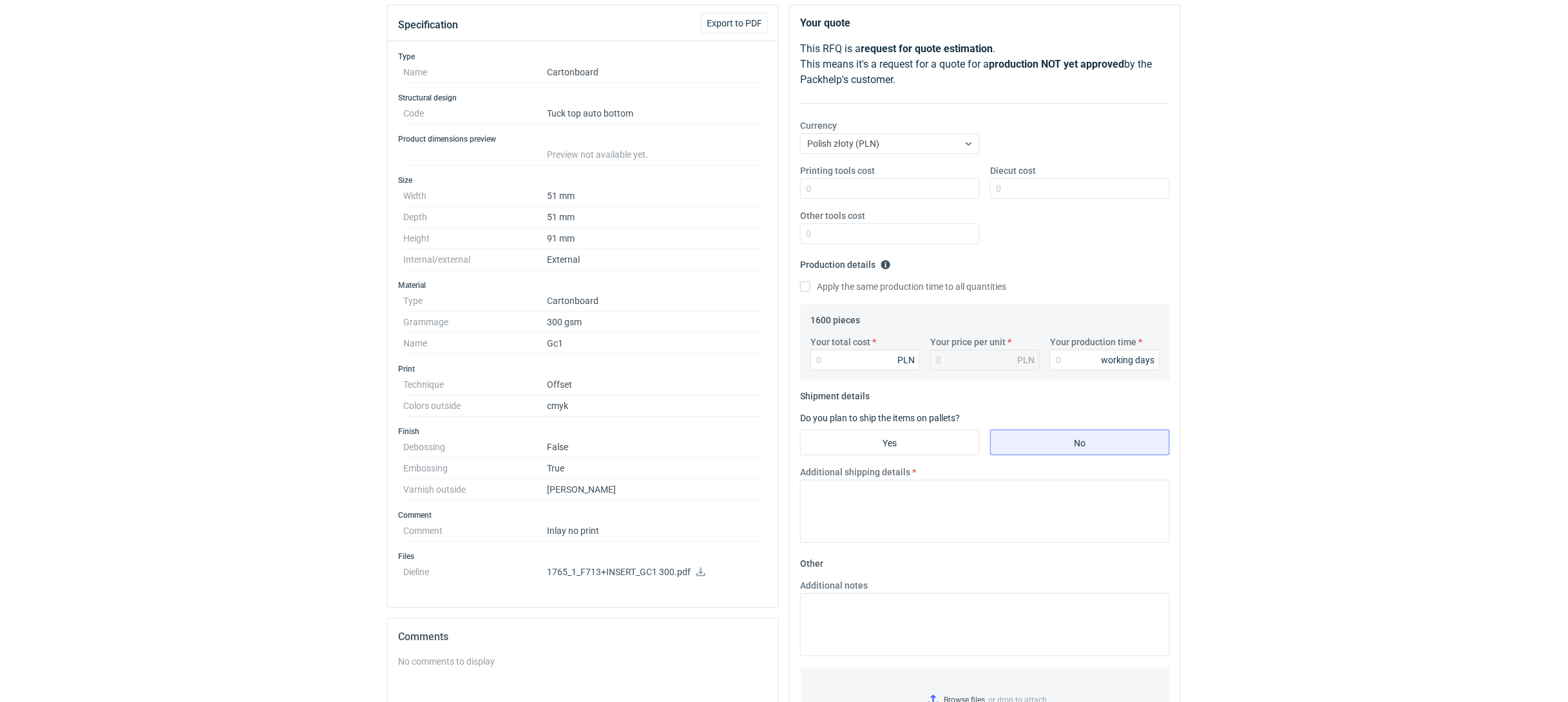
click at [702, 576] on icon at bounding box center [701, 571] width 10 height 9
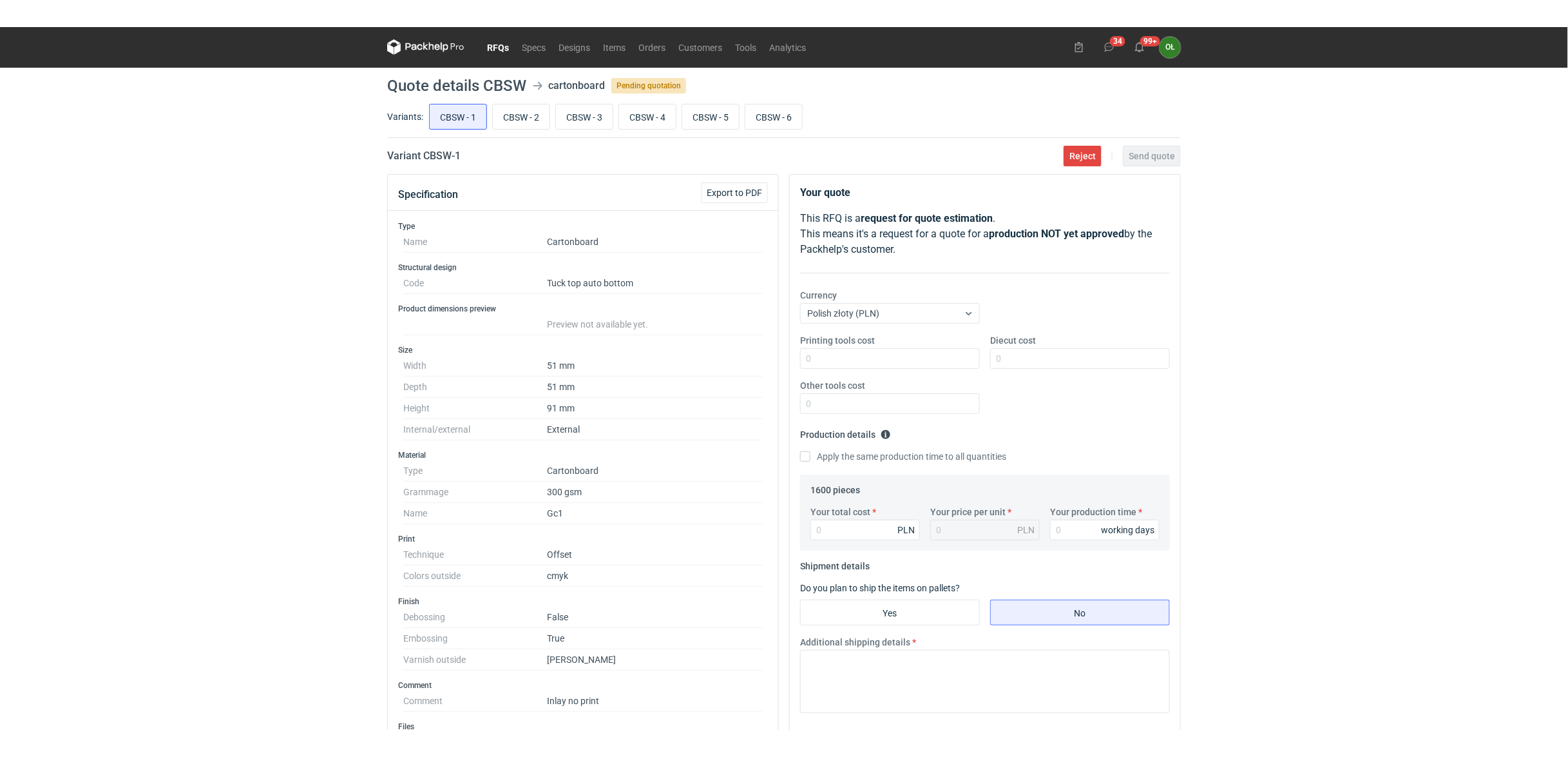
scroll to position [0, 0]
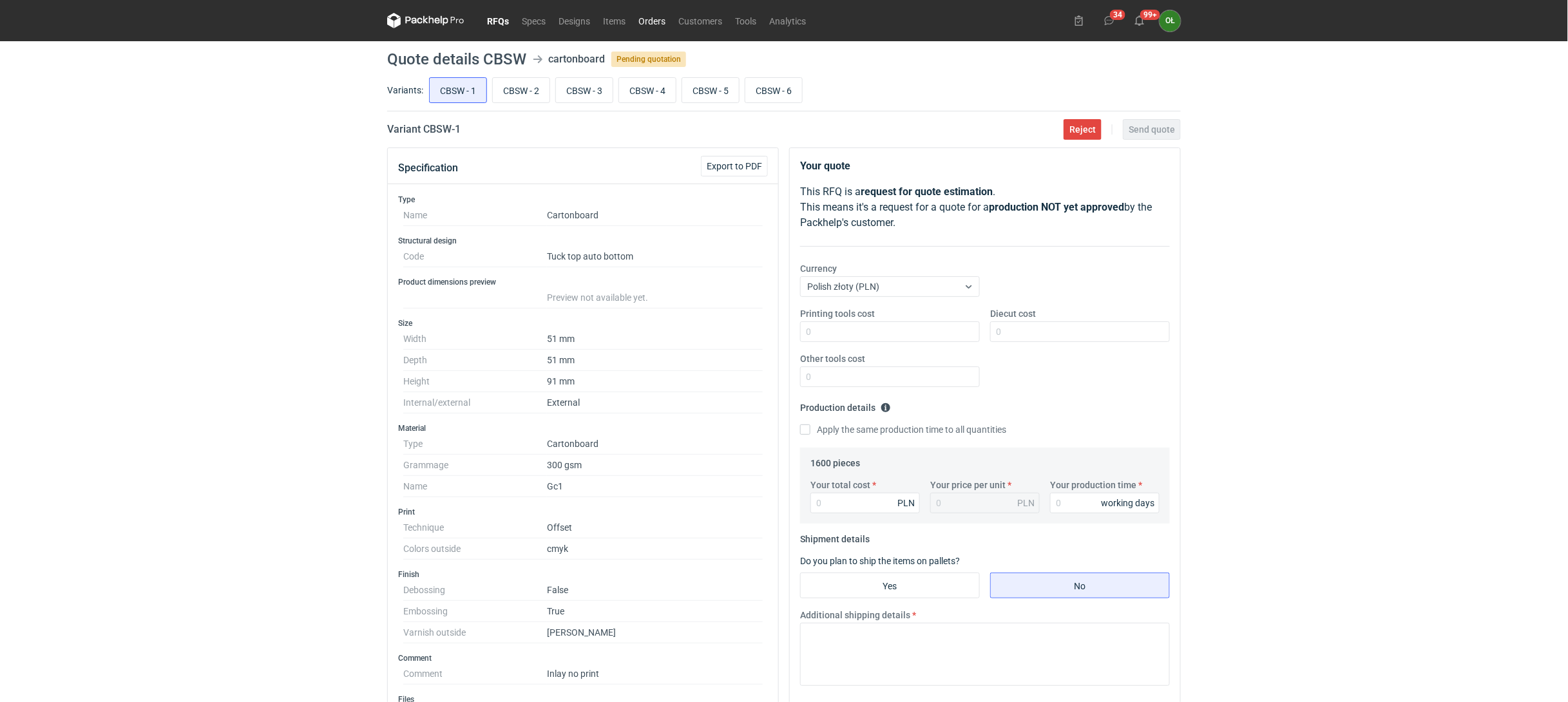
click at [643, 21] on link "Orders" at bounding box center [651, 20] width 40 height 15
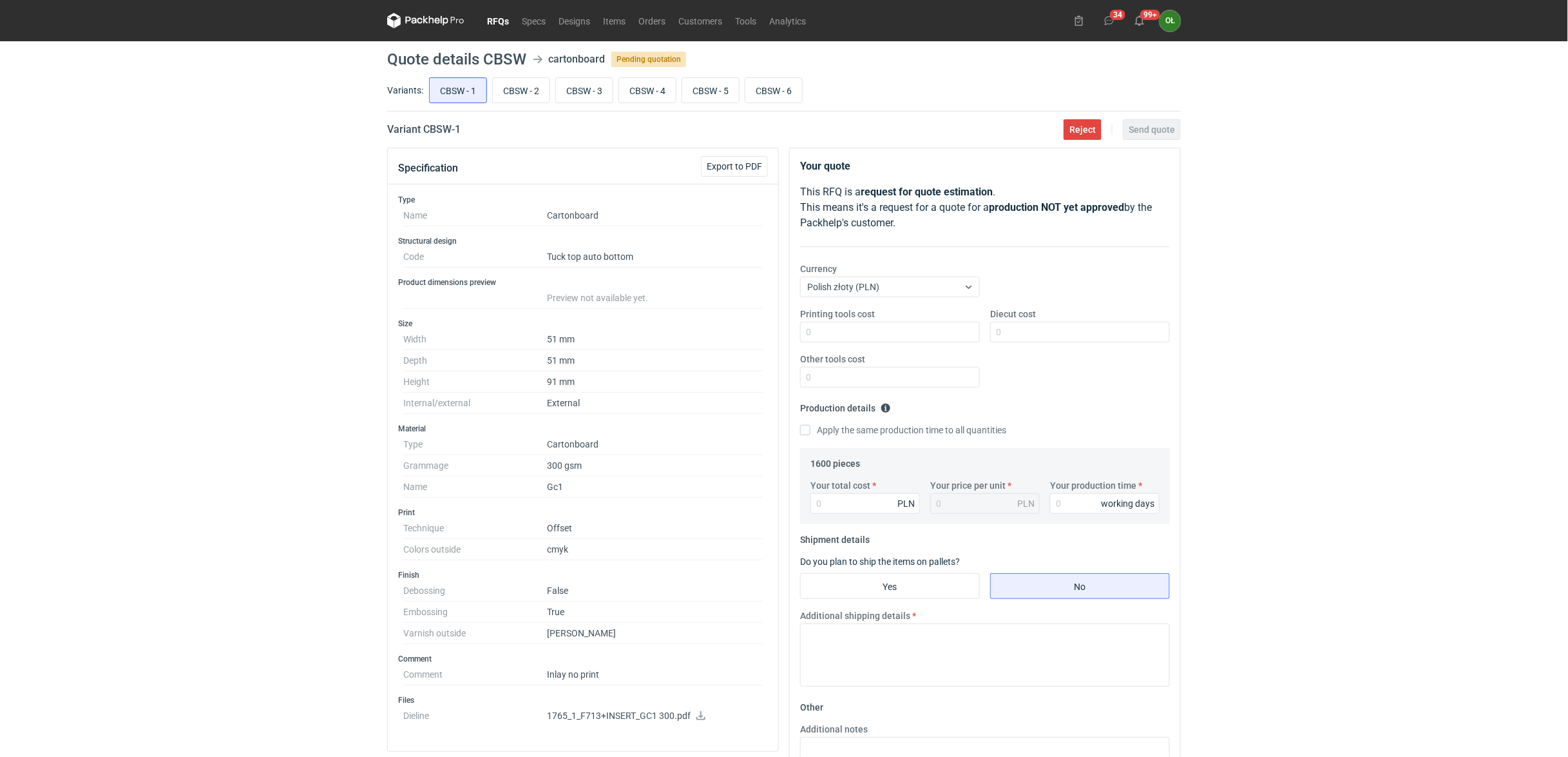
click at [501, 23] on link "RFQs" at bounding box center [498, 20] width 35 height 15
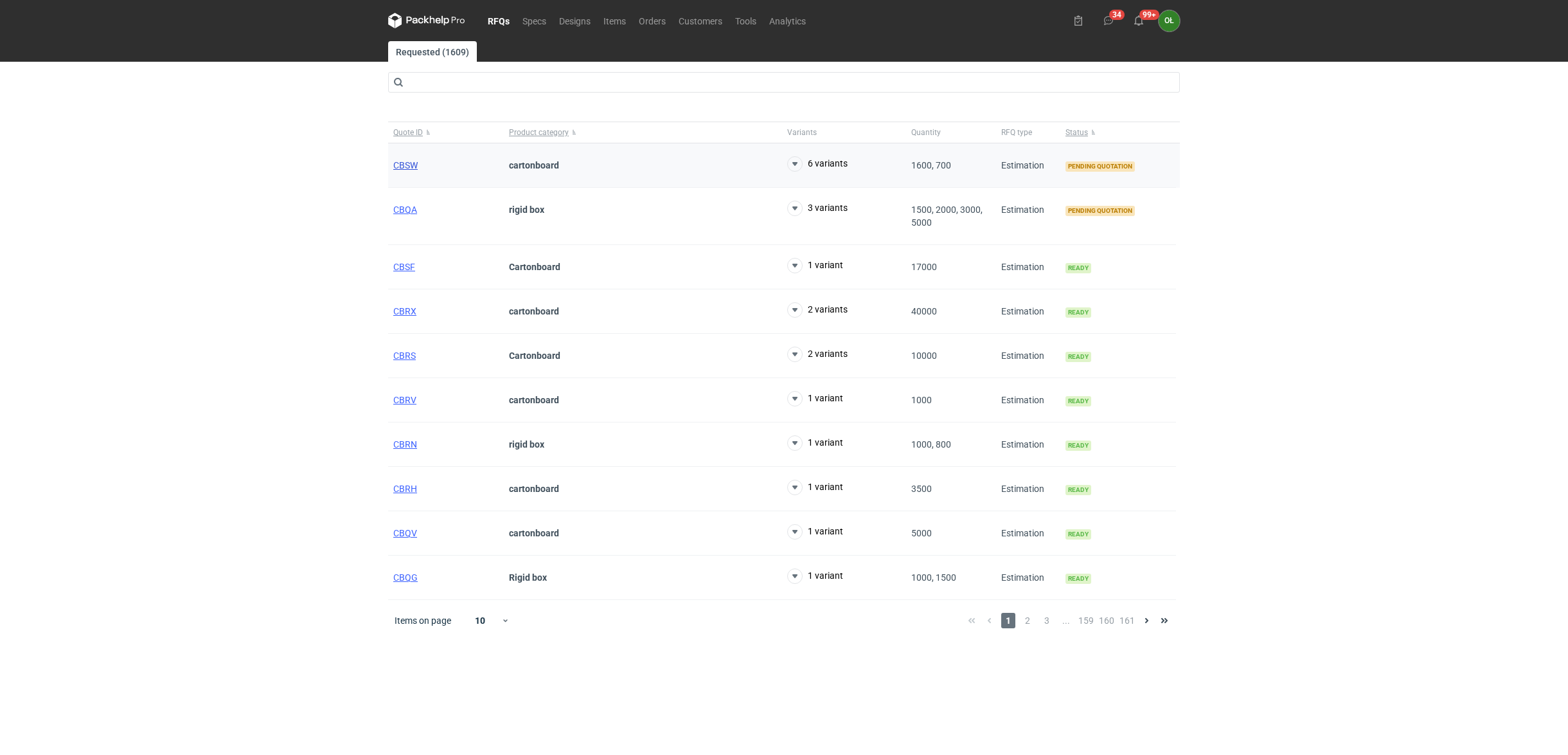
click at [410, 168] on span "CBSW" at bounding box center [405, 165] width 24 height 10
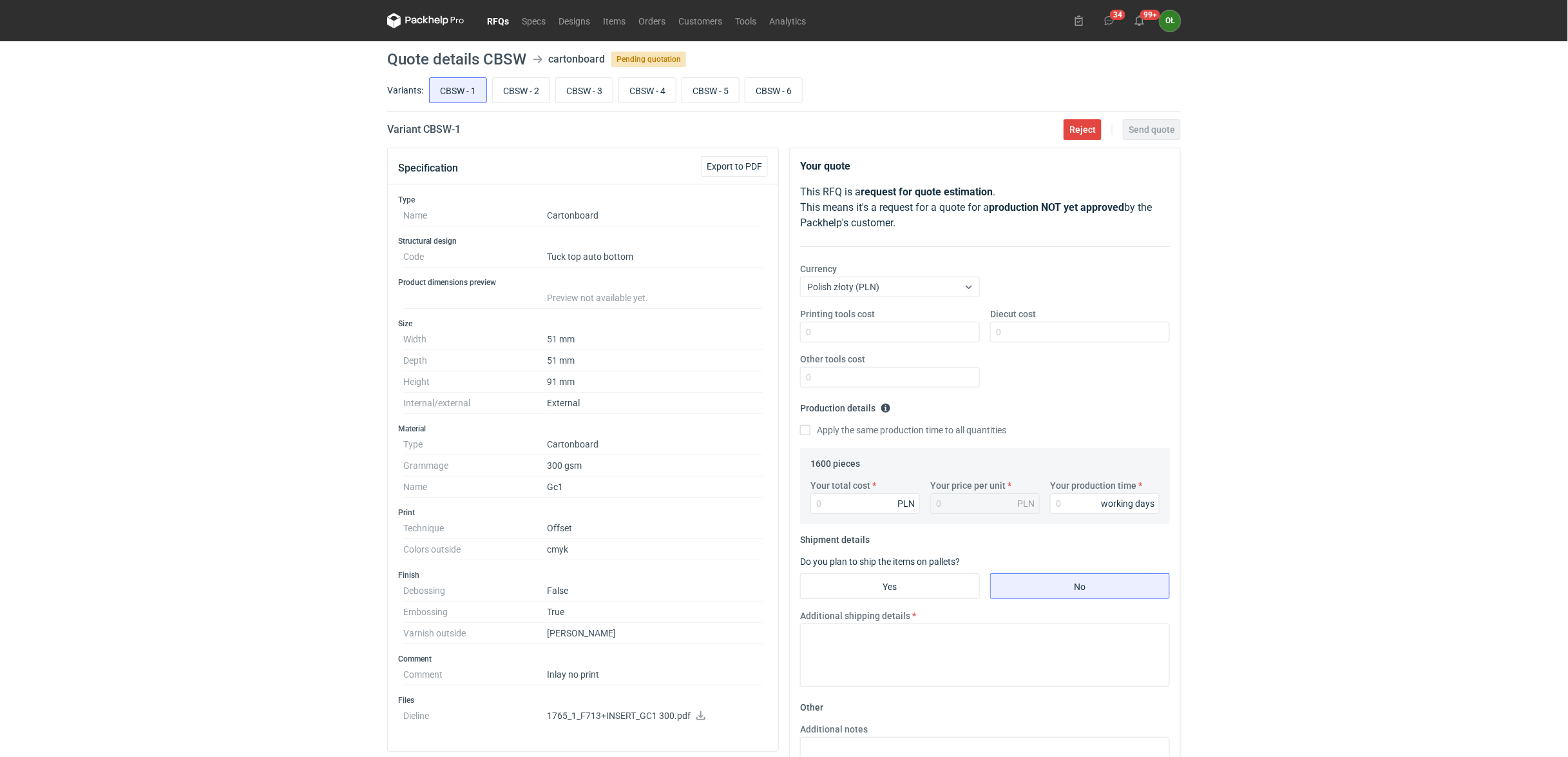
click at [496, 15] on link "RFQs" at bounding box center [498, 20] width 35 height 15
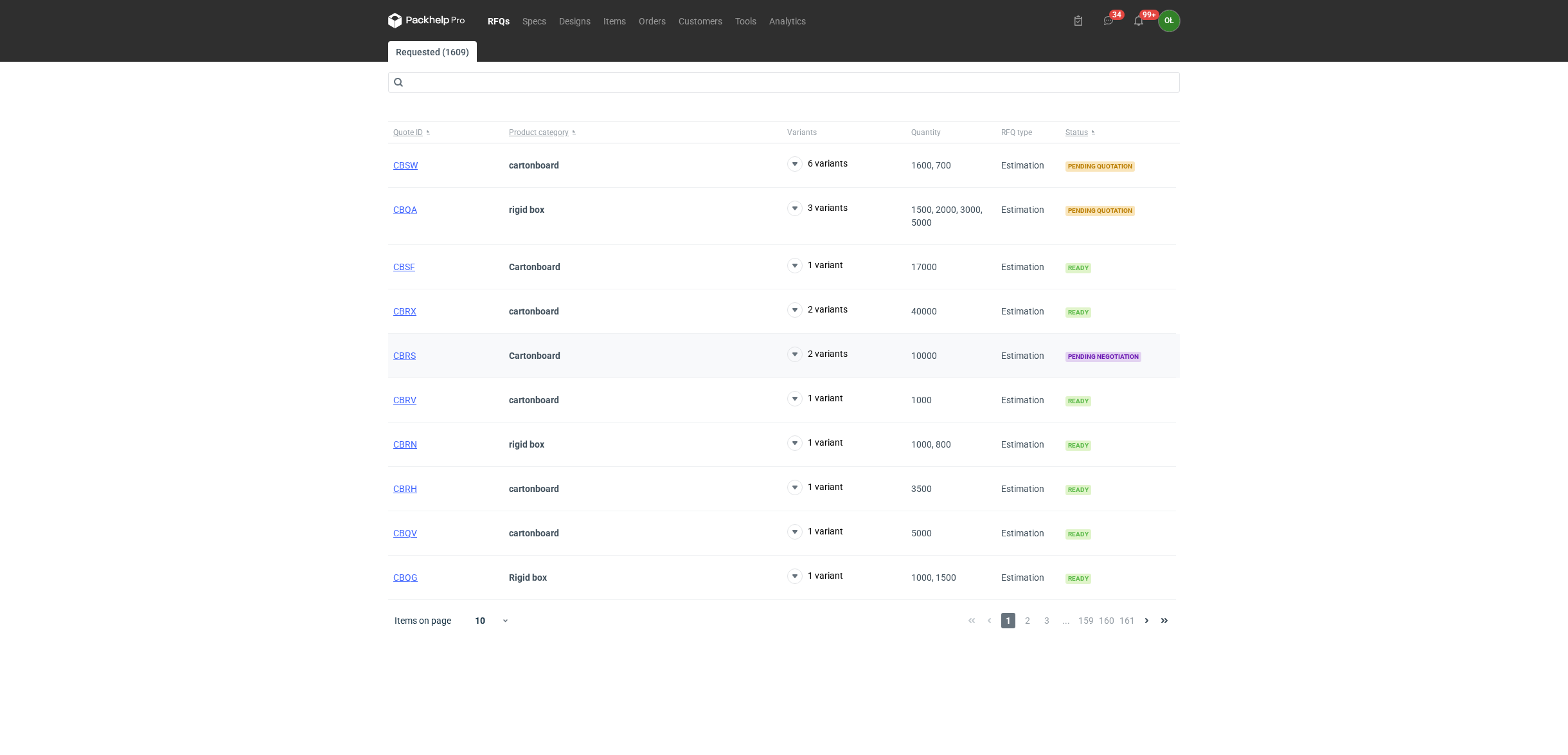
click at [402, 364] on div "CBRS" at bounding box center [446, 355] width 116 height 44
click at [403, 359] on span "CBRS" at bounding box center [404, 355] width 23 height 10
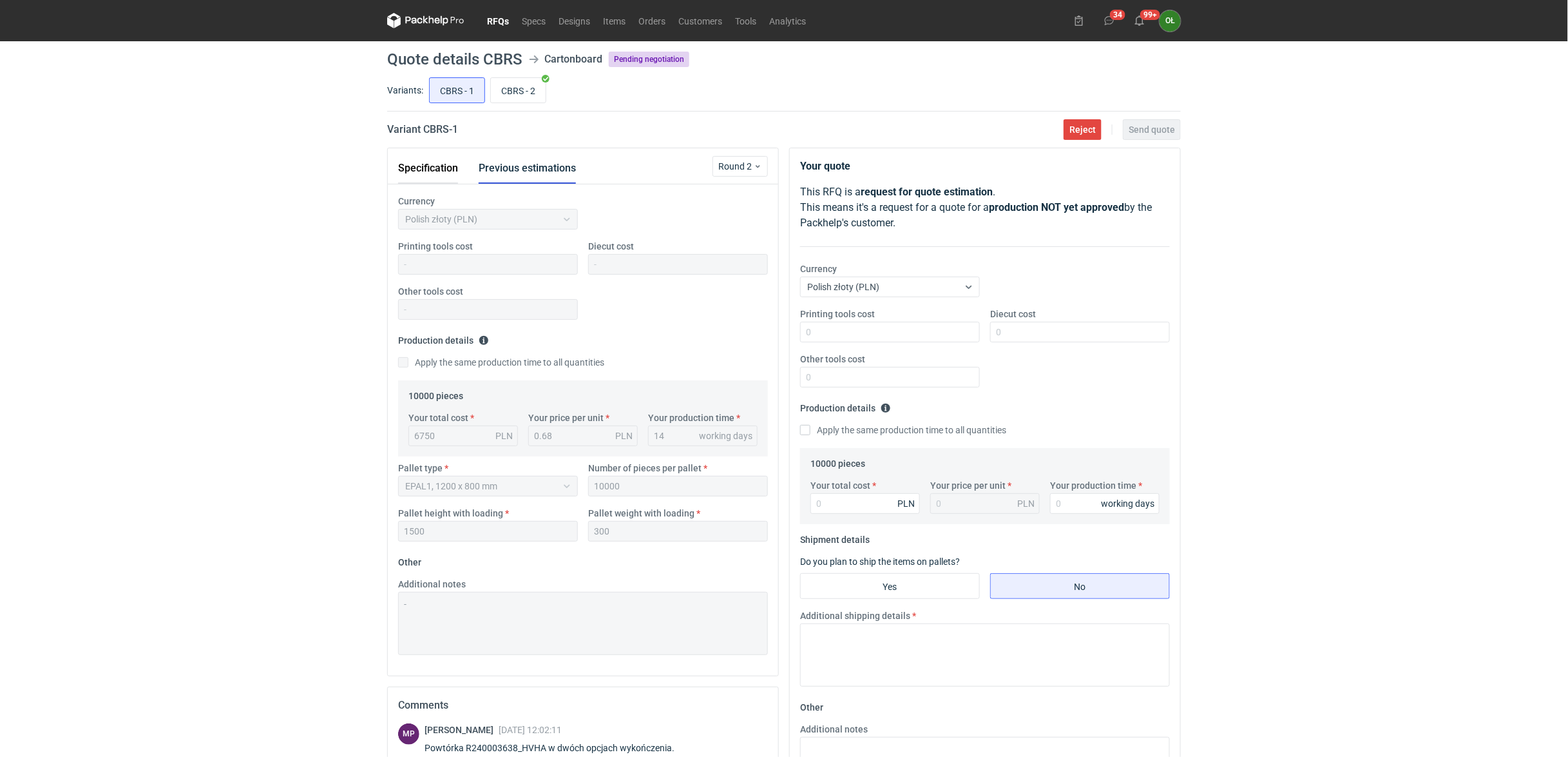
click at [416, 168] on button "Specification" at bounding box center [428, 168] width 60 height 31
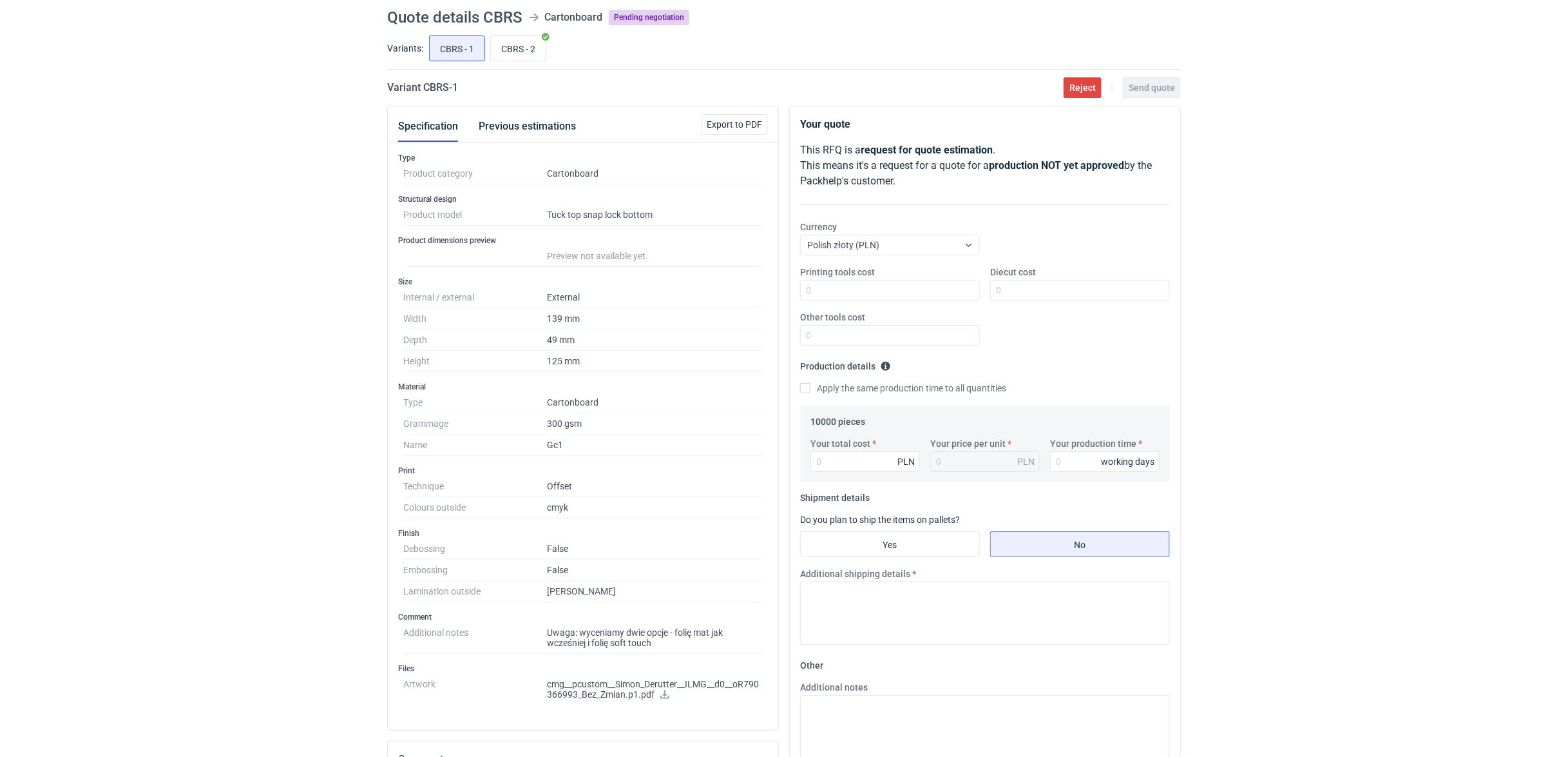
scroll to position [29, 0]
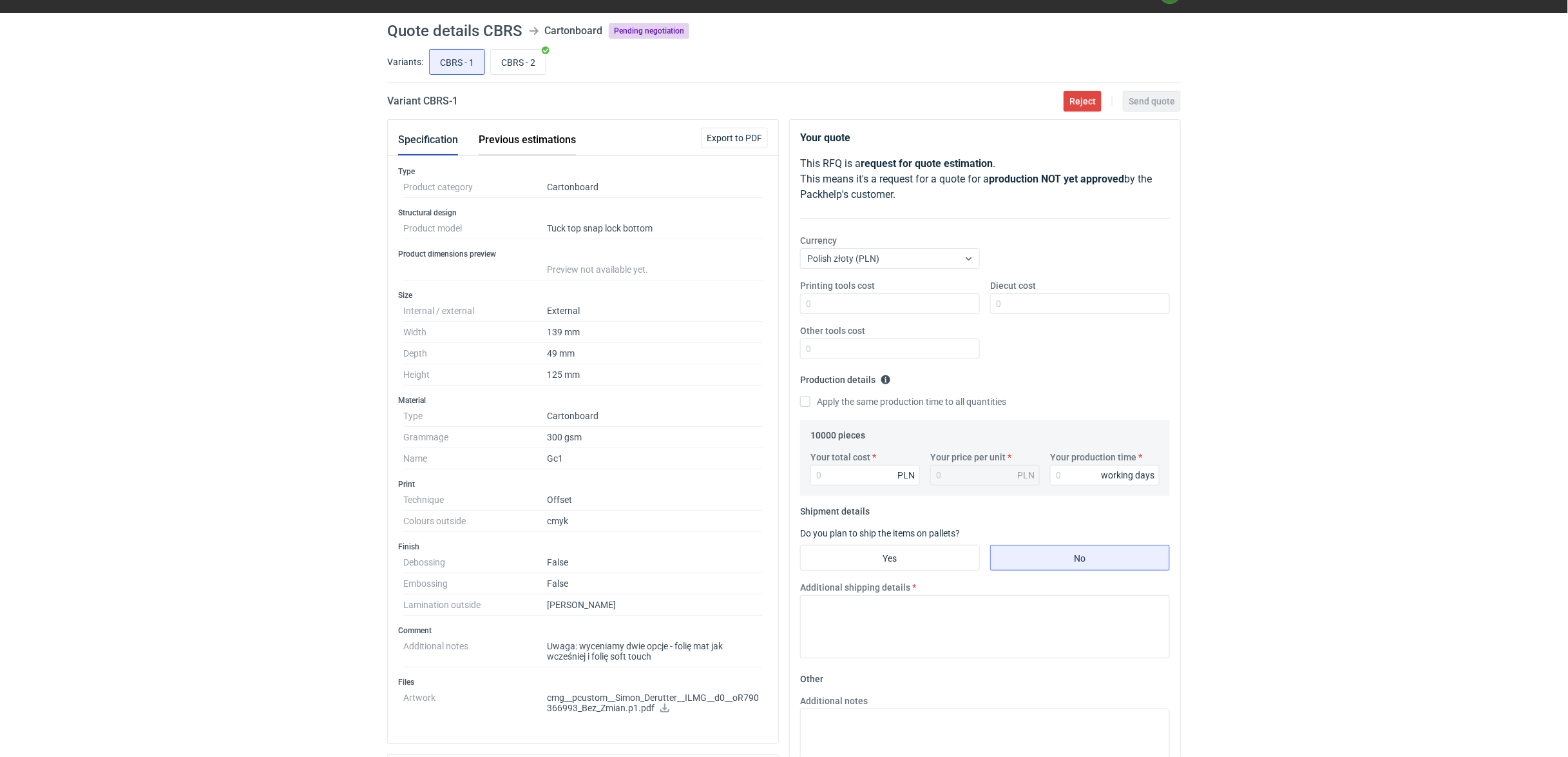
click at [501, 142] on button "Previous estimations" at bounding box center [527, 140] width 97 height 31
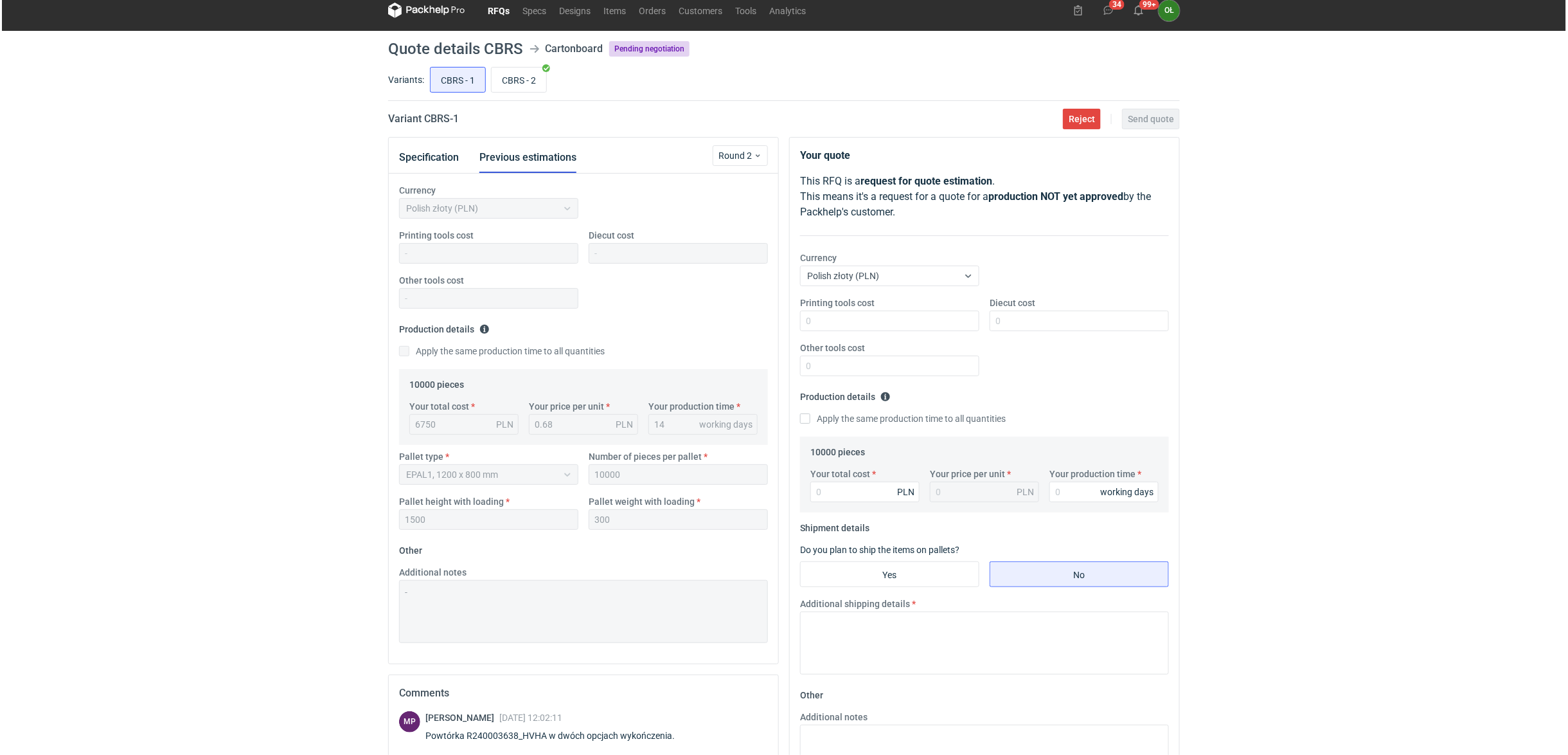
scroll to position [0, 0]
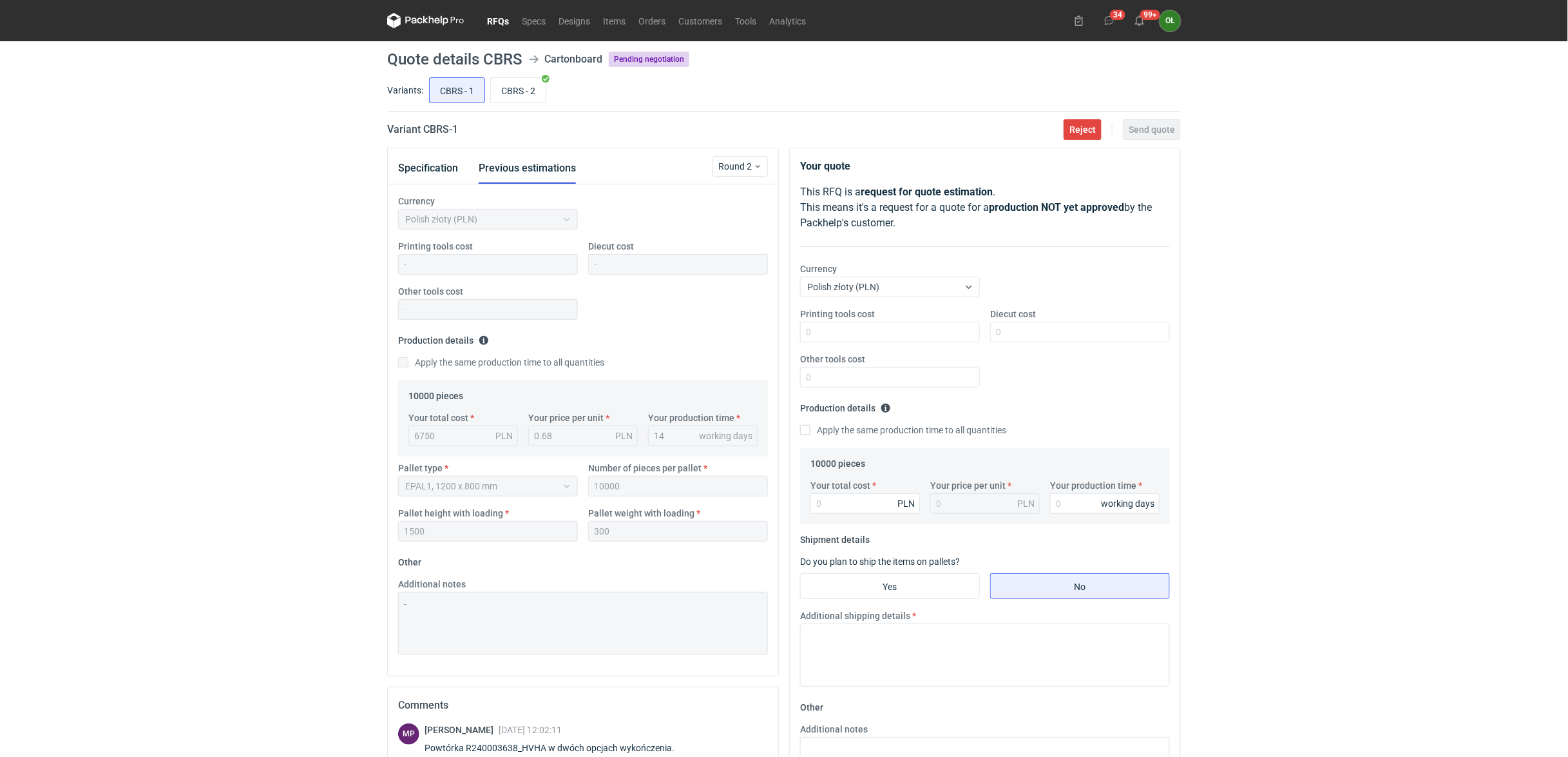
click at [495, 13] on link "RFQs" at bounding box center [498, 20] width 35 height 15
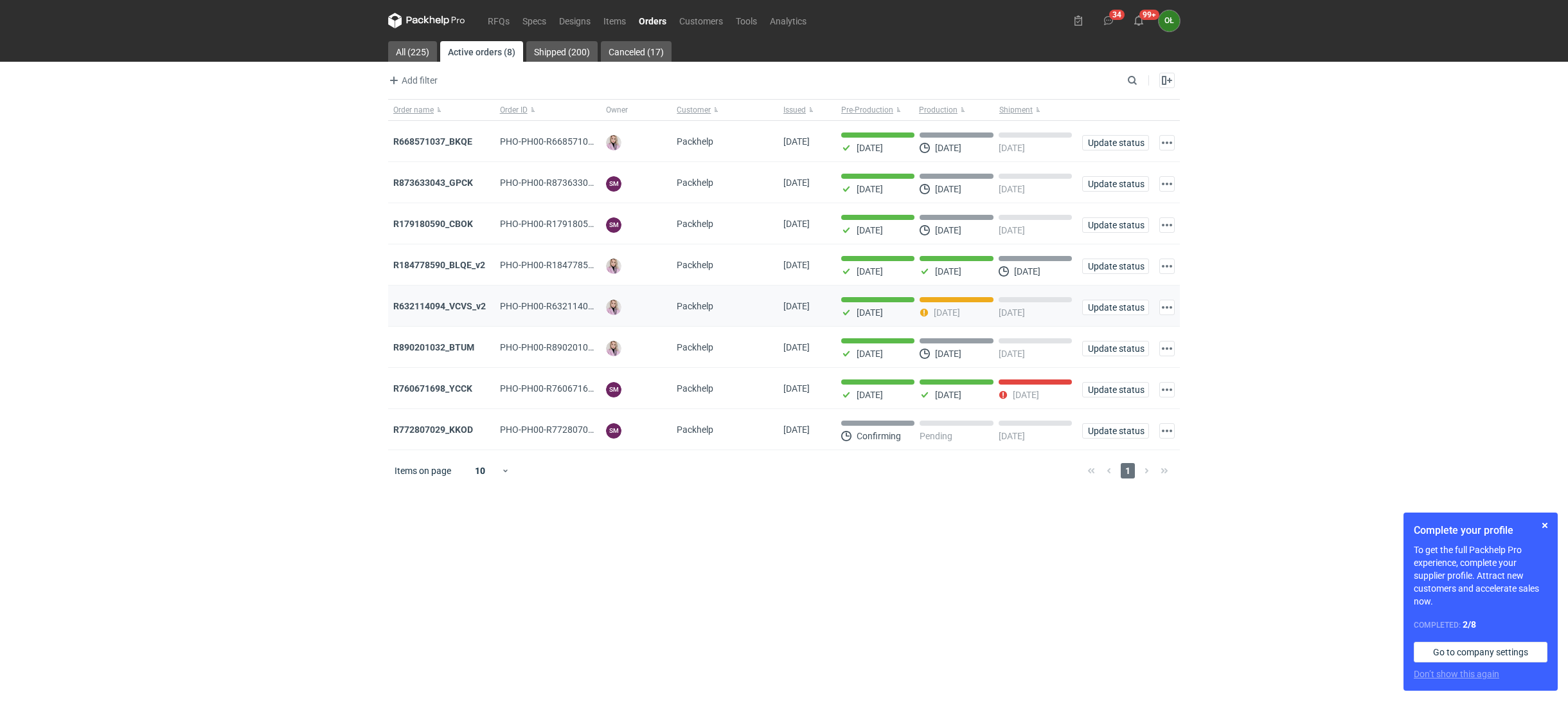
click at [453, 319] on div "R632114094_VCVS_v2" at bounding box center [441, 306] width 106 height 41
click at [453, 311] on strong "R632114094_VCVS_v2" at bounding box center [439, 306] width 93 height 10
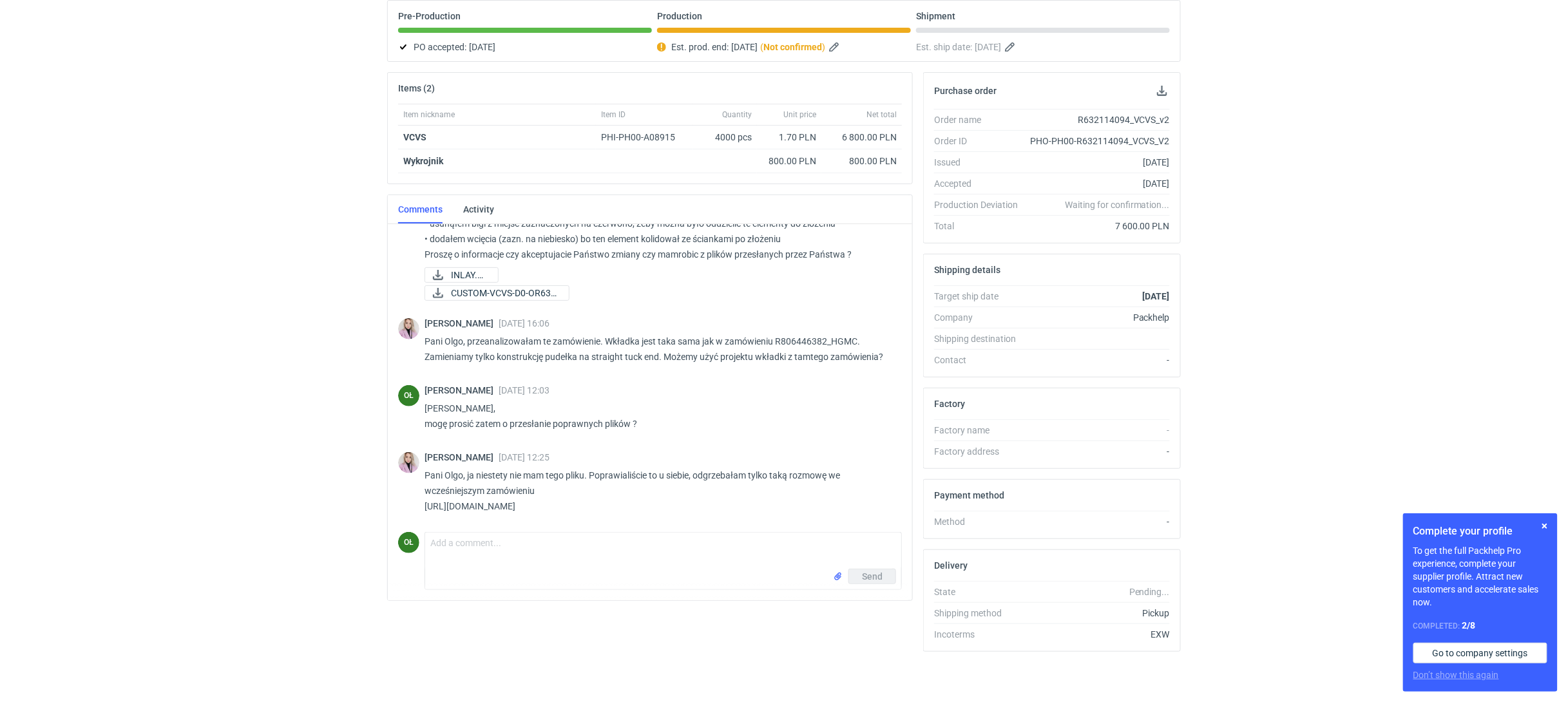
scroll to position [130, 0]
click at [463, 546] on textarea "Comment message" at bounding box center [663, 549] width 476 height 36
type textarea "Pani Klaudio, w tym przypadku potrzebujemy jeden dzień dłużej na produkcję."
click at [876, 575] on span "Send" at bounding box center [872, 575] width 20 height 9
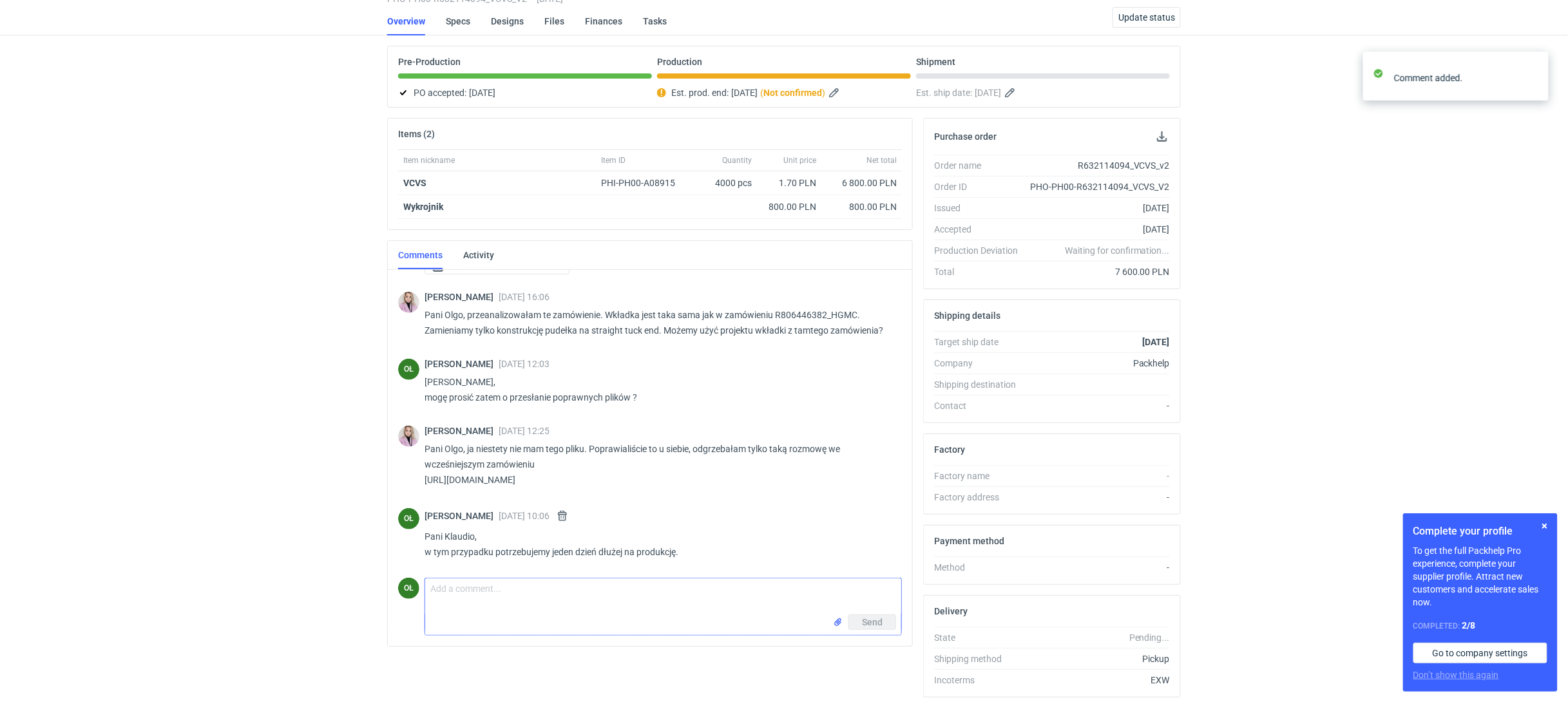
scroll to position [0, 0]
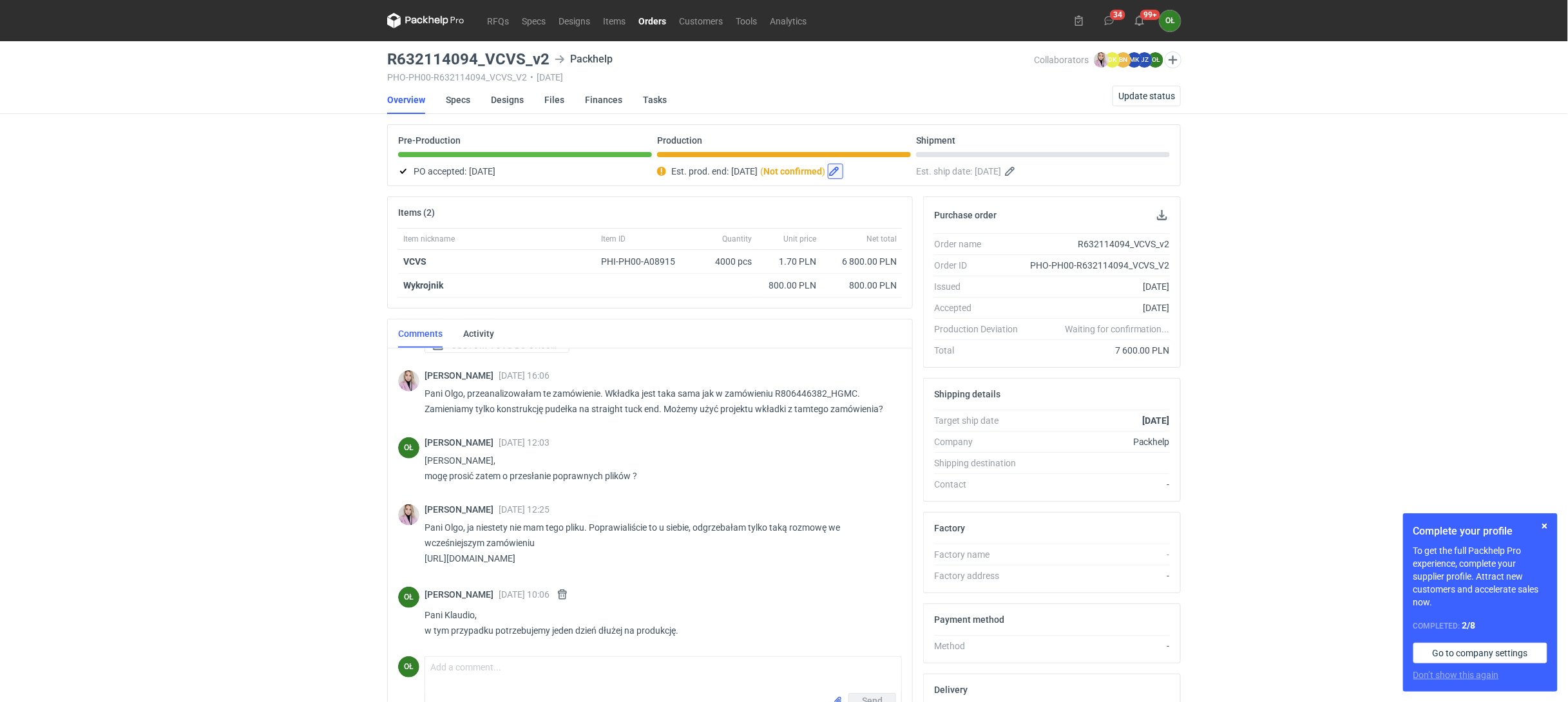
click at [844, 173] on button "button" at bounding box center [835, 171] width 15 height 15
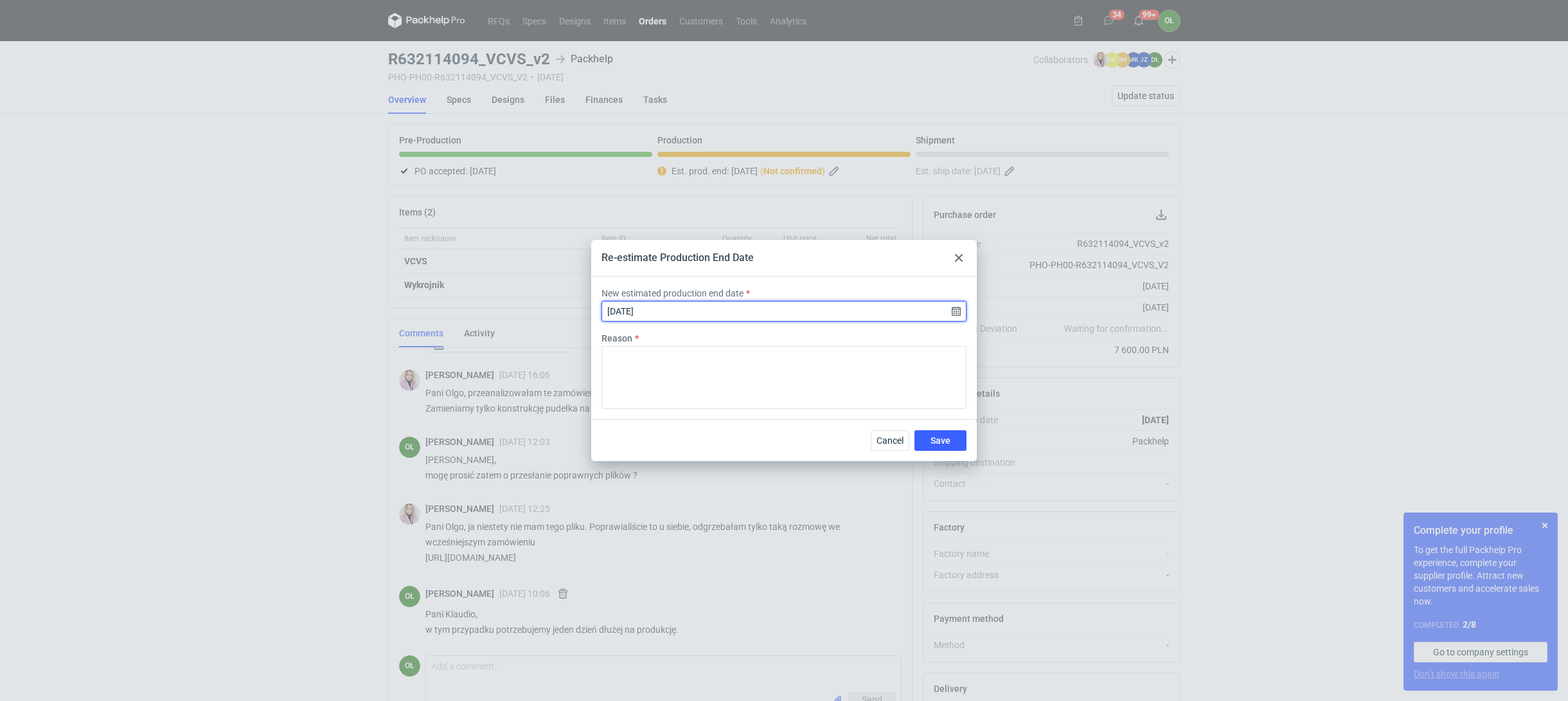
click at [950, 306] on input "[DATE]" at bounding box center [784, 311] width 365 height 20
click at [804, 365] on span "9" at bounding box center [804, 367] width 5 height 13
type input "[DATE]"
click at [955, 441] on button "Save" at bounding box center [940, 441] width 52 height 20
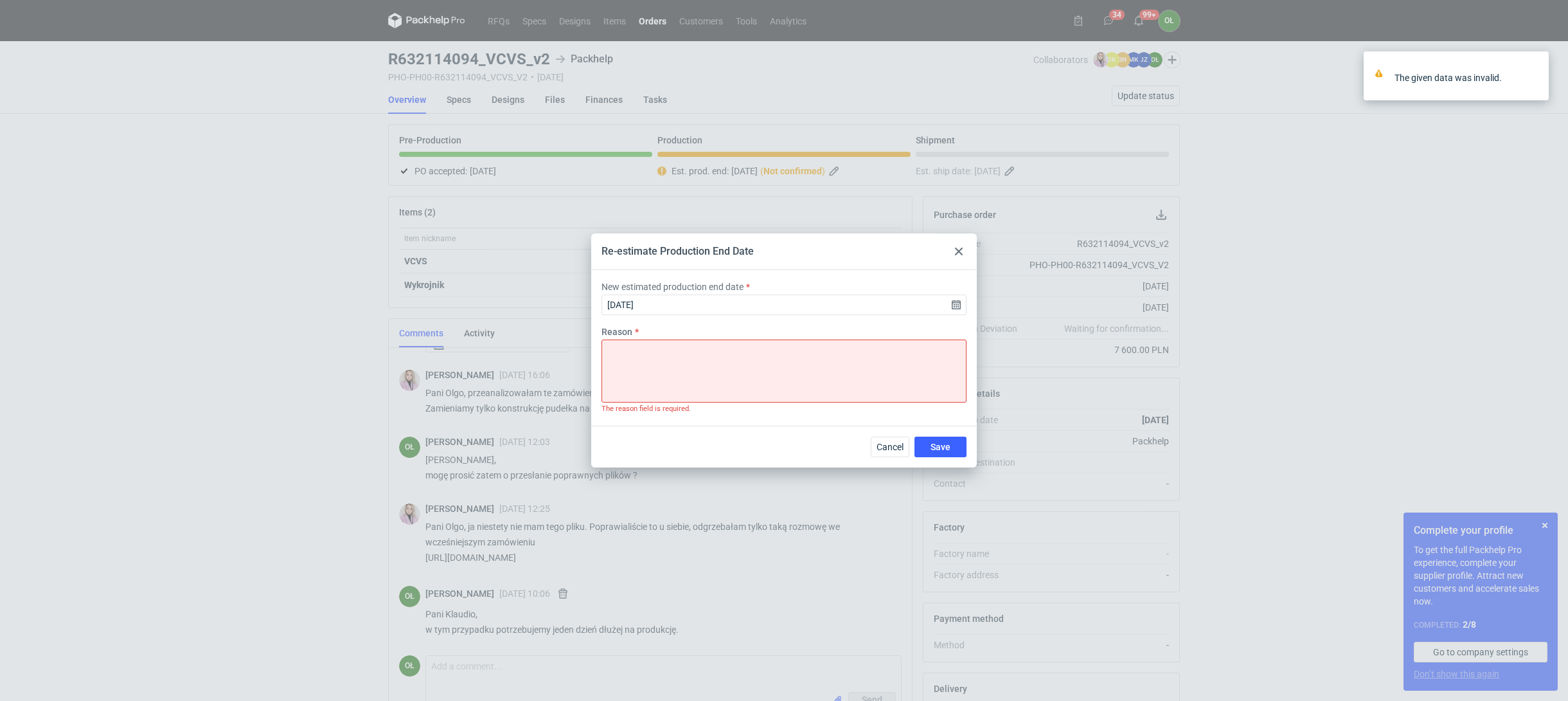
click at [962, 253] on use at bounding box center [958, 251] width 8 height 8
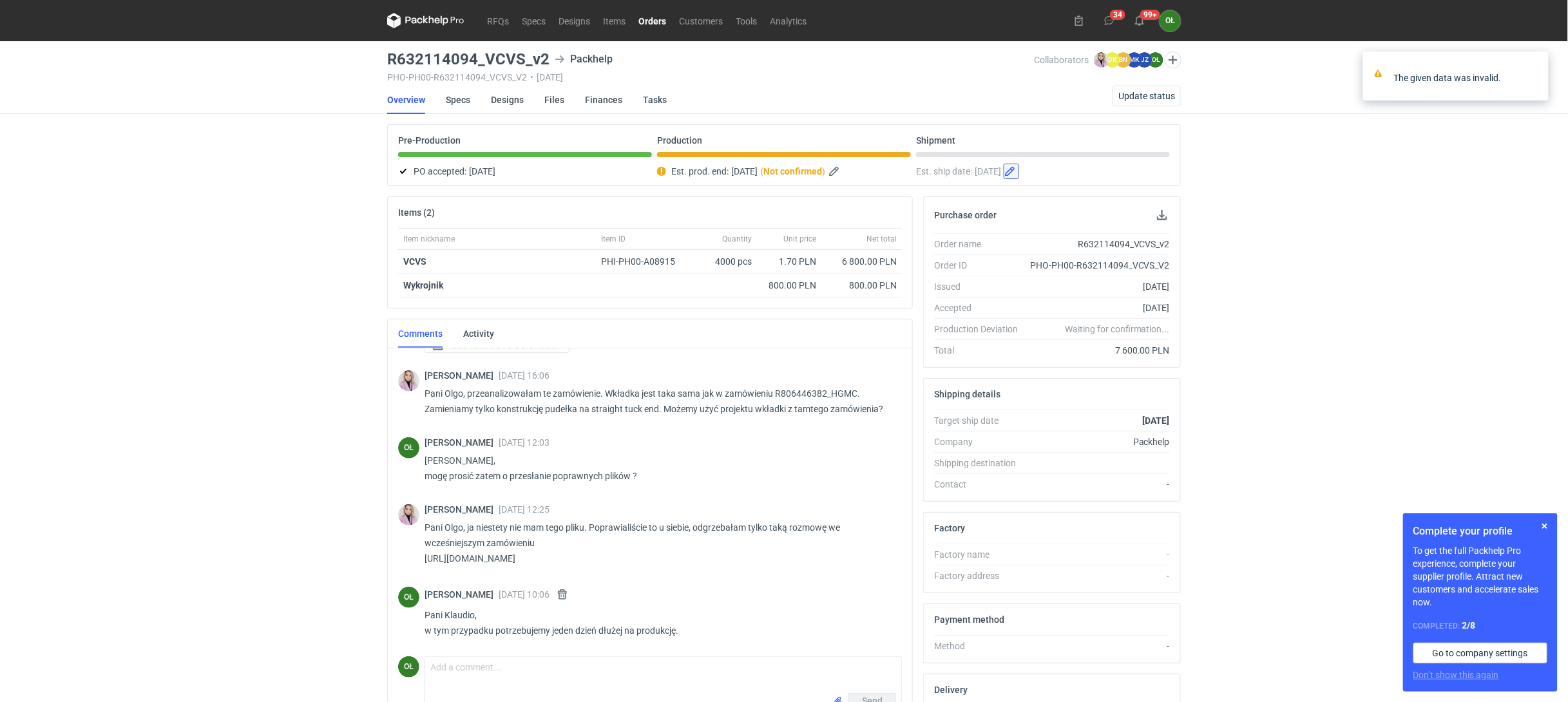
click at [1019, 164] on button "button" at bounding box center [1011, 171] width 15 height 15
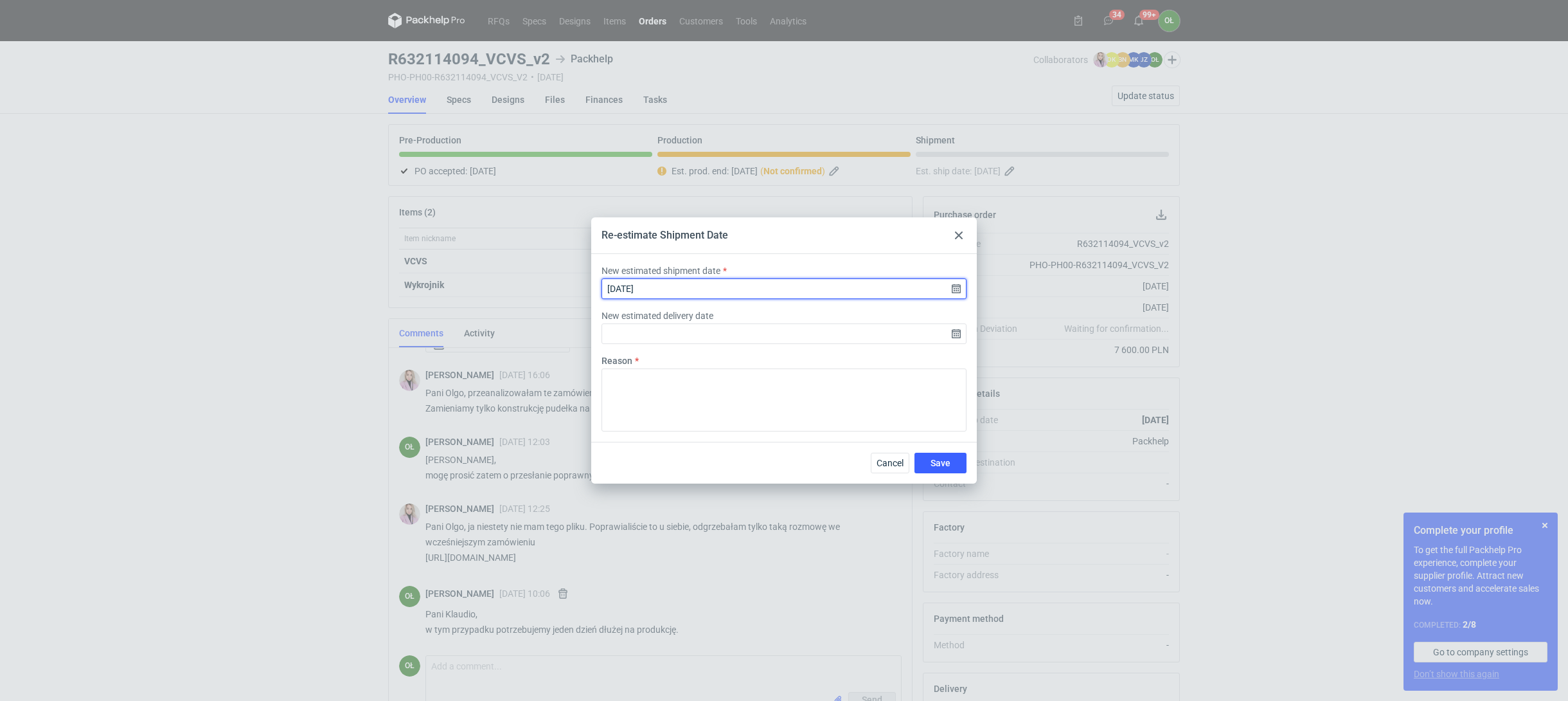
click at [954, 285] on input "[DATE]" at bounding box center [784, 289] width 365 height 20
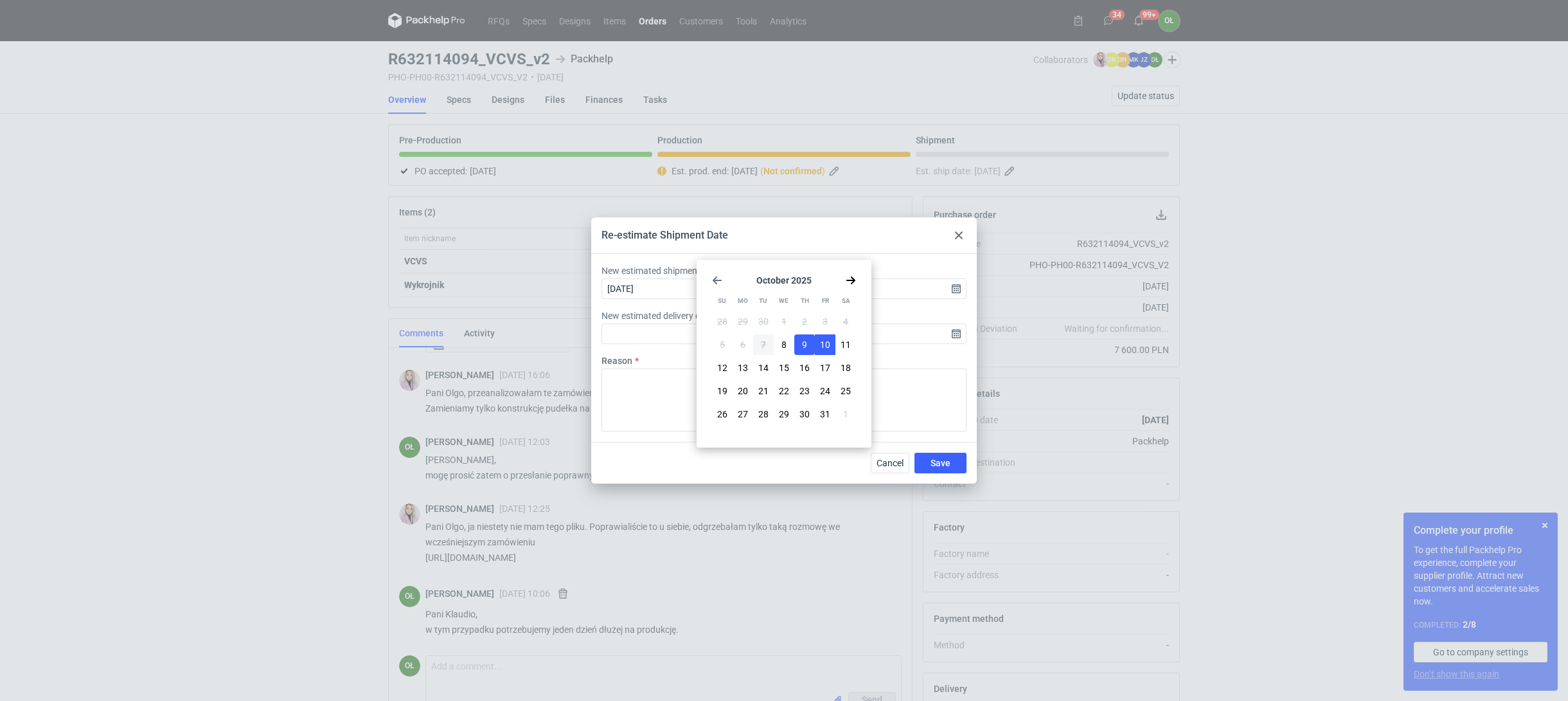
click at [828, 344] on span "10" at bounding box center [825, 345] width 10 height 13
type input "[DATE]"
click at [952, 457] on button "Save" at bounding box center [940, 462] width 52 height 20
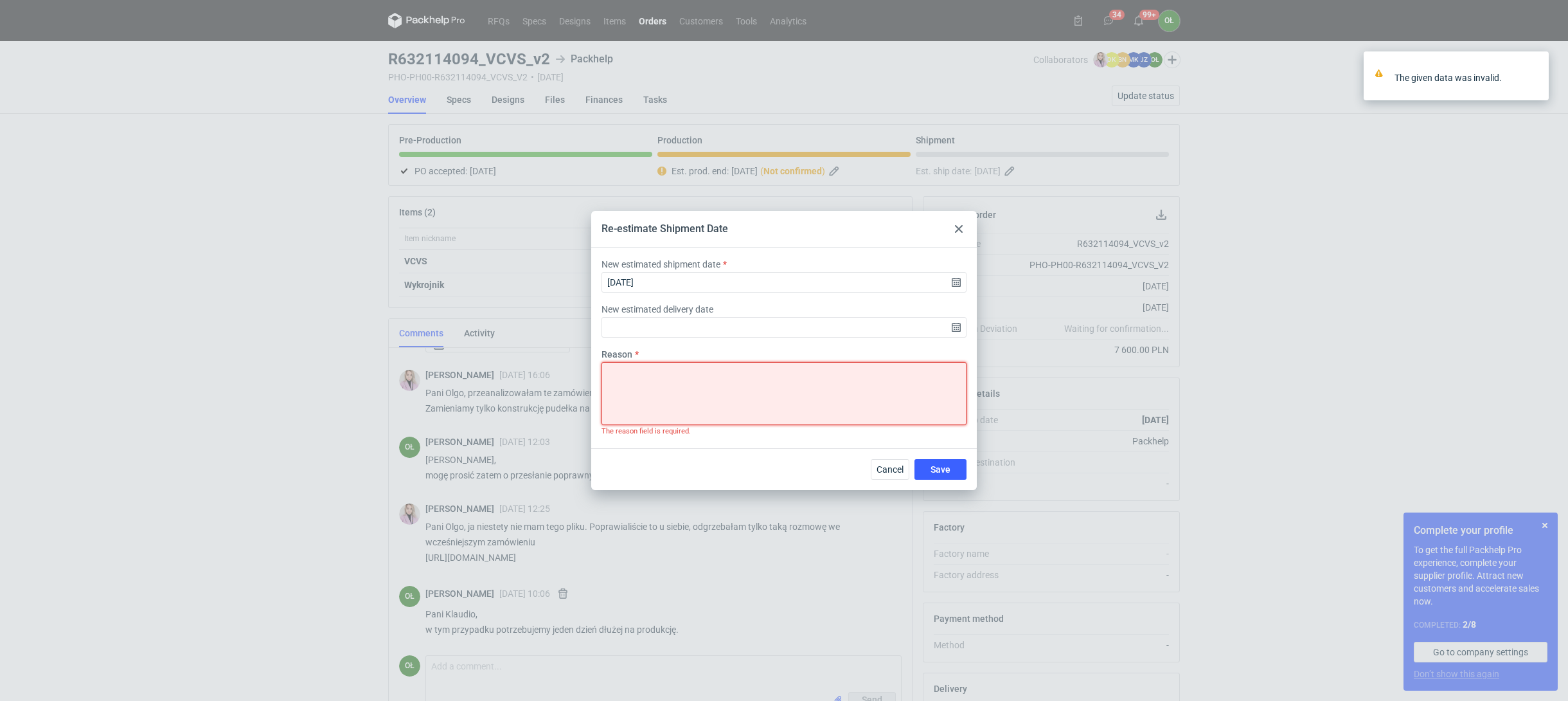
click at [764, 368] on textarea "Reason" at bounding box center [784, 393] width 365 height 63
drag, startPoint x: 769, startPoint y: 383, endPoint x: 535, endPoint y: 373, distance: 234.2
click at [535, 373] on div "Re-estimate Shipment Date New estimated shipment date [DATE] New estimated deli…" at bounding box center [784, 350] width 1568 height 701
type textarea "Opóźnienie zmiana plików"
click at [944, 444] on div "Reason Opóźnienie zmiana plików The reason field is required." at bounding box center [784, 398] width 376 height 100
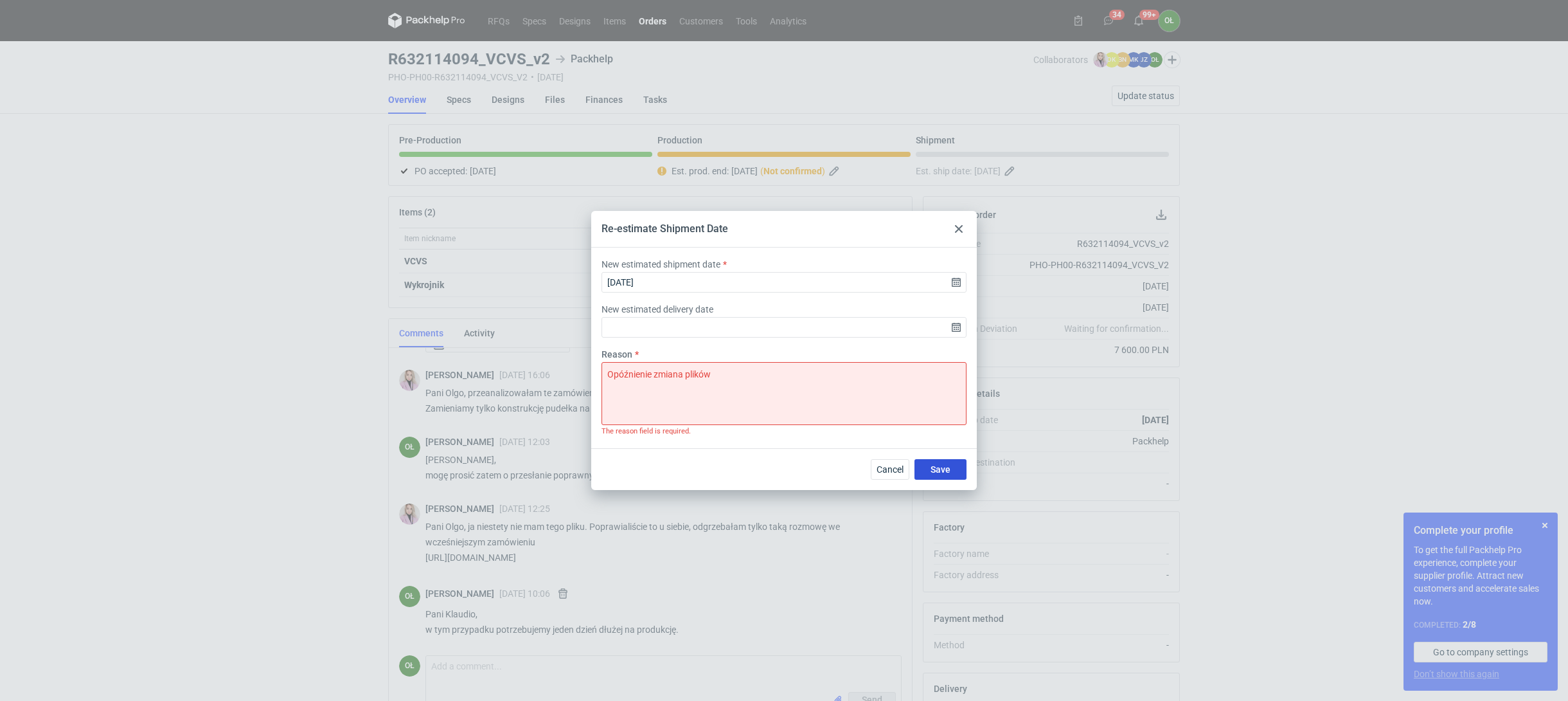
drag, startPoint x: 942, startPoint y: 468, endPoint x: 922, endPoint y: 305, distance: 164.2
click at [942, 468] on span "Save" at bounding box center [940, 469] width 20 height 9
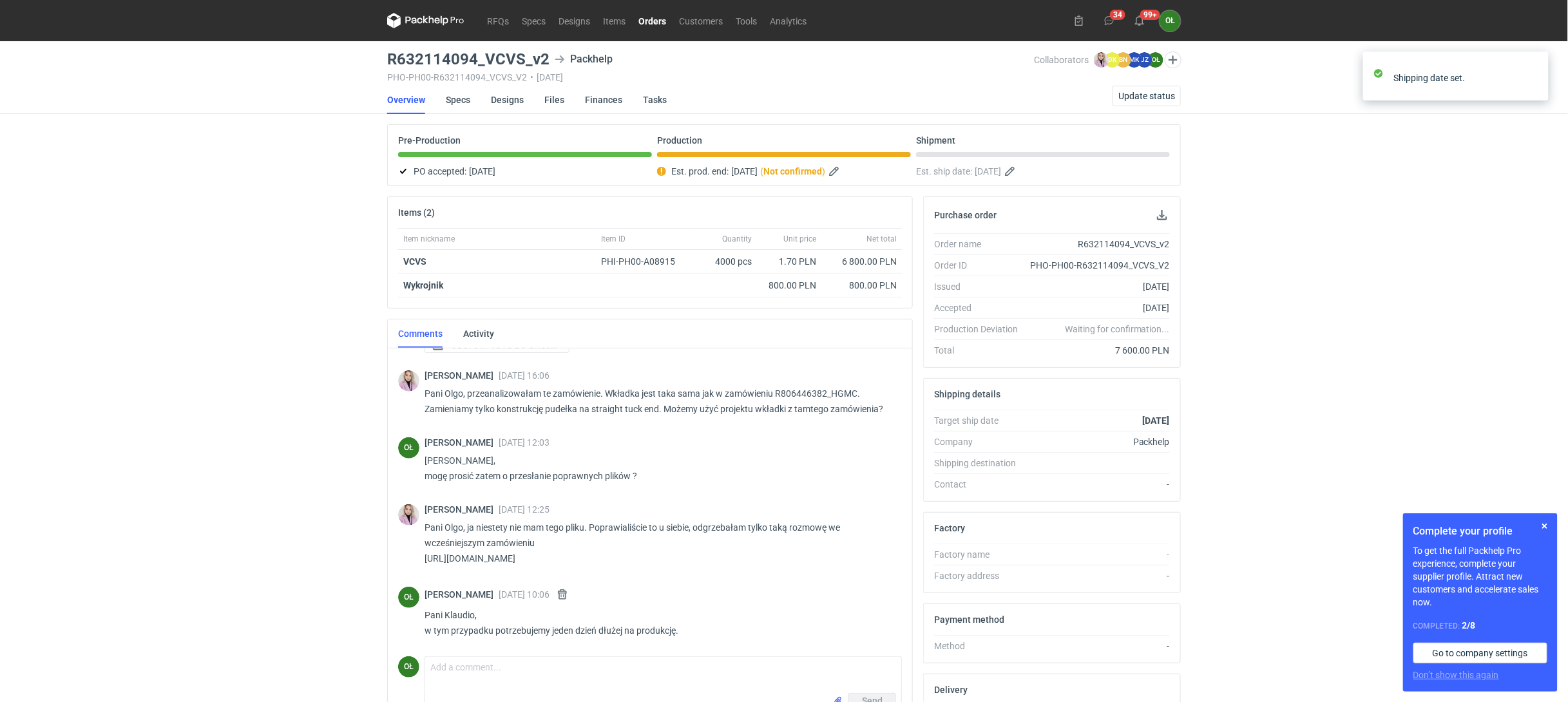
click at [822, 170] on strong "Not confirmed" at bounding box center [792, 171] width 58 height 10
click at [844, 170] on button "button" at bounding box center [835, 171] width 15 height 15
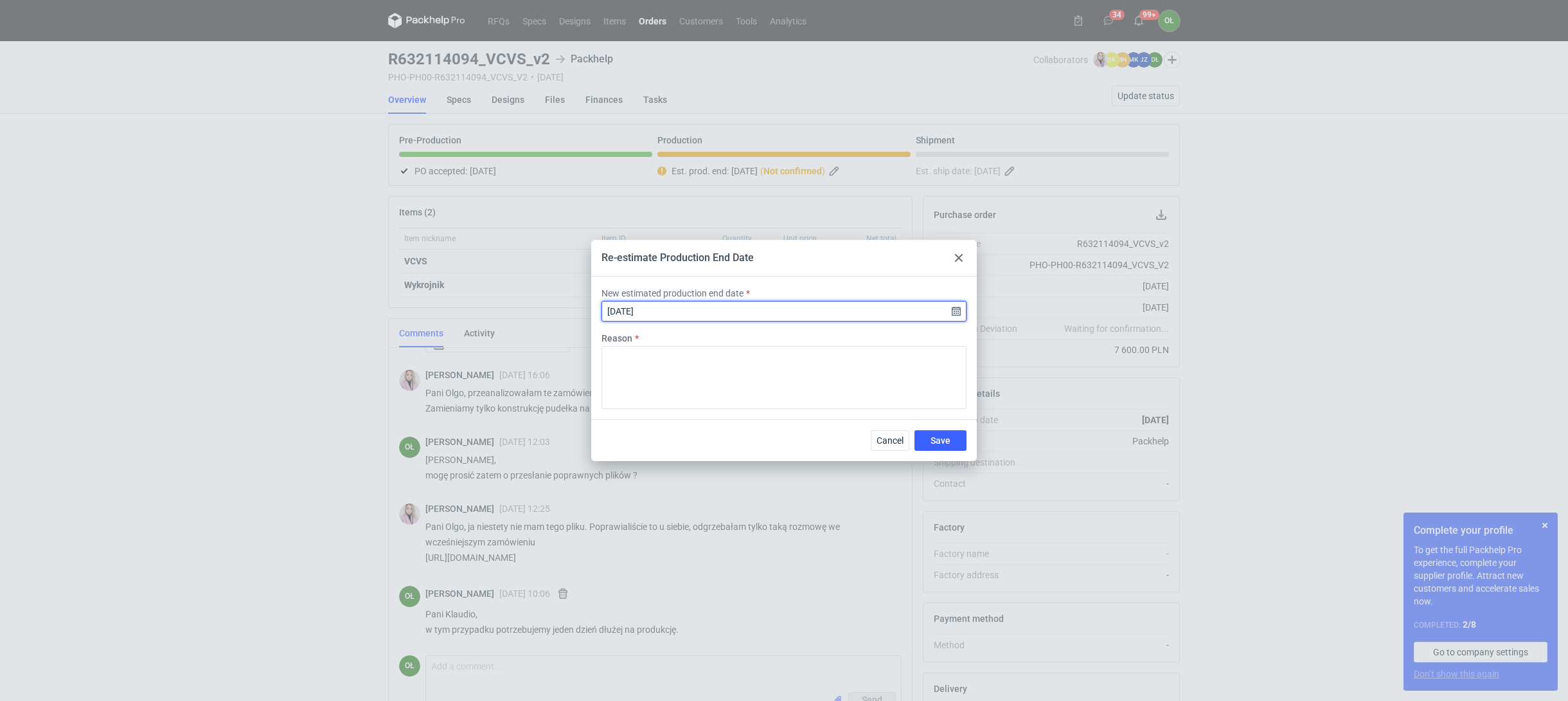
click at [955, 317] on input "[DATE]" at bounding box center [784, 311] width 365 height 20
click at [811, 365] on button "9" at bounding box center [804, 367] width 20 height 20
type input "[DATE]"
click at [811, 389] on textarea "Reason" at bounding box center [784, 377] width 365 height 63
paste textarea "Opóźnienie zmiana plików"
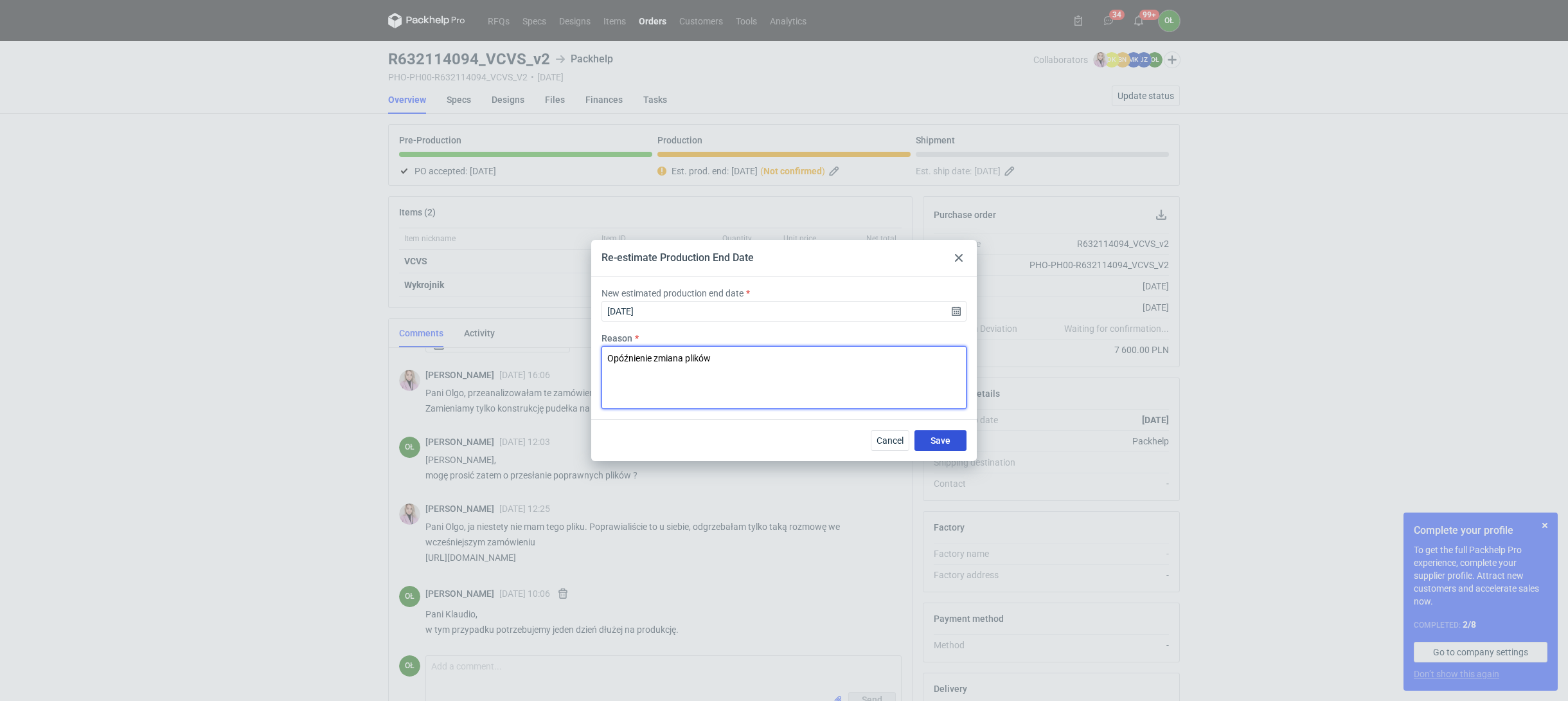
type textarea "Opóźnienie zmiana plików"
click at [937, 446] on button "Save" at bounding box center [940, 441] width 52 height 20
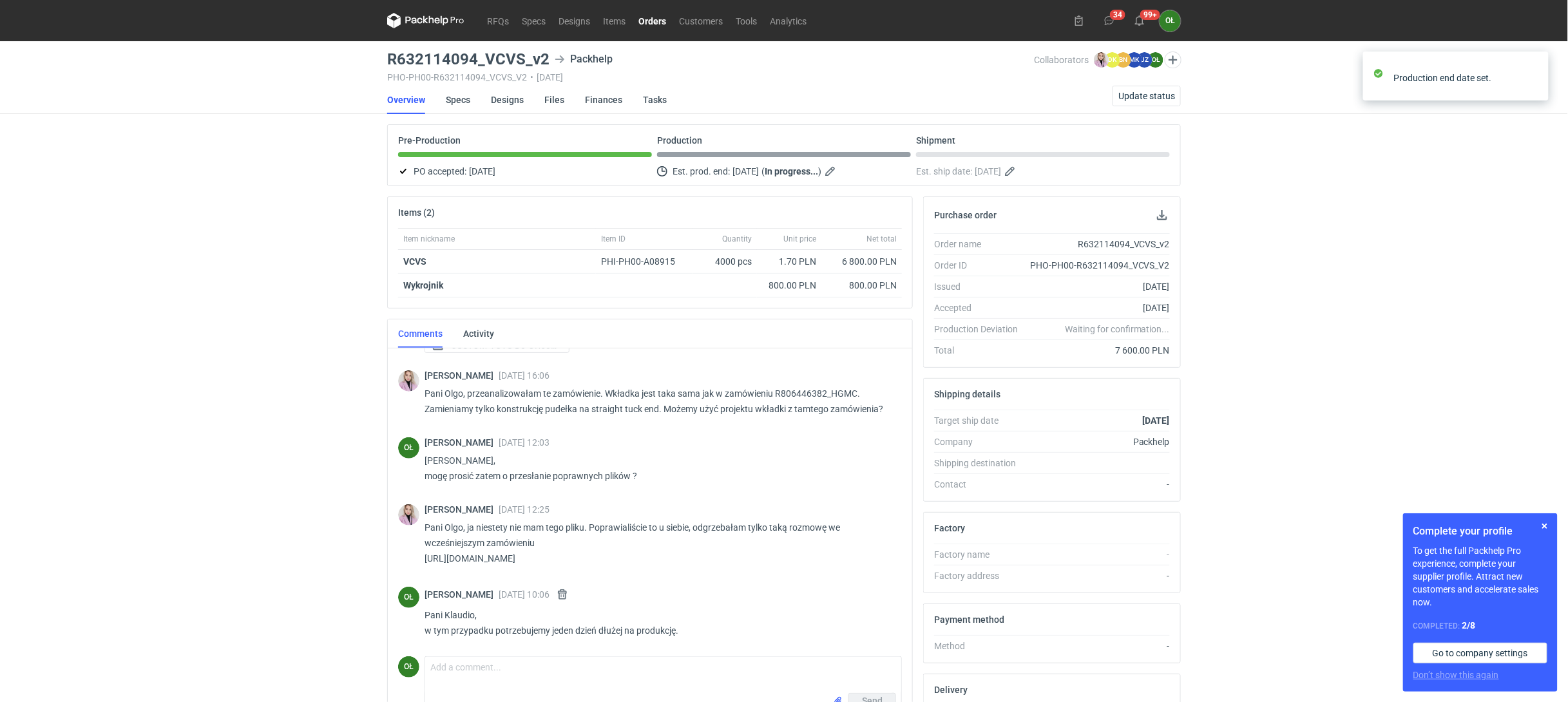
click at [296, 302] on div "RFQs Specs Designs Items Orders Customers Tools Analytics 34 99+ OŁ [PERSON_NAM…" at bounding box center [784, 351] width 1568 height 702
click at [660, 14] on link "Orders" at bounding box center [652, 20] width 41 height 15
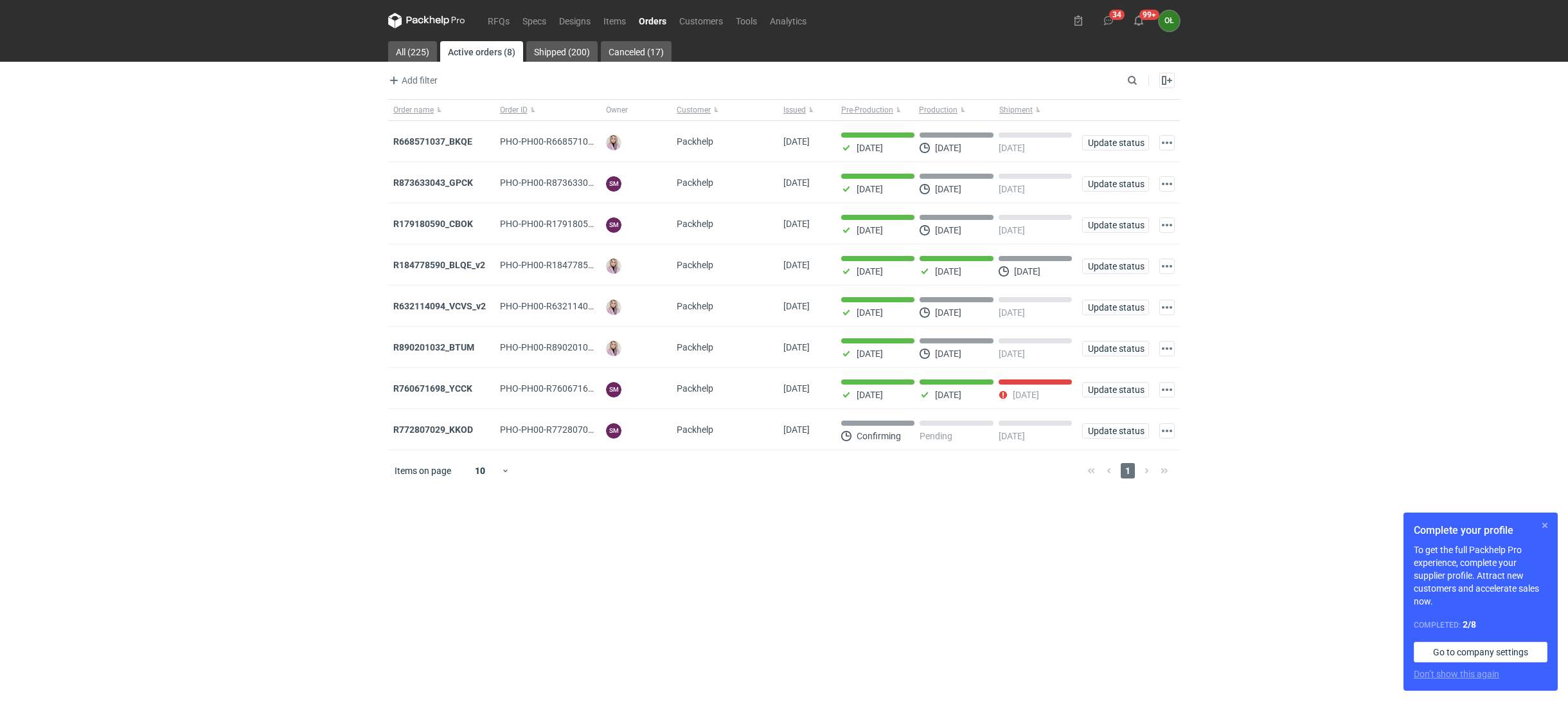
click at [1545, 522] on button "button" at bounding box center [1545, 524] width 15 height 15
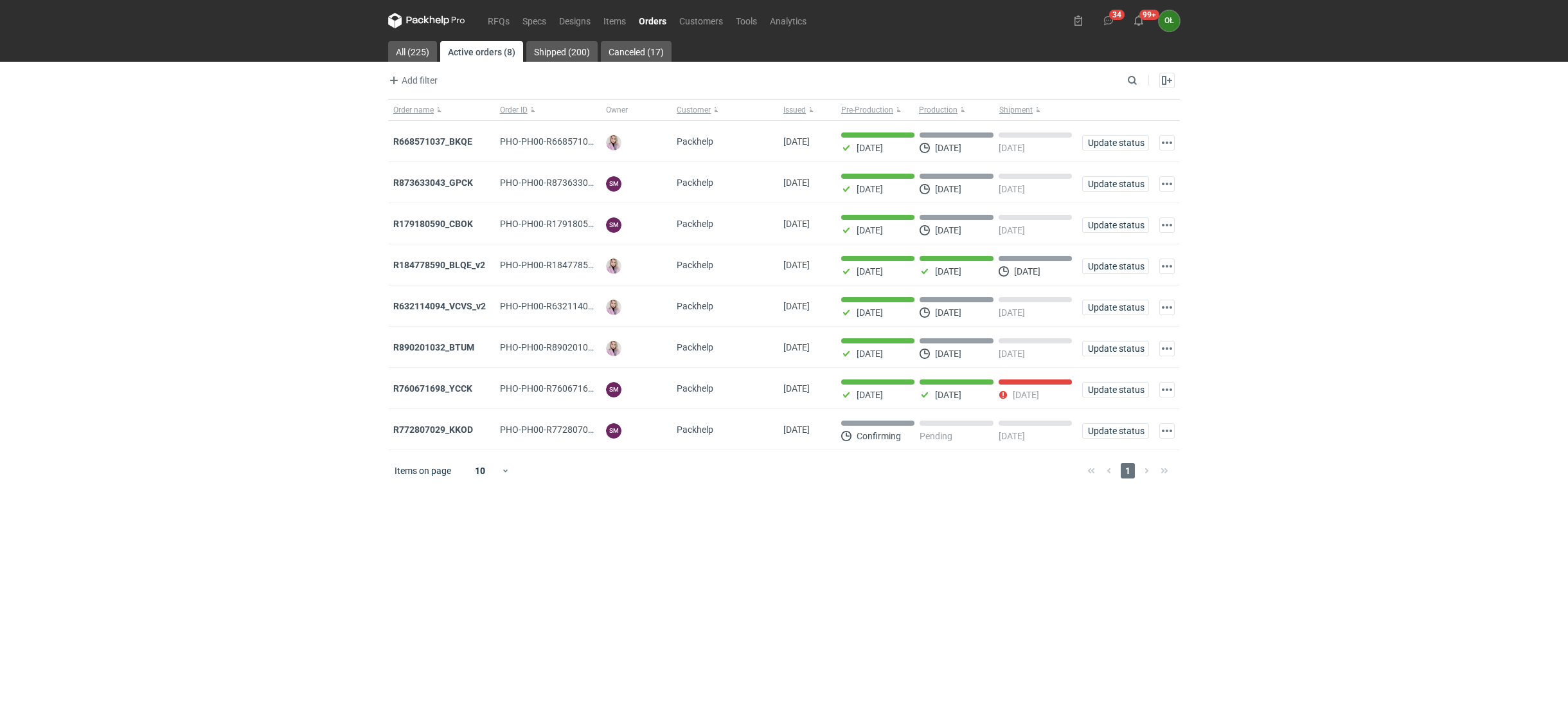
click at [659, 26] on link "Orders" at bounding box center [653, 20] width 41 height 15
click at [486, 19] on link "RFQs" at bounding box center [499, 20] width 35 height 15
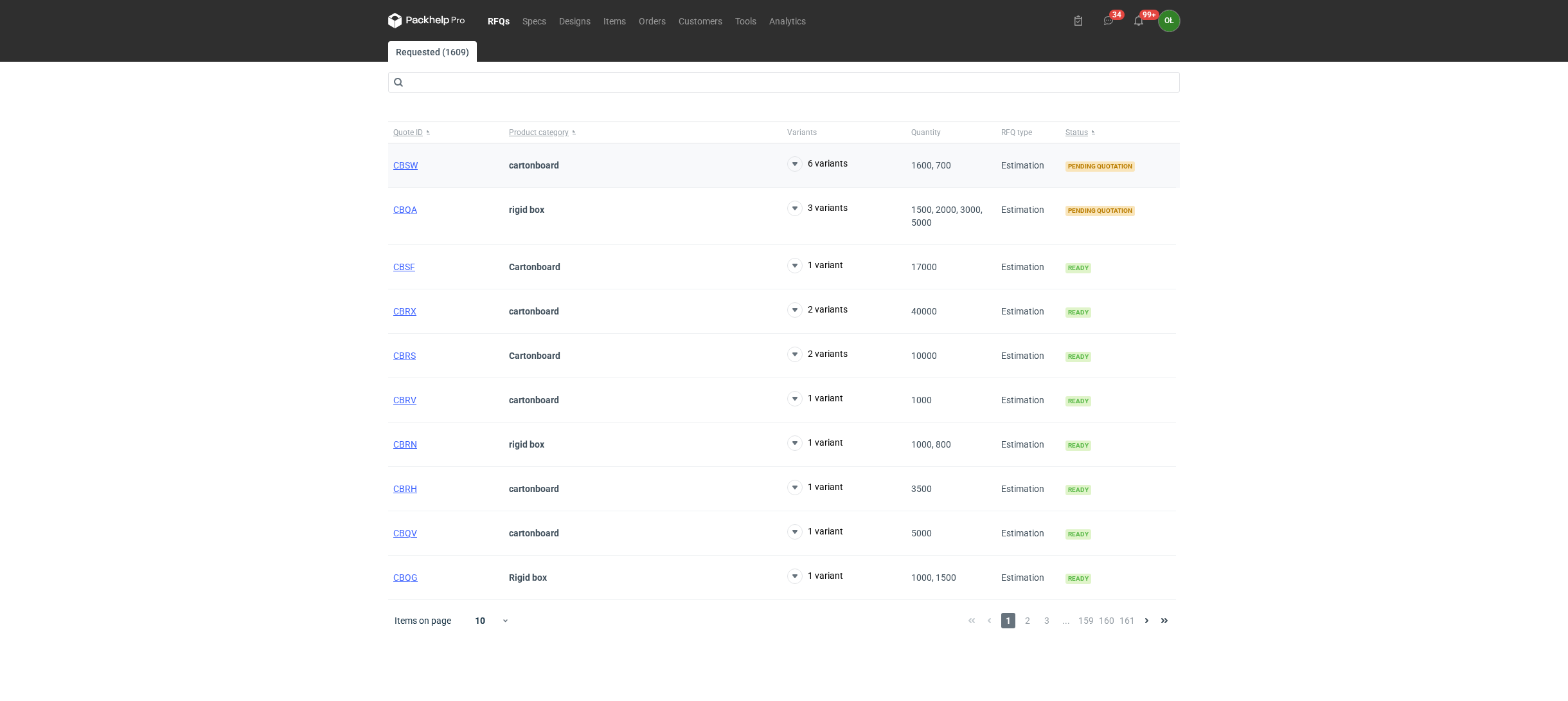
click at [412, 158] on div "CBSW" at bounding box center [446, 166] width 116 height 44
click at [414, 162] on span "CBSW" at bounding box center [405, 165] width 24 height 10
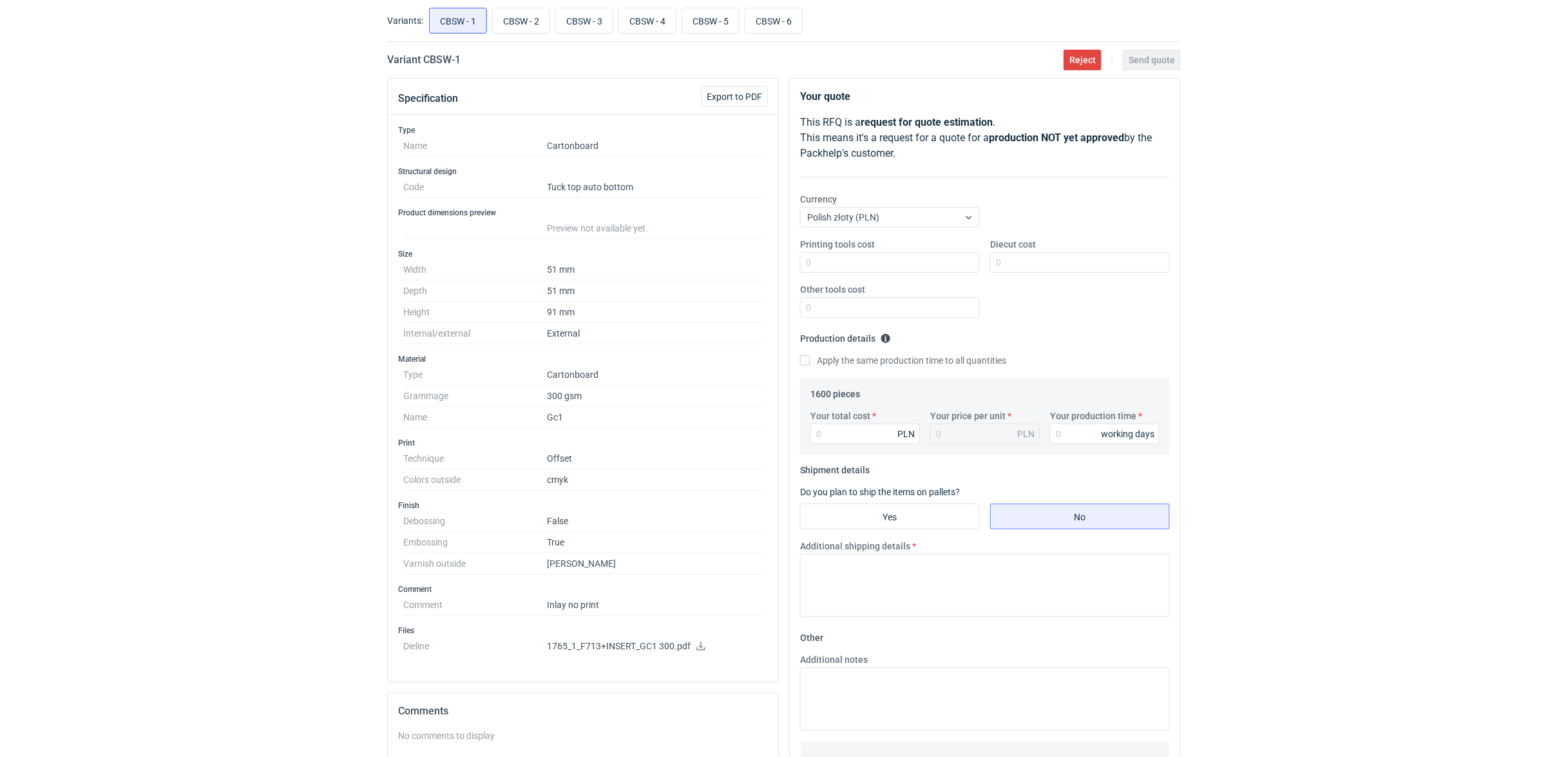
scroll to position [29, 0]
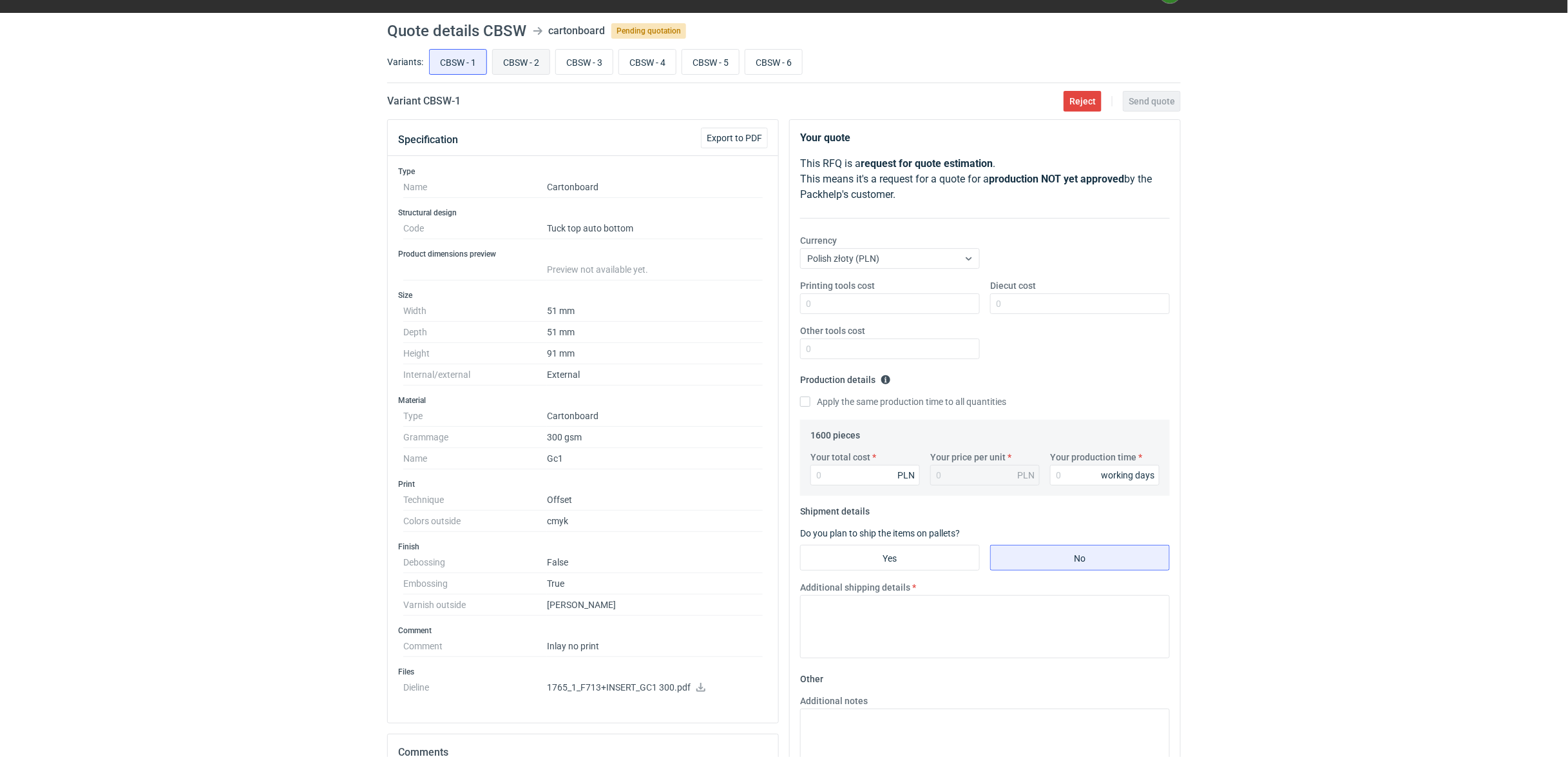
click at [505, 58] on input "CBSW - 2" at bounding box center [521, 61] width 57 height 24
radio input "true"
click at [452, 58] on input "CBSW - 1" at bounding box center [458, 61] width 57 height 24
radio input "true"
click at [516, 62] on input "CBSW - 2" at bounding box center [521, 61] width 57 height 24
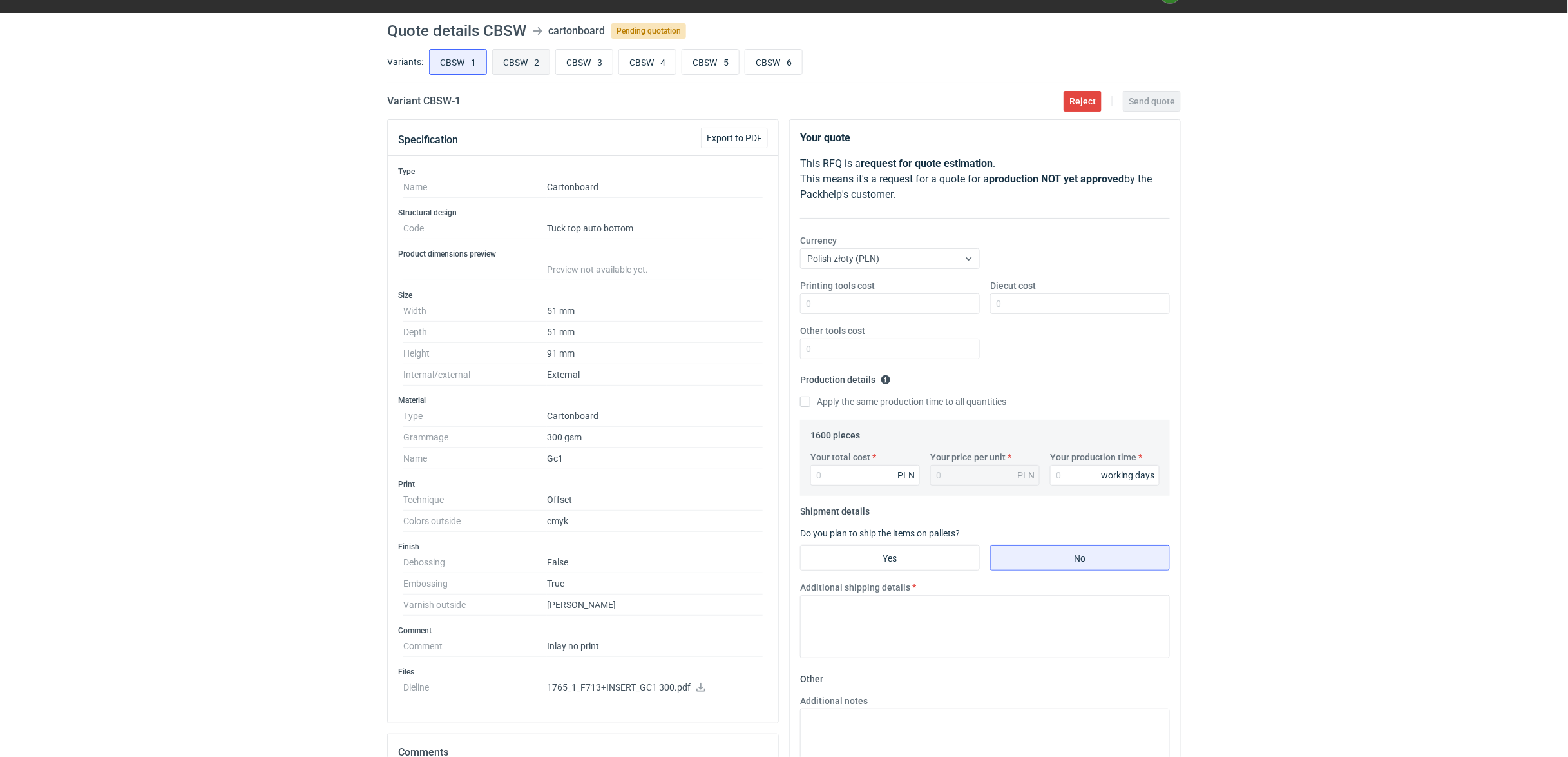
radio input "true"
click at [588, 62] on input "CBSW - 3" at bounding box center [584, 61] width 57 height 24
radio input "true"
click at [648, 62] on input "CBSW - 4" at bounding box center [648, 61] width 57 height 24
radio input "true"
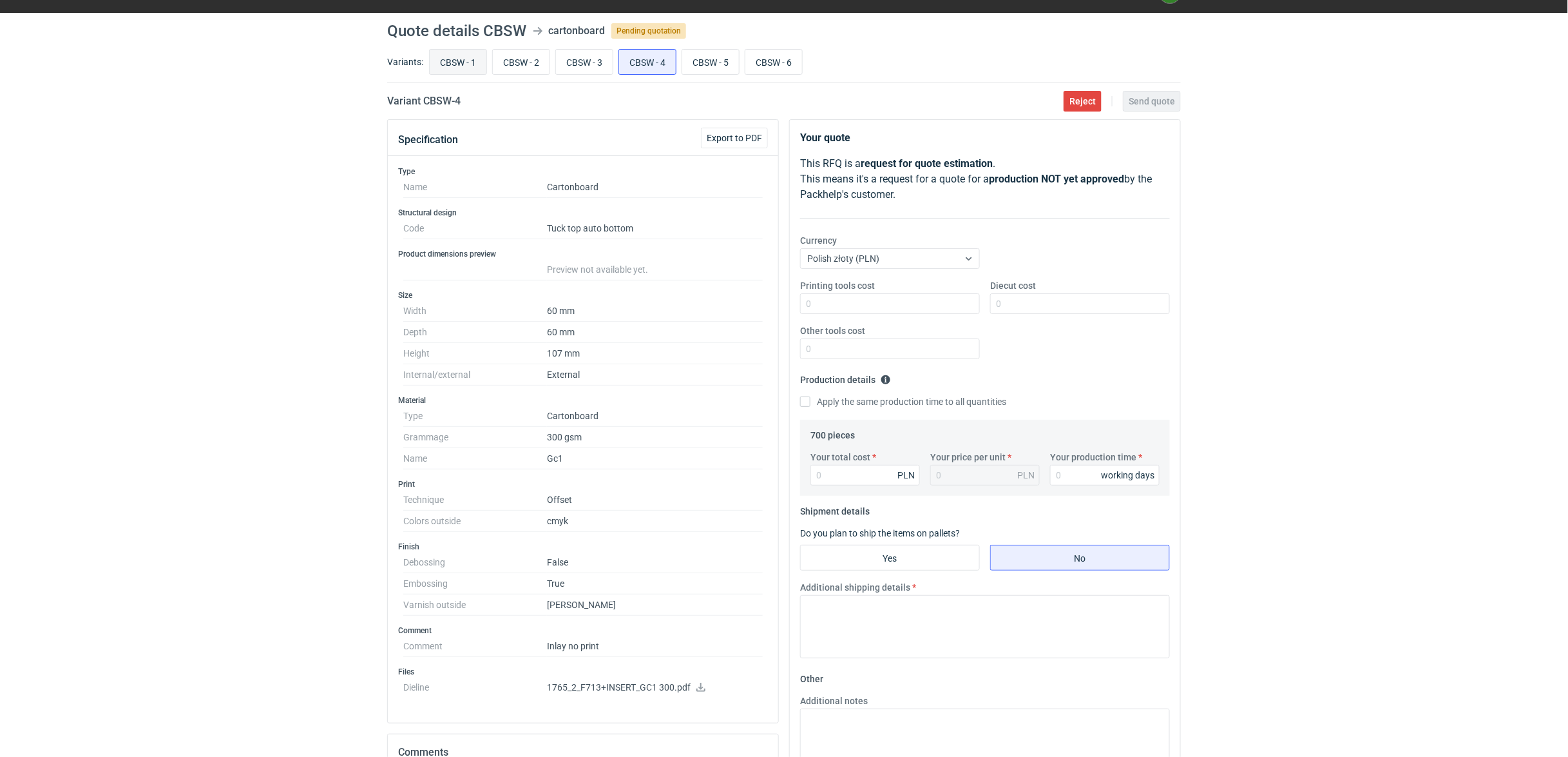
click at [457, 58] on input "CBSW - 1" at bounding box center [458, 61] width 57 height 24
radio input "true"
click at [703, 691] on icon at bounding box center [701, 687] width 10 height 9
click at [544, 61] on input "CBSW - 2" at bounding box center [521, 61] width 57 height 24
radio input "true"
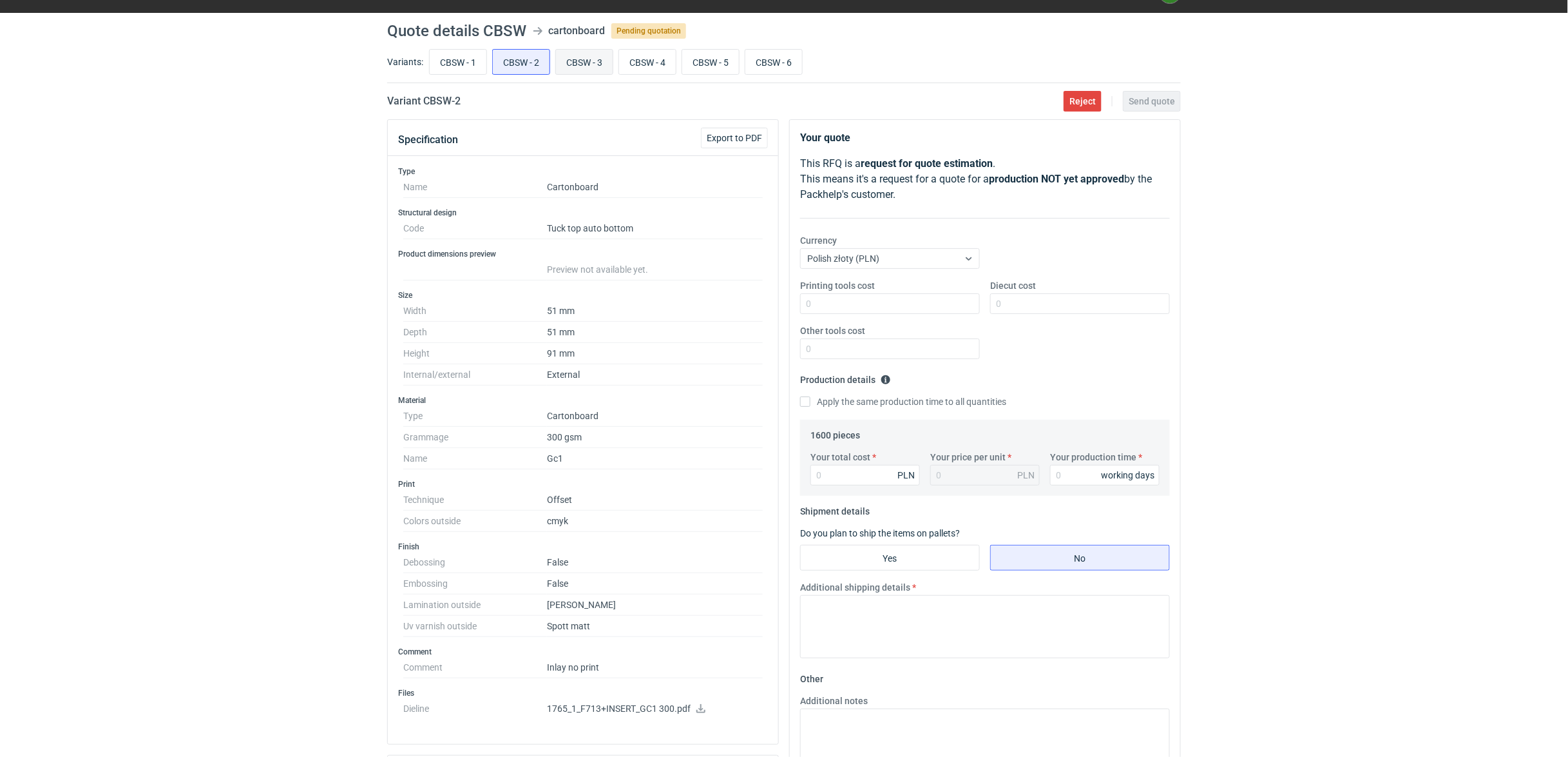
click at [588, 61] on input "CBSW - 3" at bounding box center [584, 61] width 57 height 24
radio input "true"
click at [698, 702] on icon at bounding box center [701, 708] width 9 height 9
click at [654, 61] on input "CBSW - 4" at bounding box center [648, 61] width 57 height 24
radio input "true"
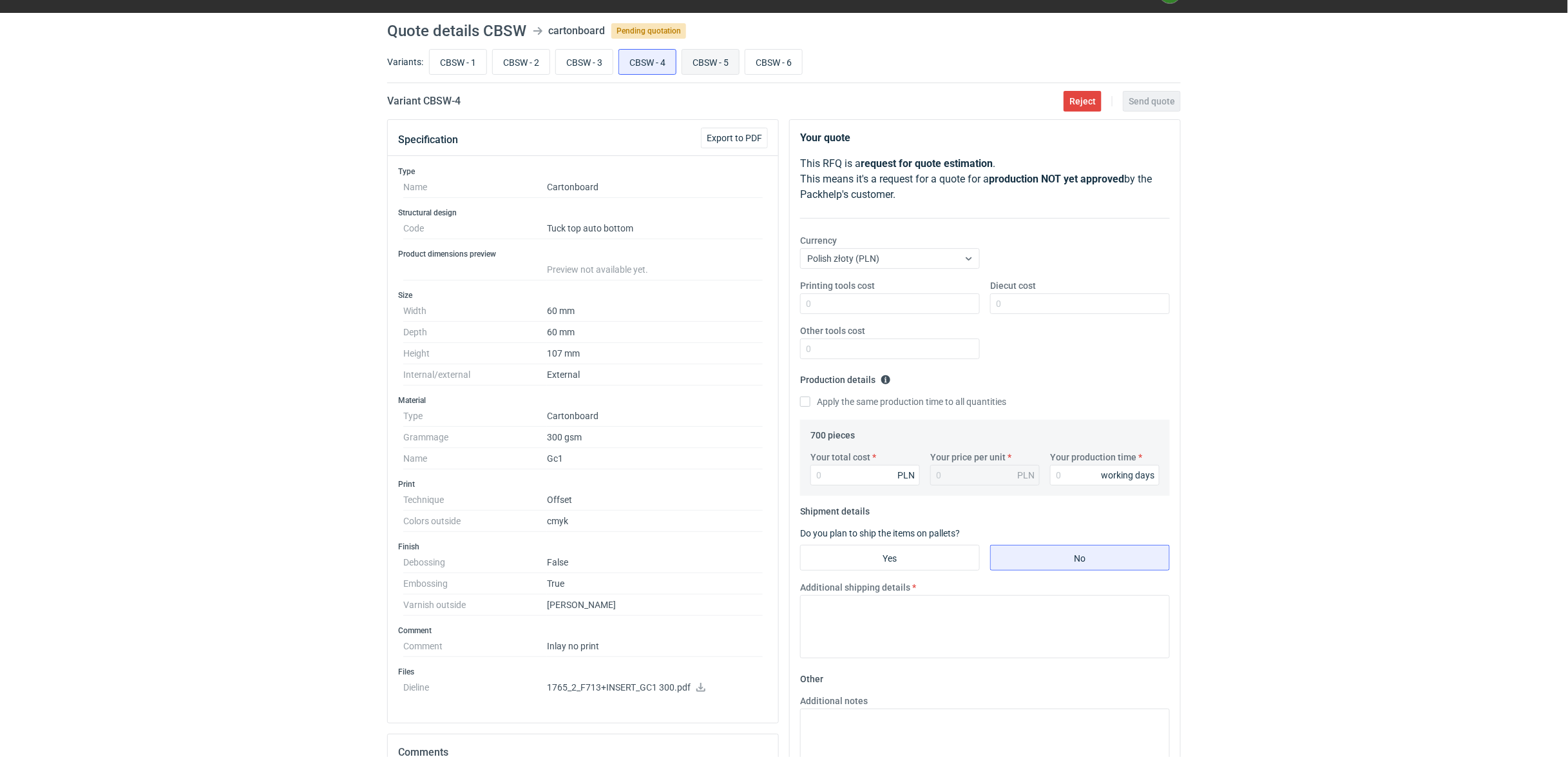
click at [708, 63] on input "CBSW - 5" at bounding box center [711, 61] width 57 height 24
radio input "true"
click at [779, 65] on input "CBSW - 6" at bounding box center [774, 61] width 57 height 24
radio input "true"
click at [730, 70] on input "CBSW - 5" at bounding box center [711, 61] width 57 height 24
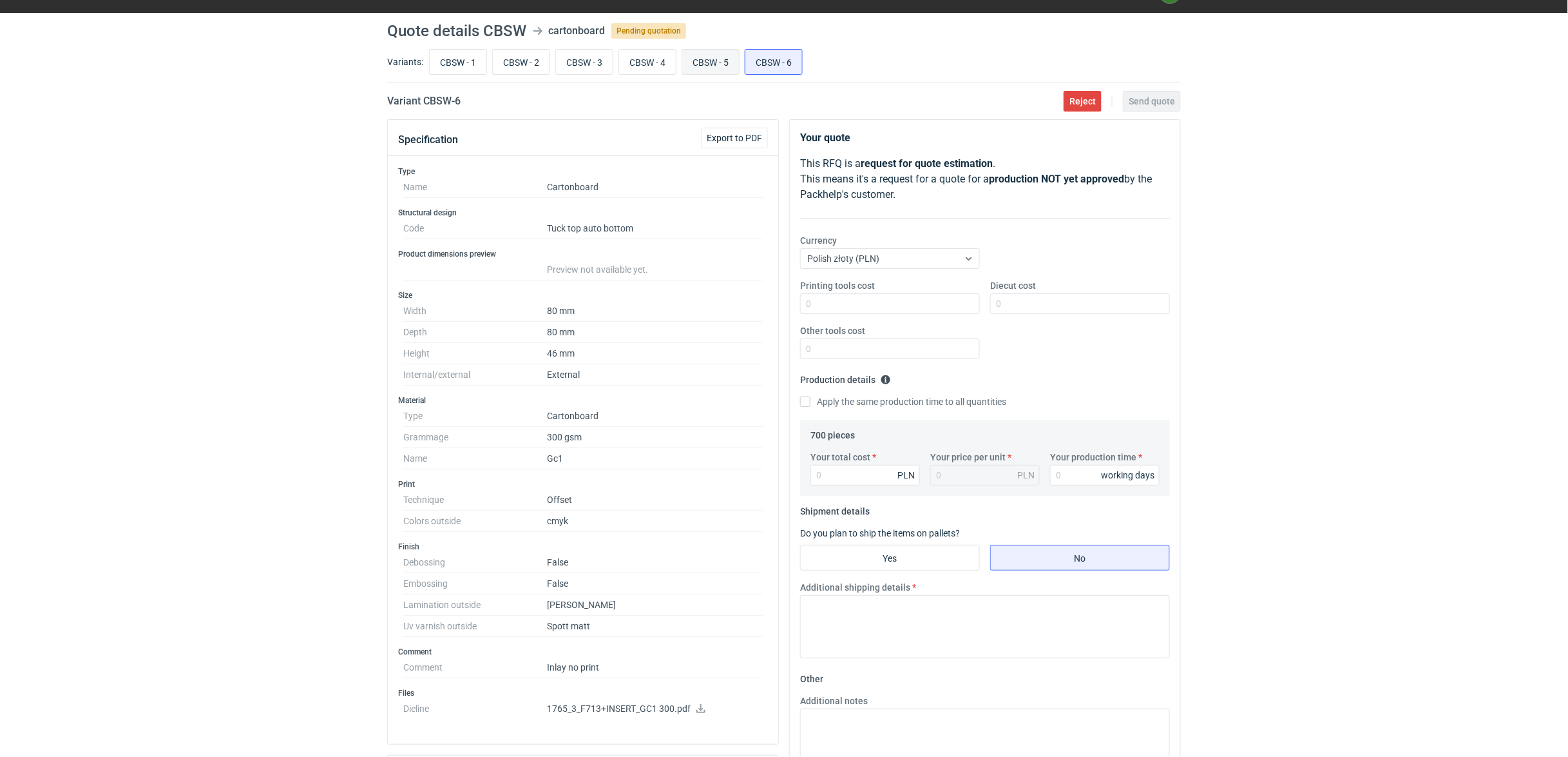
radio input "true"
click at [277, 247] on div "RFQs Specs Designs Items Orders Customers Tools Analytics 34 99+ OŁ [PERSON_NAM…" at bounding box center [784, 350] width 1568 height 757
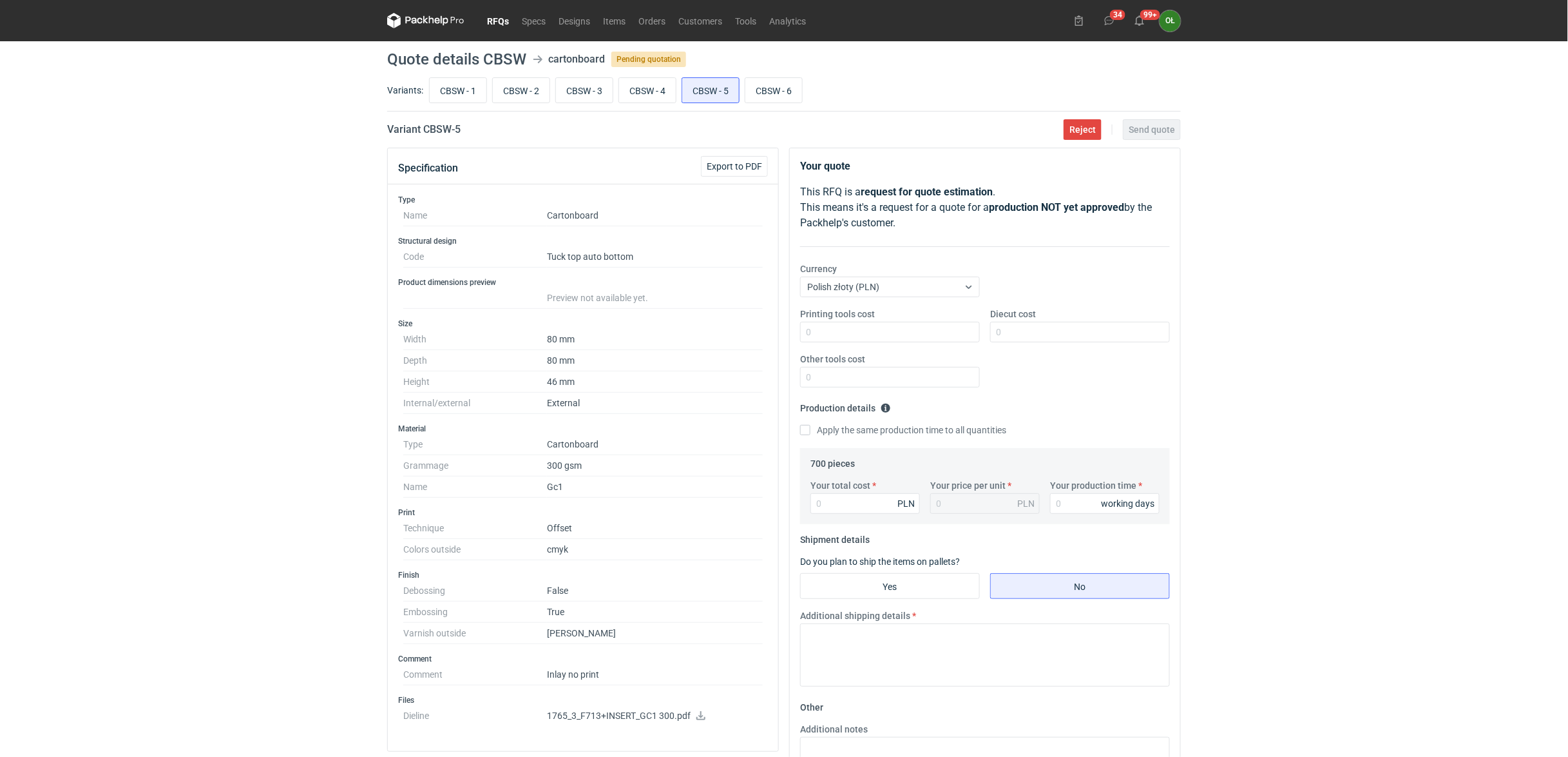
click at [705, 702] on icon at bounding box center [701, 715] width 10 height 9
click at [1124, 68] on main "Quote details CBSW cartonboard Pending quotation Variants: CBSW - 1 CBSW - 2 CB…" at bounding box center [784, 556] width 804 height 1030
